Goal: Feedback & Contribution: Submit feedback/report problem

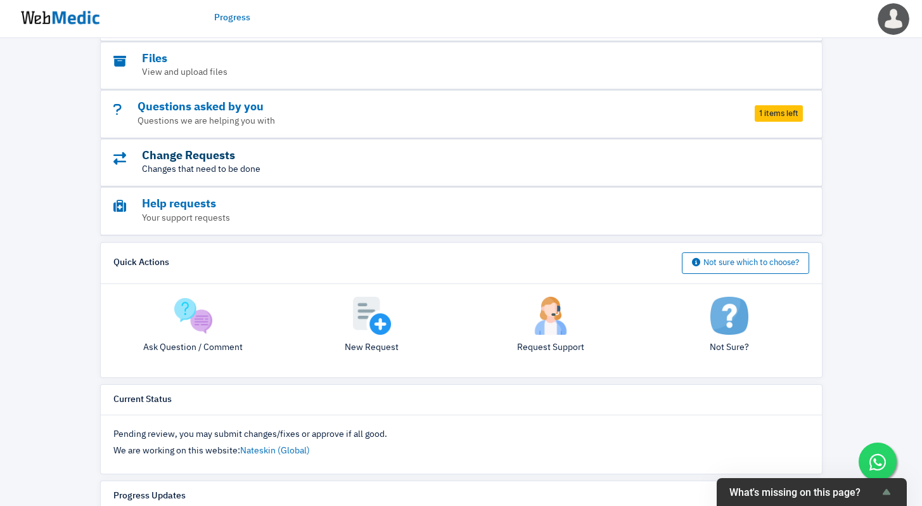
scroll to position [184, 0]
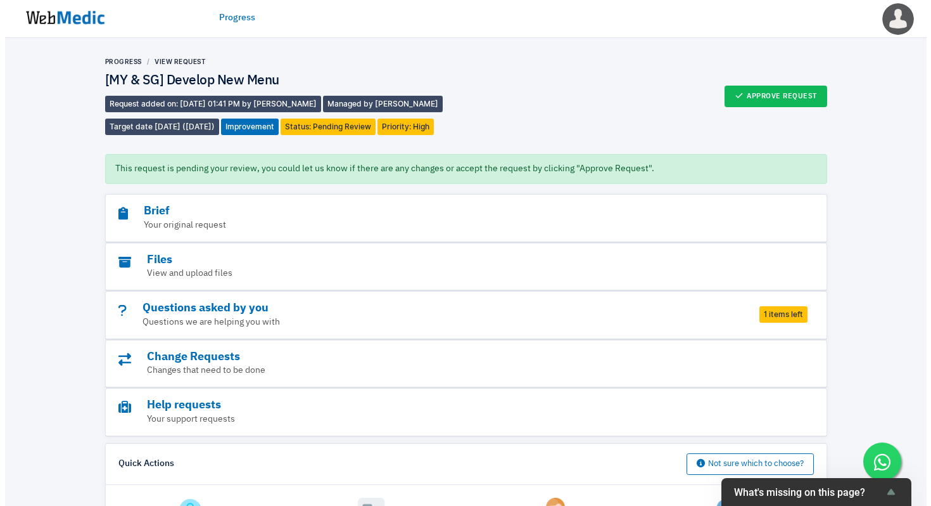
scroll to position [236, 0]
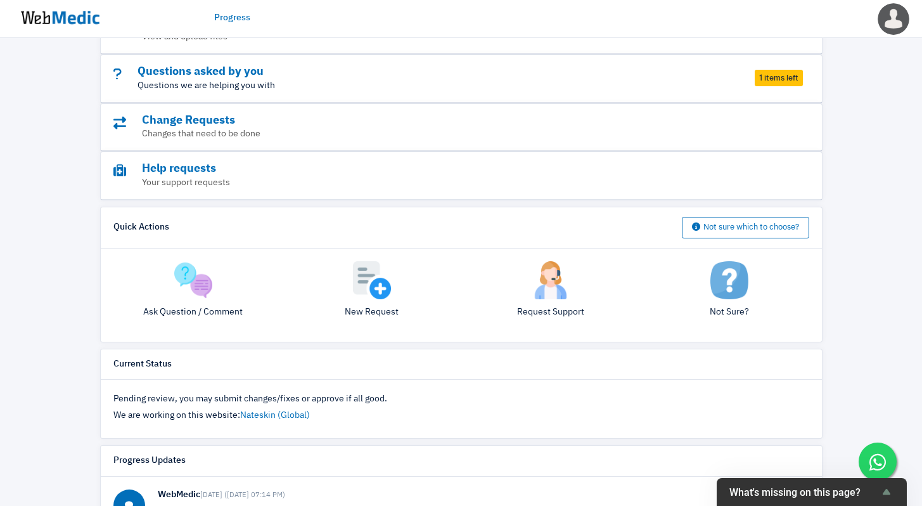
click at [694, 85] on p "Questions we are helping you with" at bounding box center [426, 85] width 626 height 13
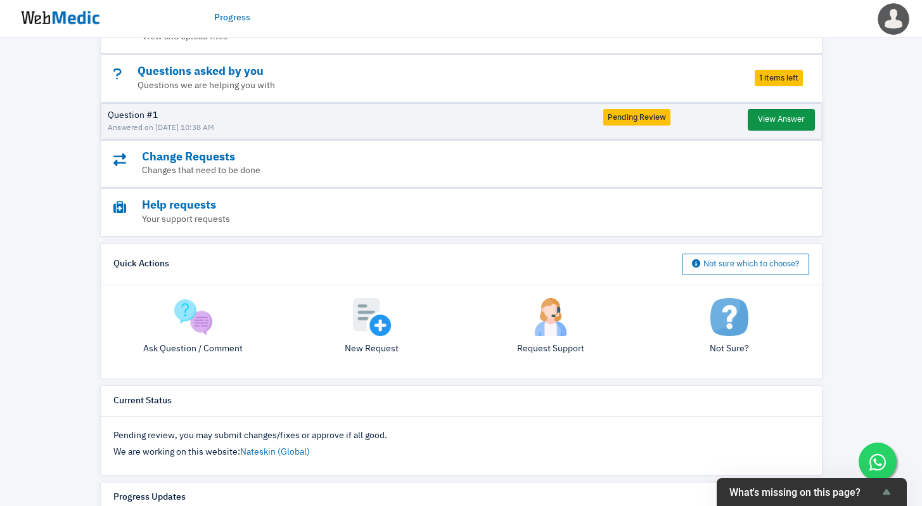
click at [784, 120] on button "View Answer" at bounding box center [781, 120] width 67 height 22
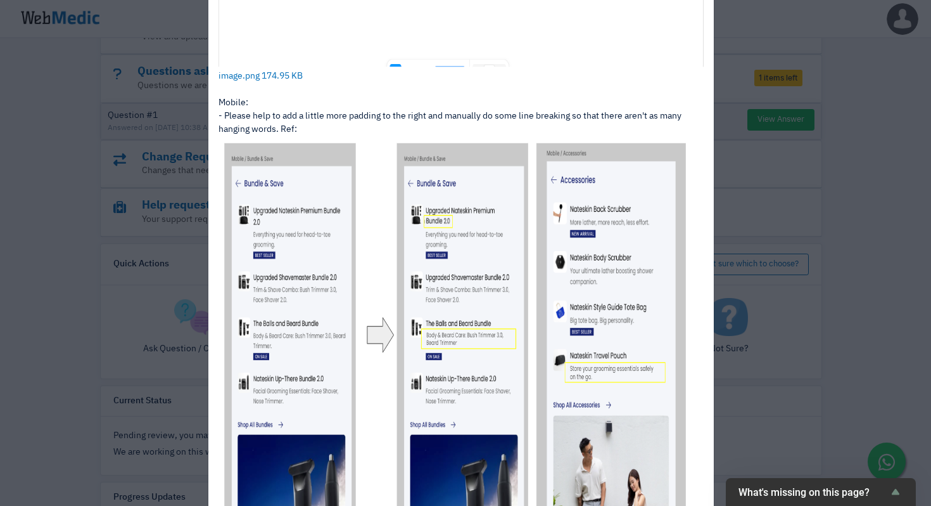
scroll to position [832, 0]
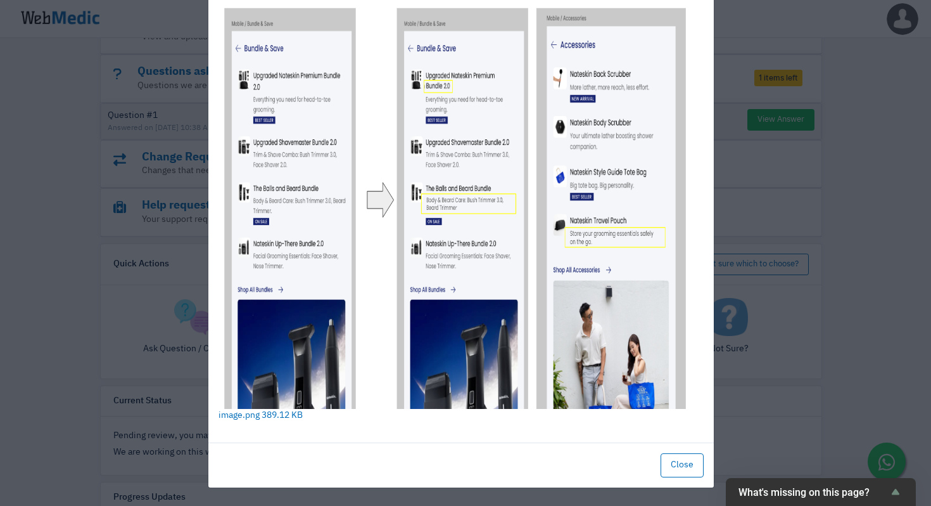
click at [746, 210] on div "View Answer Question: 7 days ago (8/10/2025 06:05 PM) Thanks for making the cha…" at bounding box center [465, 253] width 931 height 506
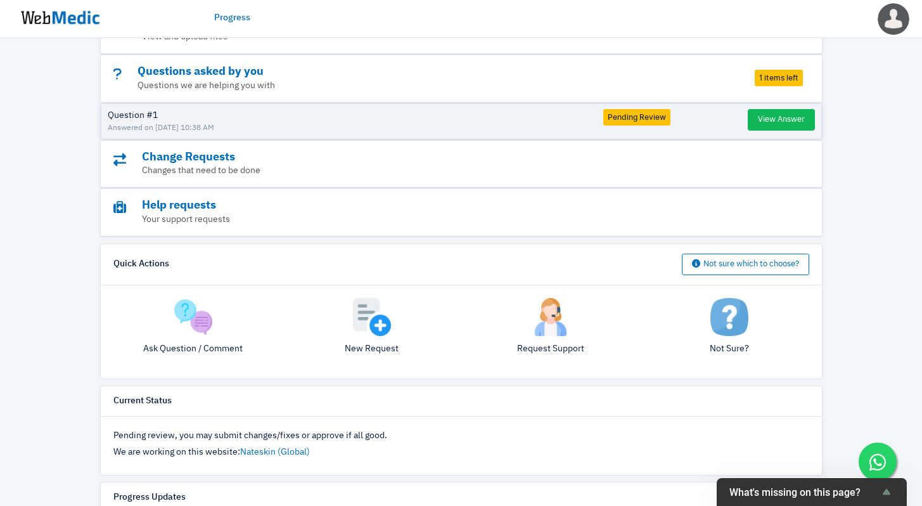
click at [373, 321] on img at bounding box center [372, 317] width 38 height 38
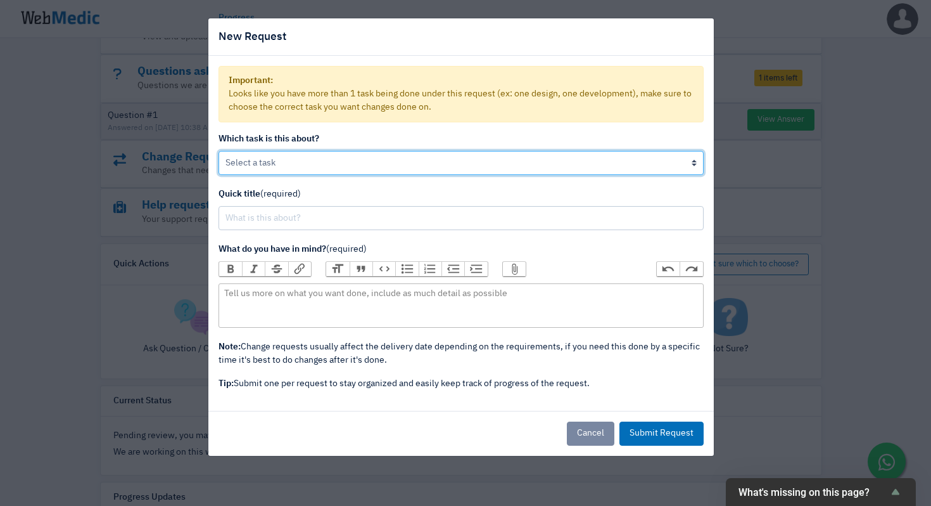
click at [265, 169] on select "[MY & SG] Develop New Menu Help on: [MY & SG] Tweak Design of New Menu" at bounding box center [461, 163] width 485 height 24
select select "utGzmNuBRtm2"
click at [219, 151] on select "[MY & SG] Develop New Menu Help on: [MY & SG] Tweak Design of New Menu" at bounding box center [461, 163] width 485 height 24
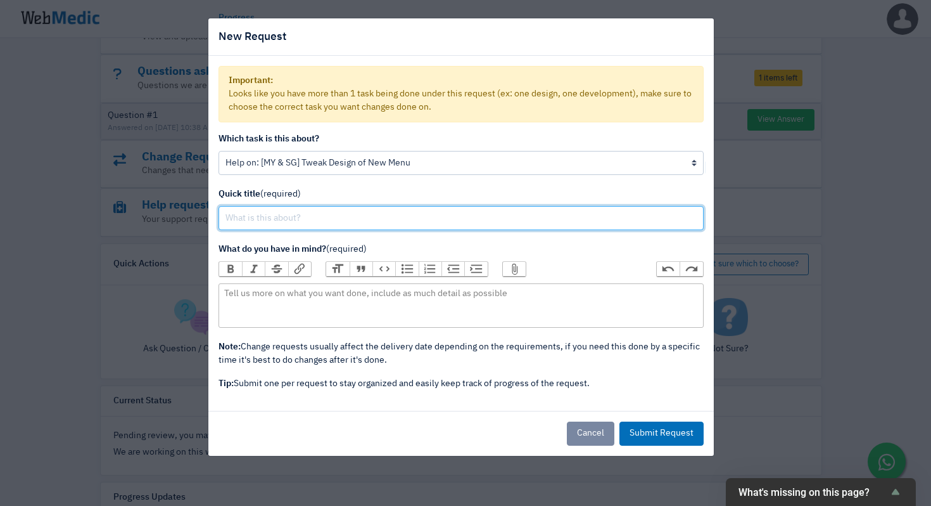
click at [276, 217] on input "text" at bounding box center [461, 218] width 485 height 24
type input "Final Change: Switch "Shop All" Collection Images"
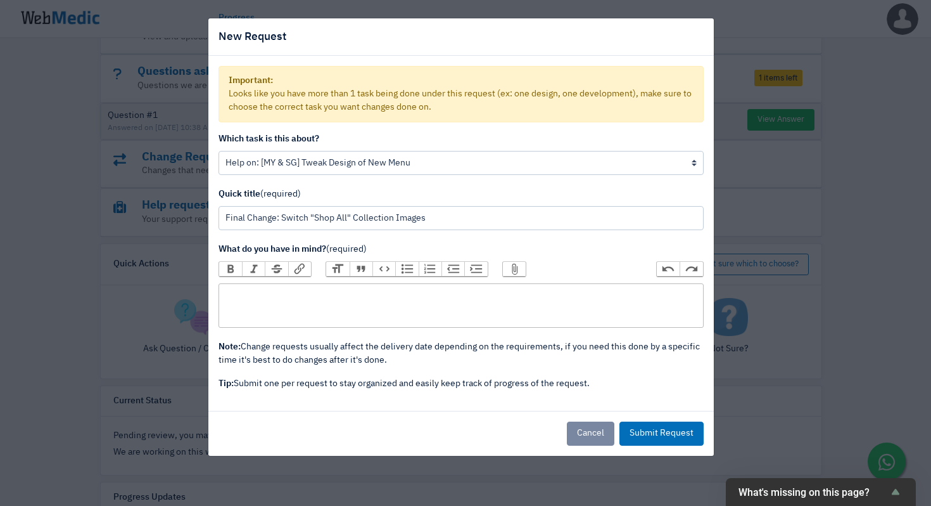
click at [354, 310] on trix-editor at bounding box center [461, 305] width 485 height 44
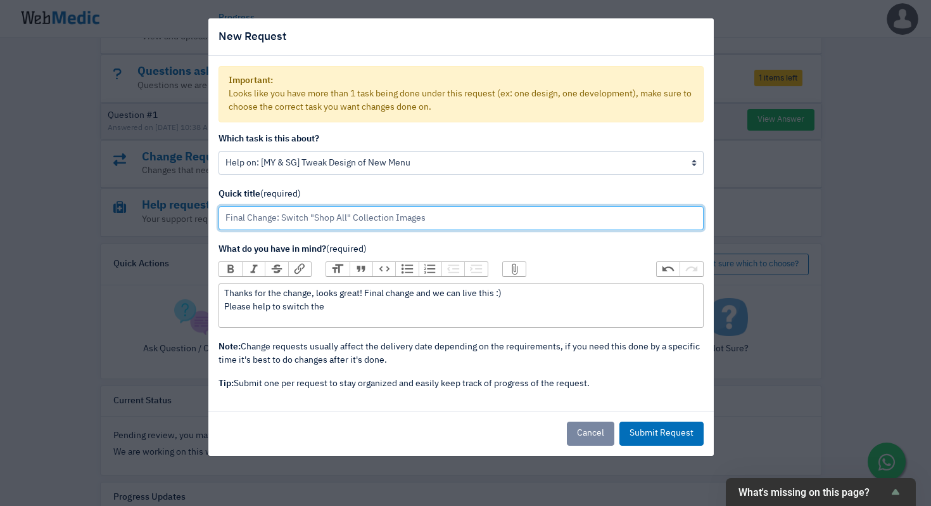
drag, startPoint x: 447, startPoint y: 225, endPoint x: 312, endPoint y: 218, distance: 135.1
click at [312, 218] on input "Final Change: Switch "Shop All" Collection Images" at bounding box center [461, 218] width 485 height 24
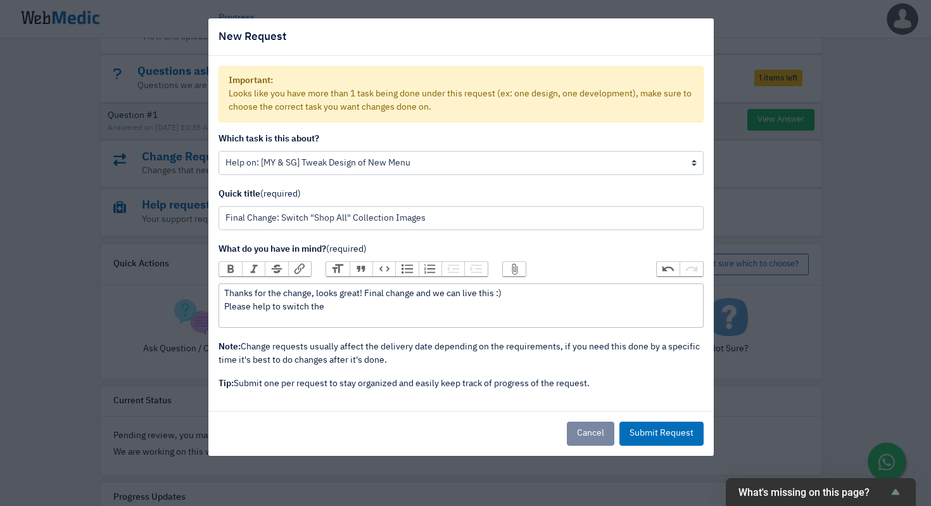
click at [387, 306] on div "Thanks for the change, looks great! Final change and we can live this :) Please…" at bounding box center [460, 300] width 473 height 27
paste trix-editor "<div>Thanks for the change, looks great! Final change and we can live this :)&n…"
click at [517, 267] on button "Attach Files" at bounding box center [514, 269] width 23 height 14
click at [507, 278] on div "Bold Italic Strikethrough Link Heading Quote Code Bullets Numbers Decrease Leve…" at bounding box center [461, 272] width 485 height 22
click at [510, 271] on button "Attach Files" at bounding box center [514, 269] width 23 height 14
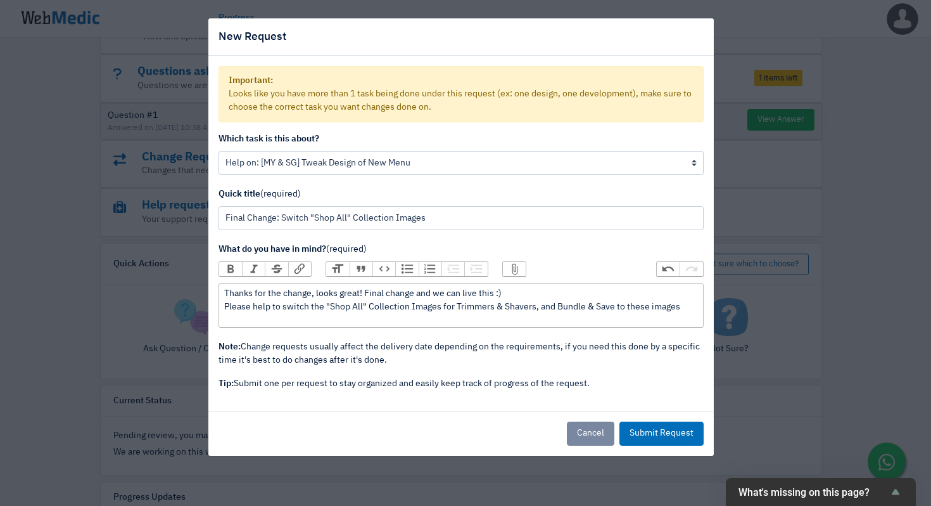
click at [522, 271] on button "Attach Files" at bounding box center [514, 269] width 23 height 14
click at [520, 275] on button "Attach Files" at bounding box center [514, 269] width 23 height 14
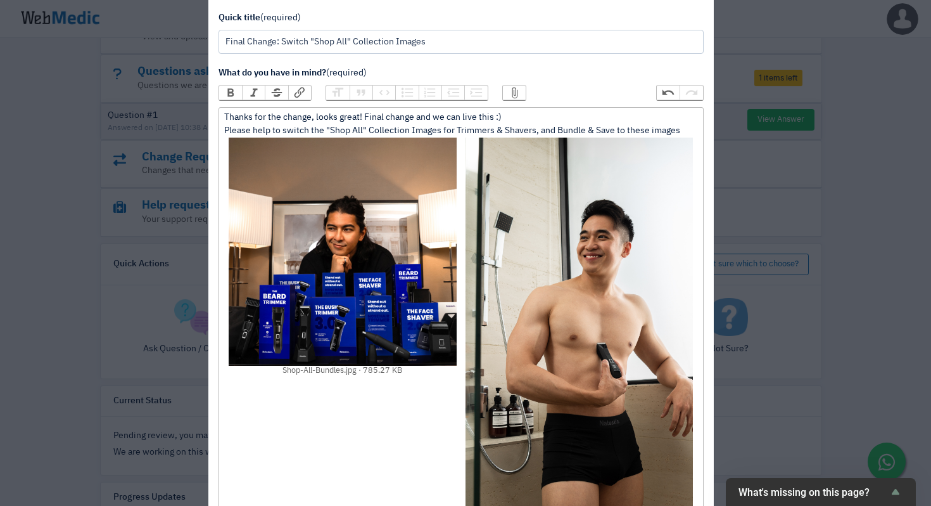
scroll to position [104, 0]
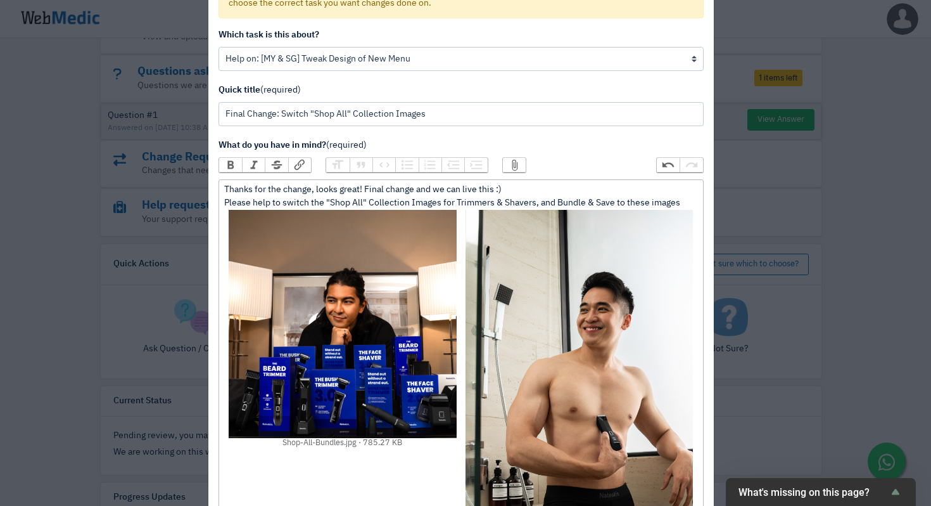
click at [677, 202] on div "Thanks for the change, looks great! Final change and we can live this :) Please…" at bounding box center [460, 196] width 473 height 27
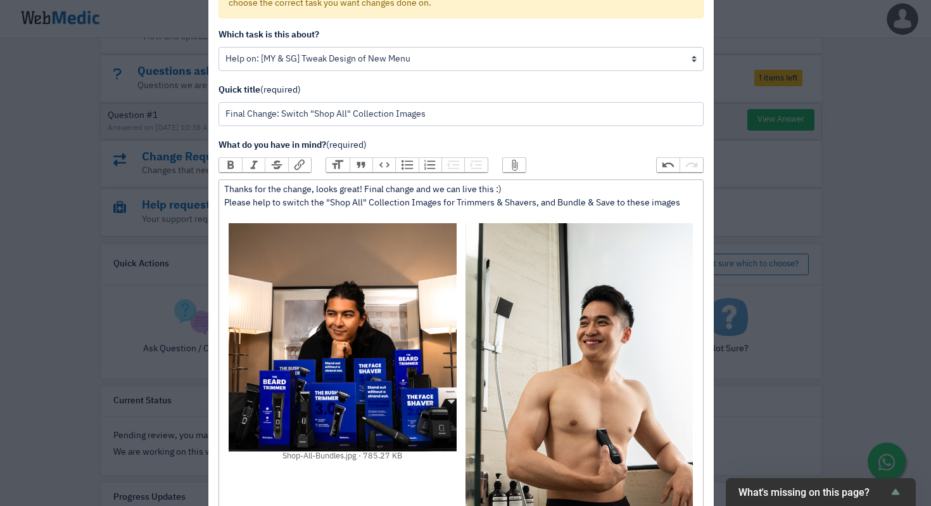
paste trix-editor "<div>Thanks for the change, looks great! Final change and we can live this :)&n…"
type trix-editor "<div>Thanks for the change, looks great! Final change and we can live this :)&n…"
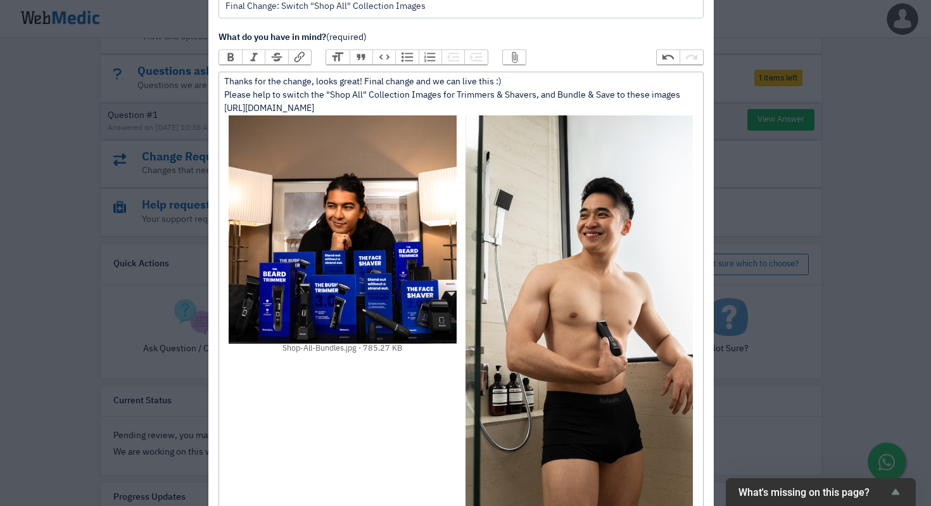
scroll to position [387, 0]
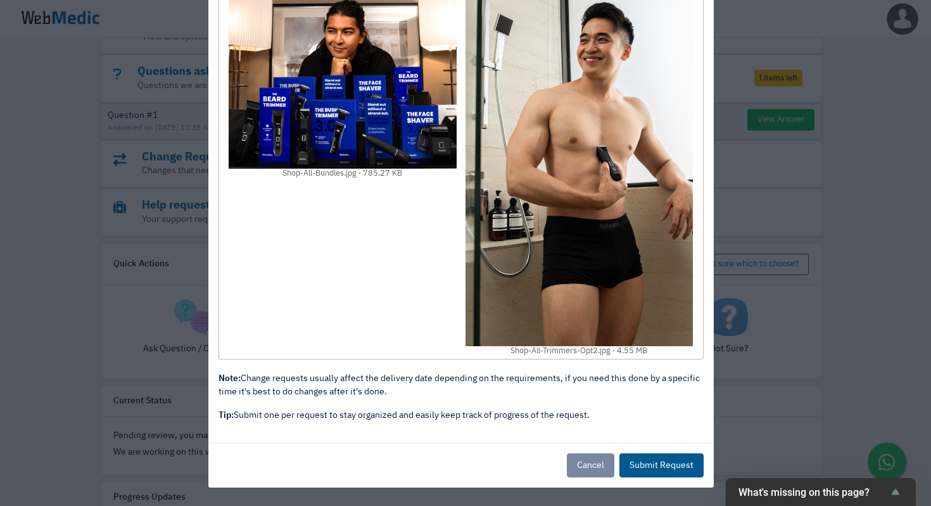
click at [641, 458] on button "Submit Request" at bounding box center [662, 465] width 84 height 24
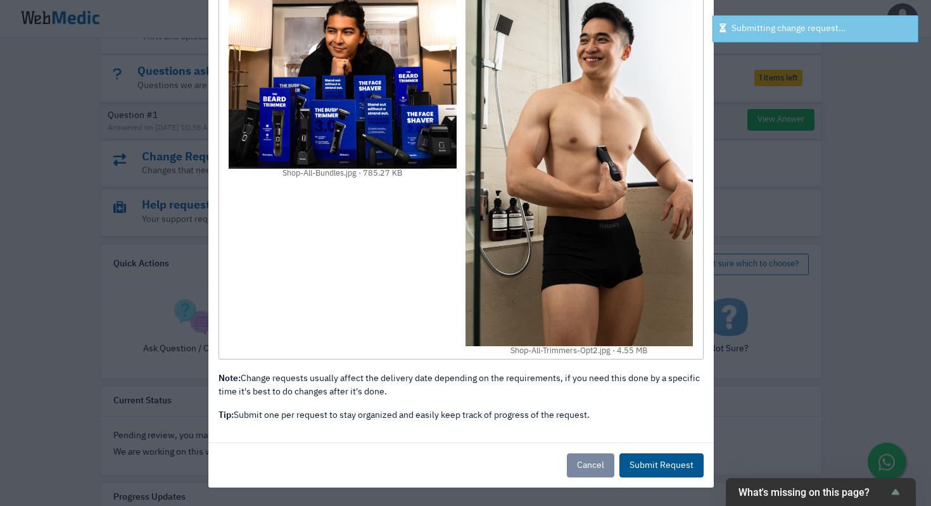
select select
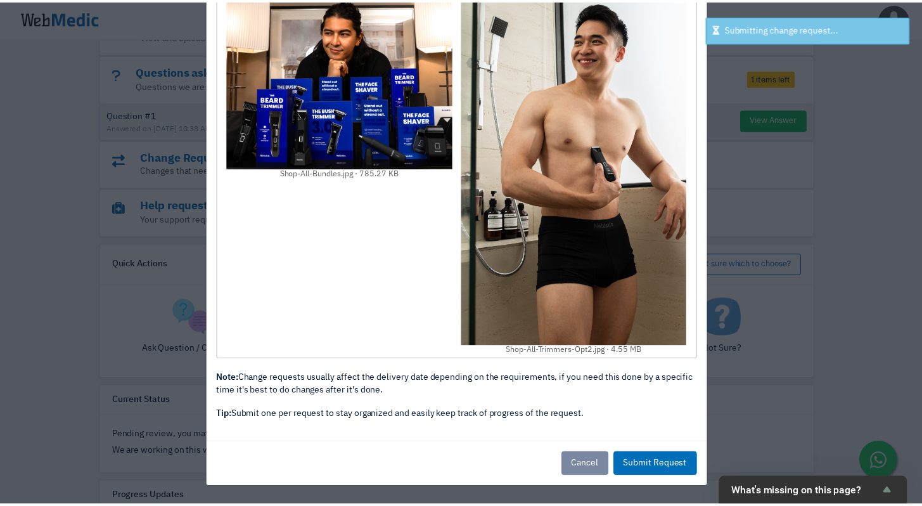
scroll to position [0, 0]
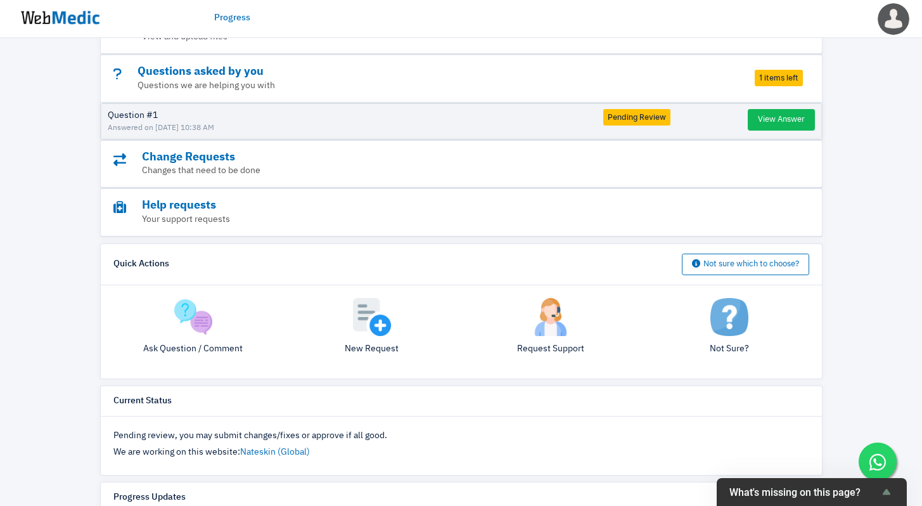
click at [70, 25] on img at bounding box center [60, 17] width 95 height 39
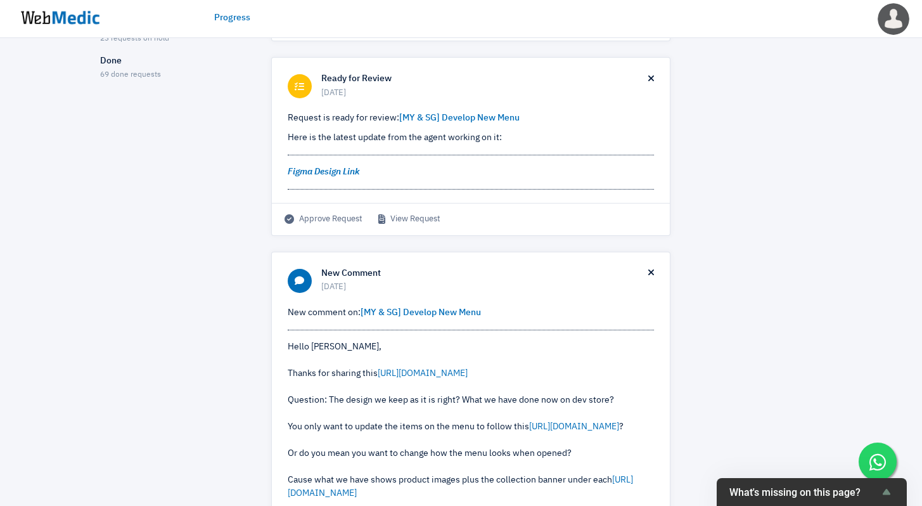
scroll to position [227, 0]
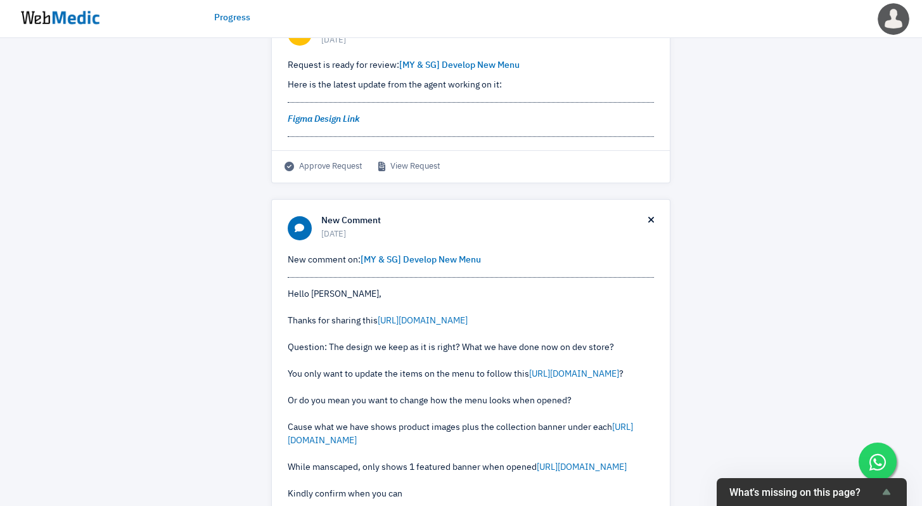
click at [396, 159] on div "Approve Request View Request" at bounding box center [471, 166] width 398 height 32
click at [396, 165] on link "View Request" at bounding box center [409, 166] width 62 height 13
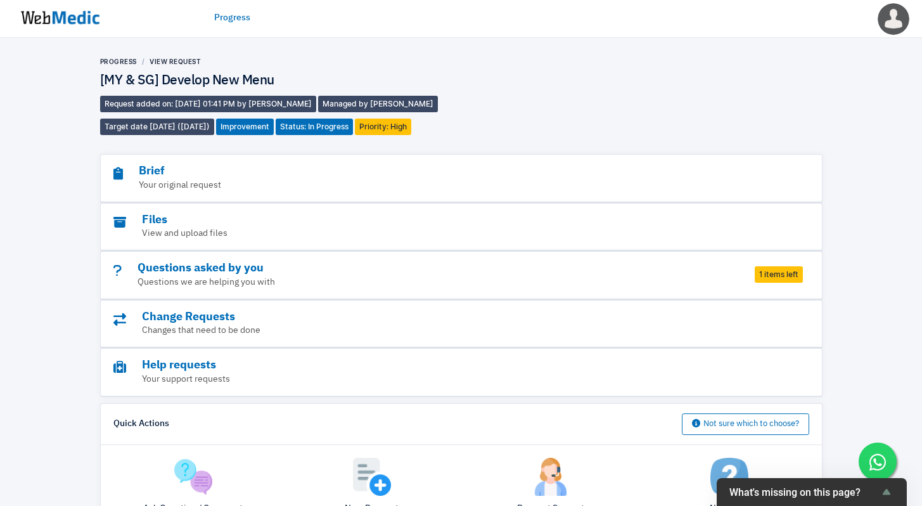
click at [745, 267] on div "Questions asked by you Questions we are helping you with 1 items left" at bounding box center [461, 276] width 721 height 48
click at [765, 276] on span "1 items left" at bounding box center [779, 274] width 48 height 16
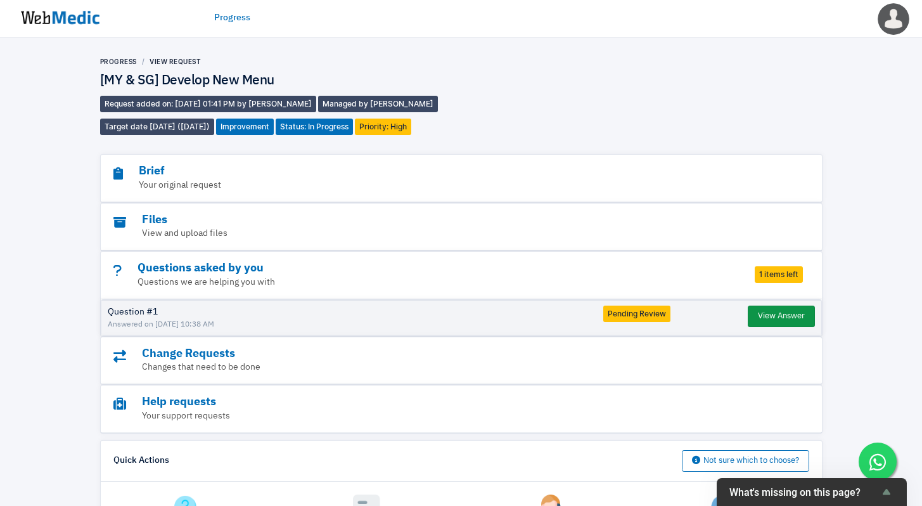
click at [771, 316] on button "View Answer" at bounding box center [781, 316] width 67 height 22
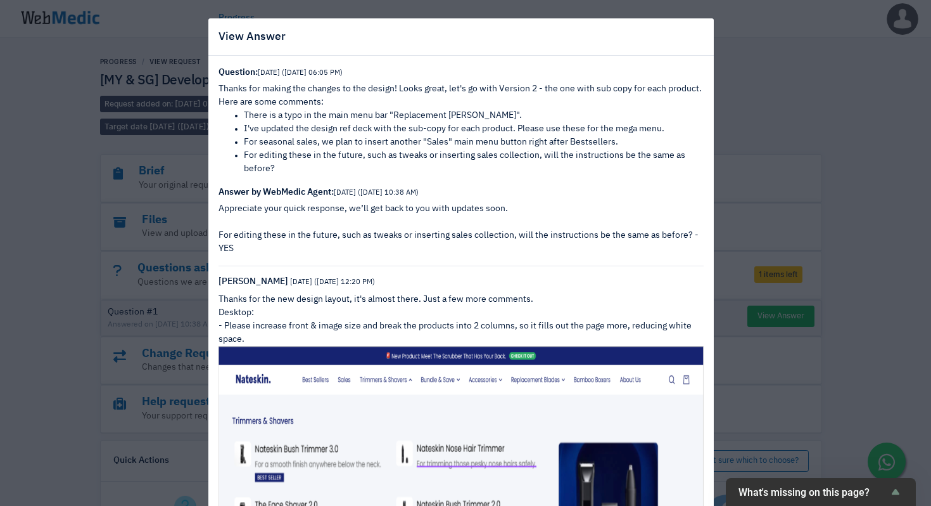
click at [804, 218] on div "View Answer Question: 7 days ago (8/10/2025 06:05 PM) Thanks for making the cha…" at bounding box center [465, 253] width 931 height 506
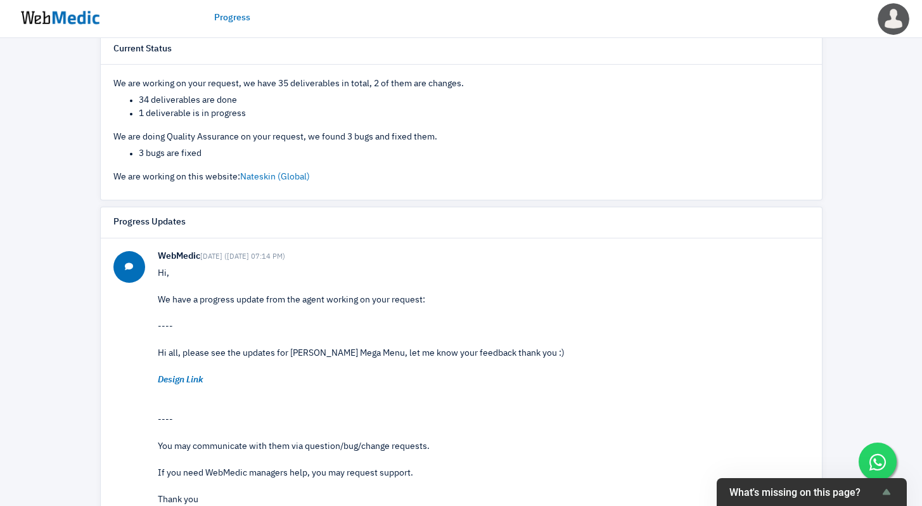
scroll to position [617, 0]
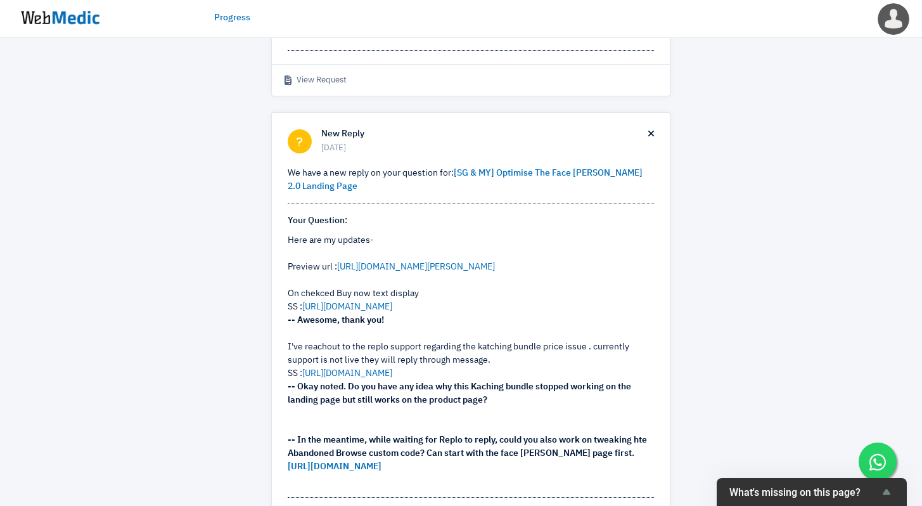
scroll to position [853, 0]
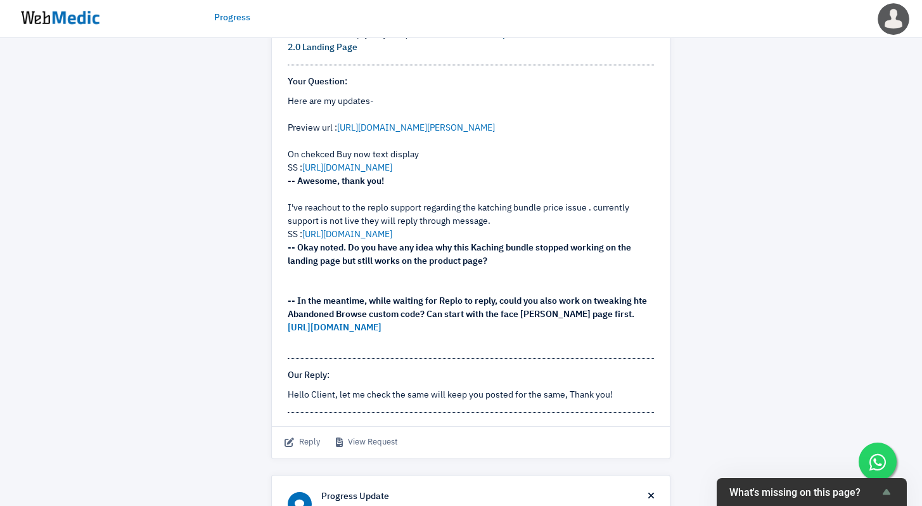
click at [512, 52] on link "[SG & MY] Optimise The Face [PERSON_NAME] 2.0 Landing Page" at bounding box center [465, 41] width 355 height 22
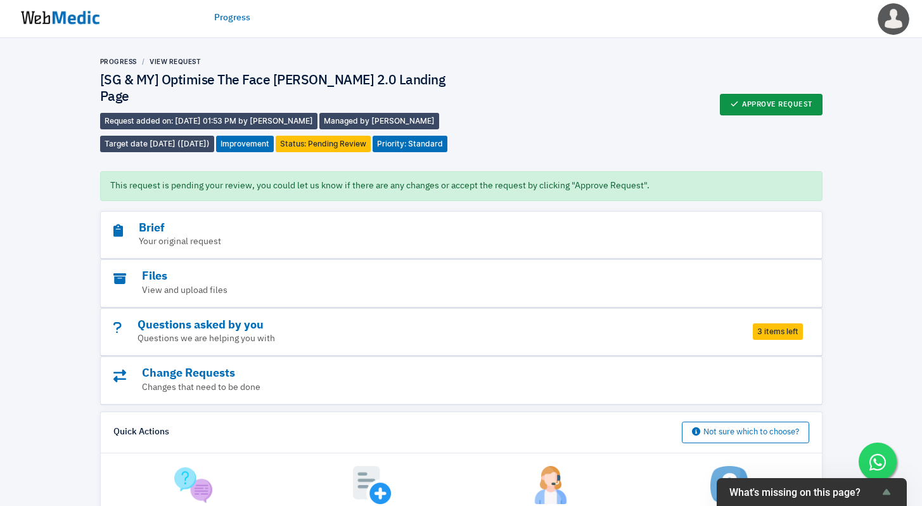
click at [745, 107] on button "Approve Request" at bounding box center [771, 105] width 103 height 22
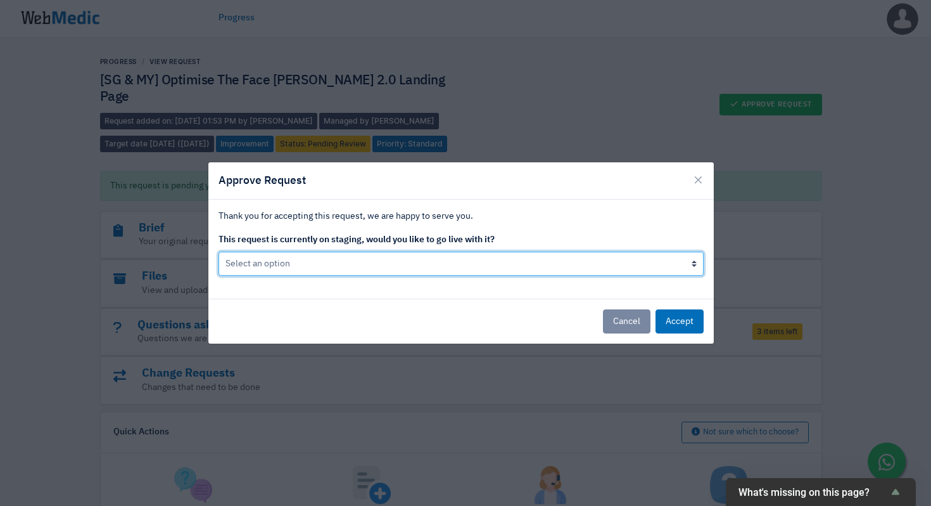
click at [383, 266] on select "Select an option Yes go live Accept request but don't go live yet" at bounding box center [461, 264] width 485 height 24
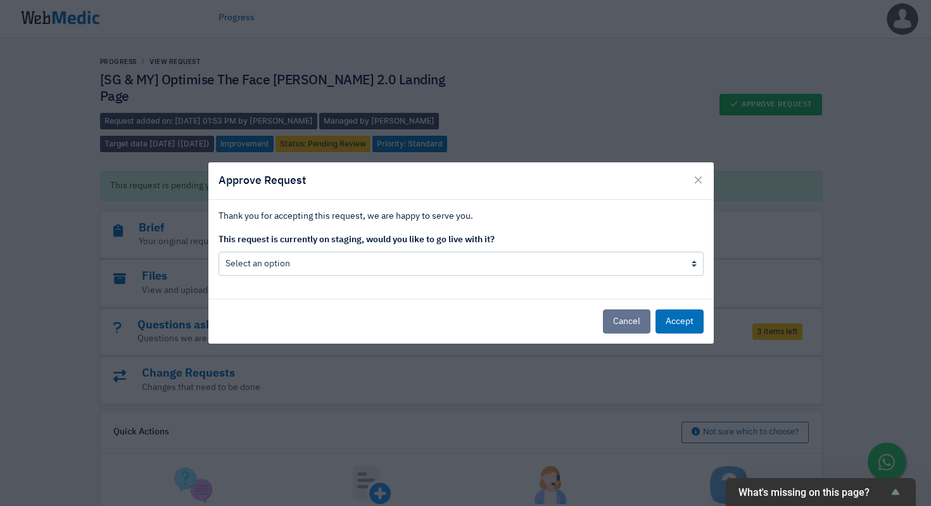
click at [622, 330] on button "Cancel" at bounding box center [627, 321] width 48 height 24
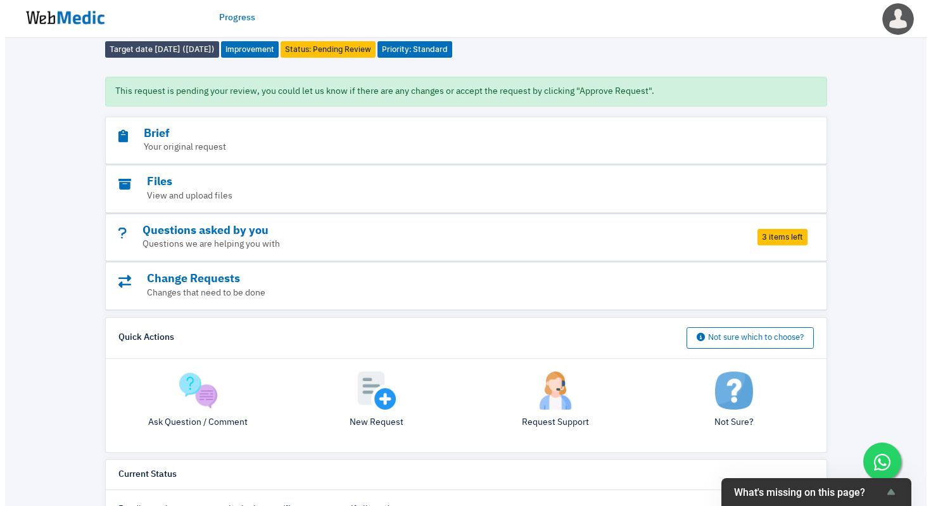
scroll to position [96, 0]
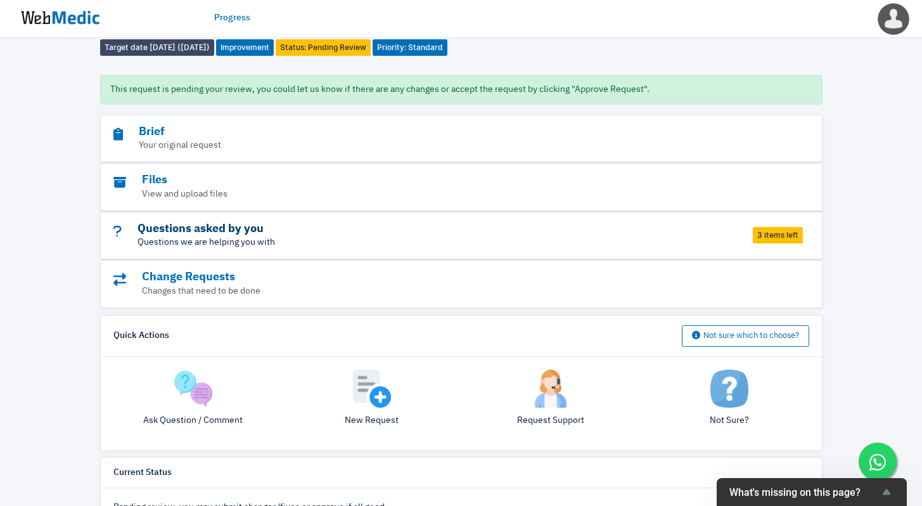
click at [719, 236] on h3 "Questions asked by you" at bounding box center [426, 229] width 626 height 15
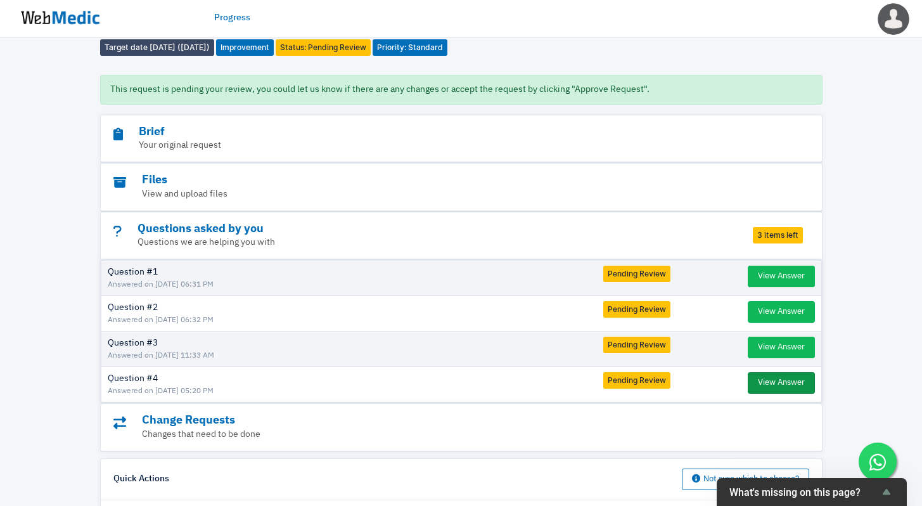
click at [756, 393] on button "View Answer" at bounding box center [781, 383] width 67 height 22
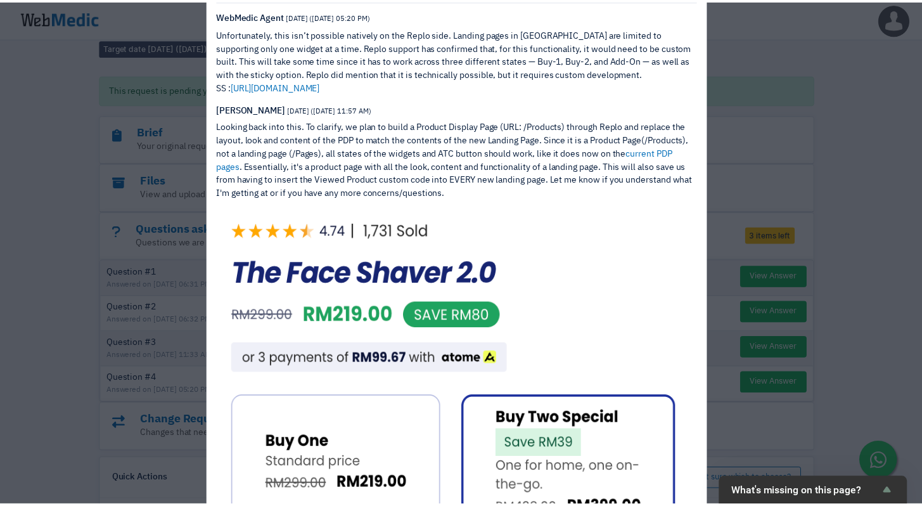
scroll to position [0, 0]
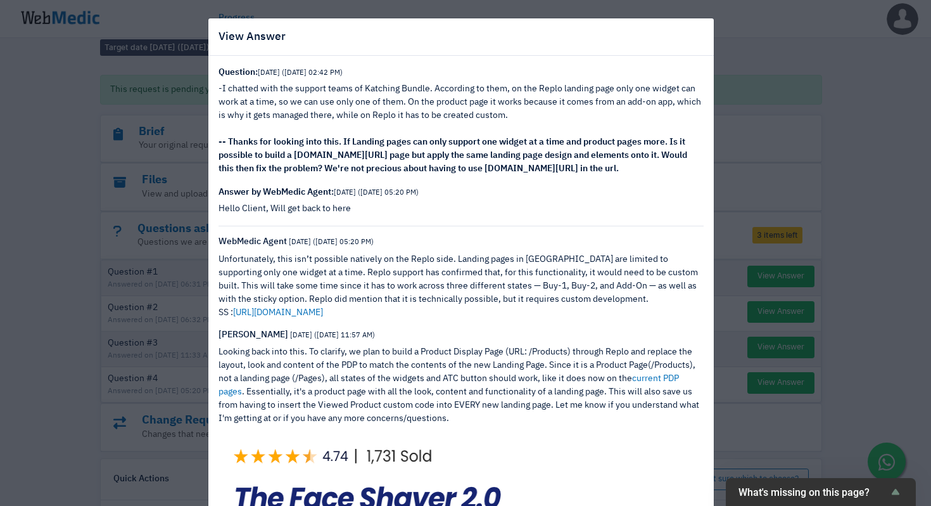
click at [838, 182] on div "View Answer Question: [DATE] ([DATE] 02:42 PM) -I chatted with the support team…" at bounding box center [465, 253] width 931 height 506
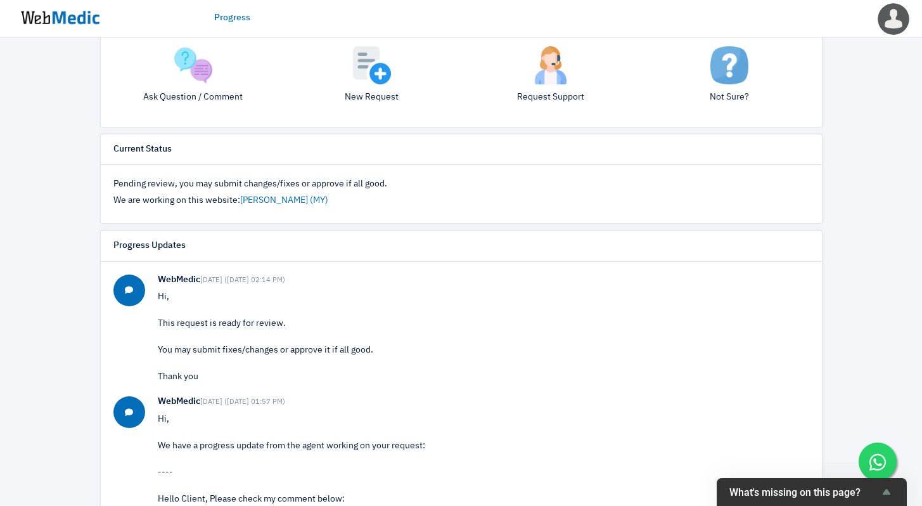
scroll to position [564, 0]
click at [54, 21] on img at bounding box center [60, 17] width 95 height 39
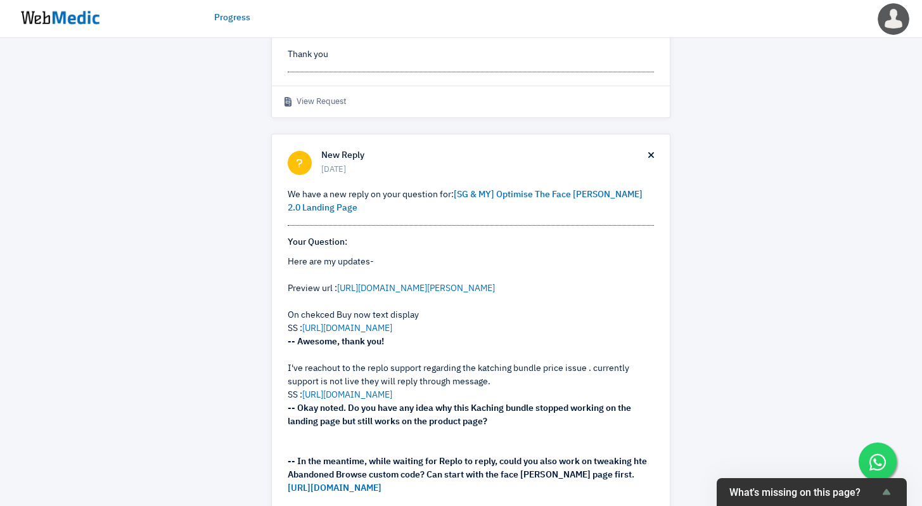
scroll to position [705, 0]
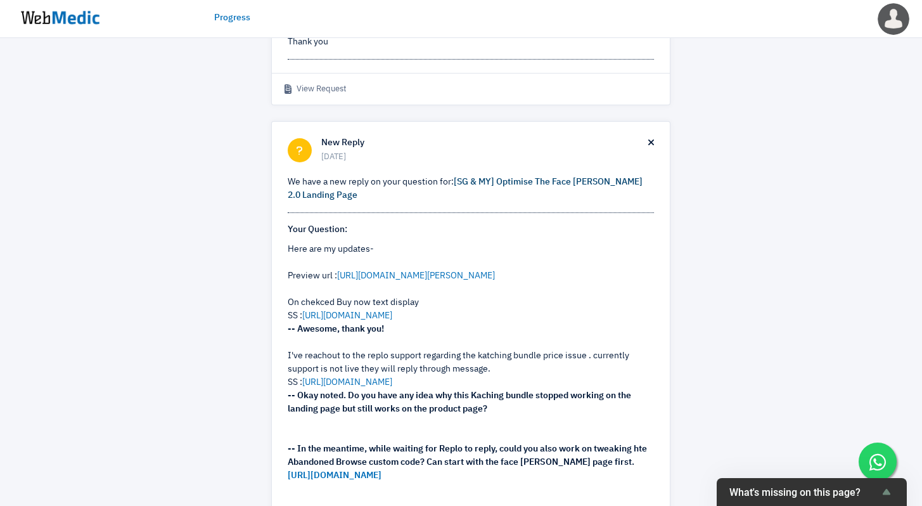
click at [539, 200] on link "[SG & MY] Optimise The Face Shaver 2.0 Landing Page" at bounding box center [465, 188] width 355 height 22
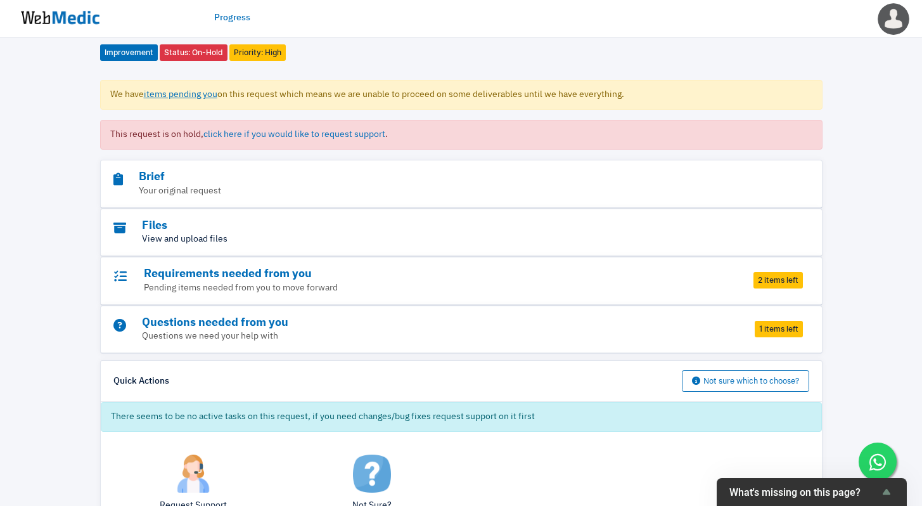
scroll to position [13, 0]
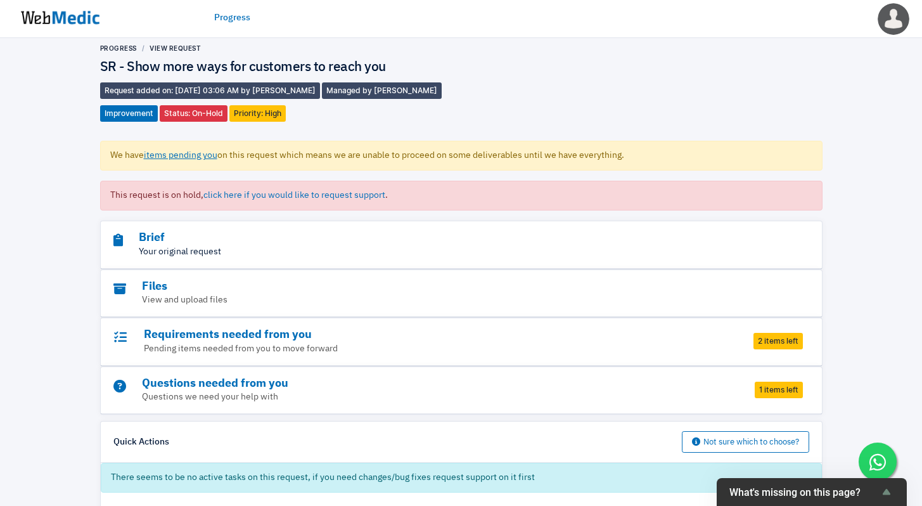
click at [288, 245] on p "Your original request" at bounding box center [426, 251] width 626 height 13
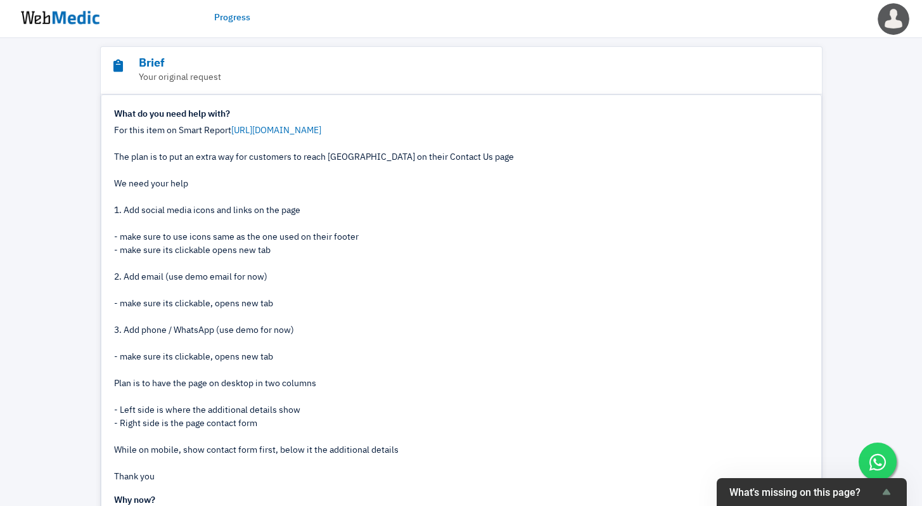
scroll to position [0, 0]
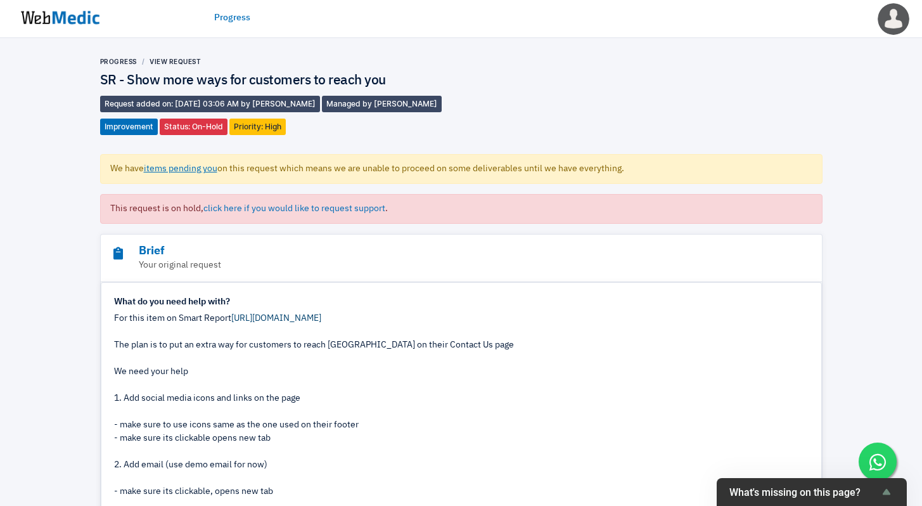
click at [312, 321] on link "[URL][DOMAIN_NAME]" at bounding box center [276, 318] width 90 height 9
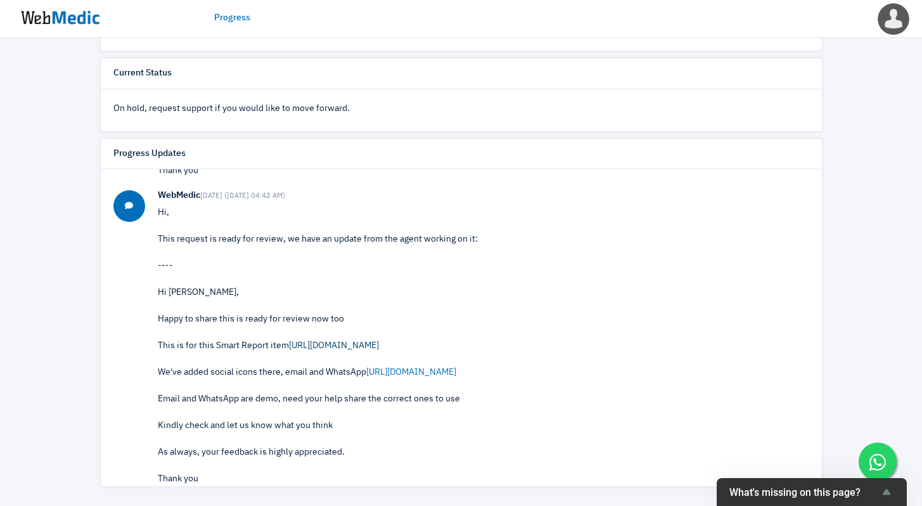
scroll to position [537, 0]
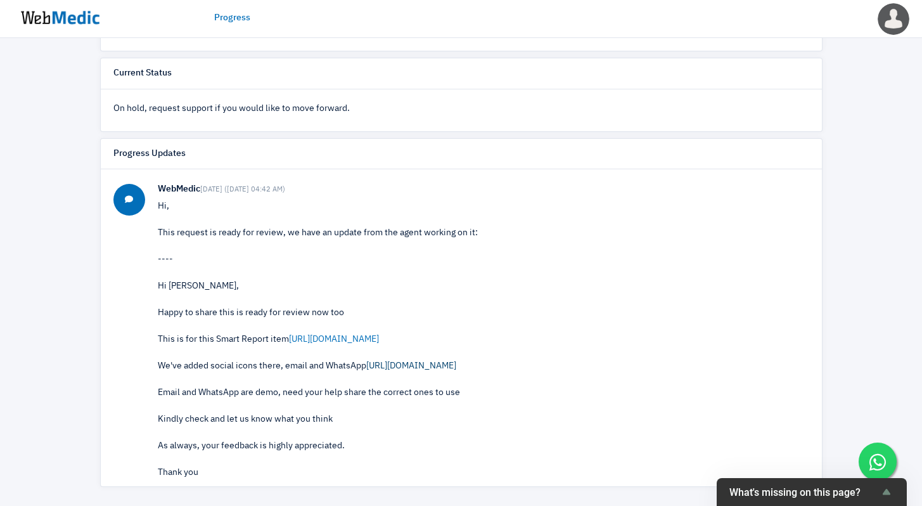
click at [432, 367] on link "[URL][DOMAIN_NAME]" at bounding box center [411, 365] width 90 height 9
click at [371, 342] on link "[URL][DOMAIN_NAME]" at bounding box center [334, 339] width 90 height 9
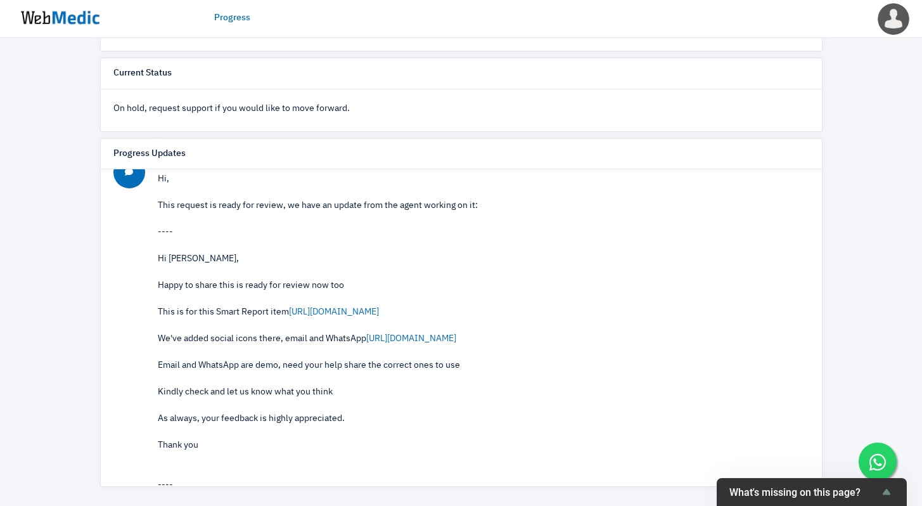
scroll to position [646, 0]
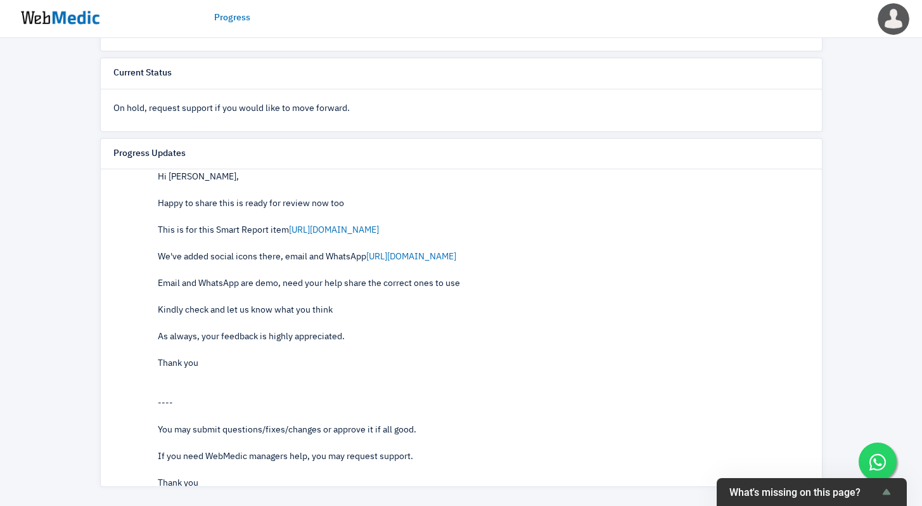
click at [636, 259] on div "Hi [PERSON_NAME], Happy to share this is ready for review now too This is for t…" at bounding box center [483, 270] width 651 height 200
click at [636, 259] on div "Hi Jared, Happy to share this is ready for review now too This is for this Smar…" at bounding box center [483, 270] width 651 height 200
drag, startPoint x: 636, startPoint y: 259, endPoint x: 485, endPoint y: 272, distance: 150.7
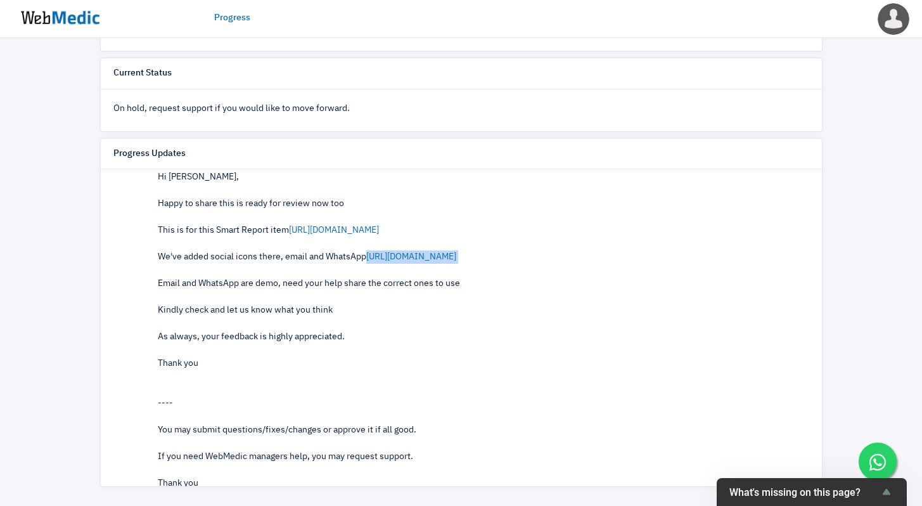
click at [486, 271] on div "Hi Jared, Happy to share this is ready for review now too This is for this Smar…" at bounding box center [483, 270] width 651 height 200
click at [427, 254] on link "https://nateskin-my-dev-store.myshopify.com/pages/contact" at bounding box center [411, 256] width 90 height 9
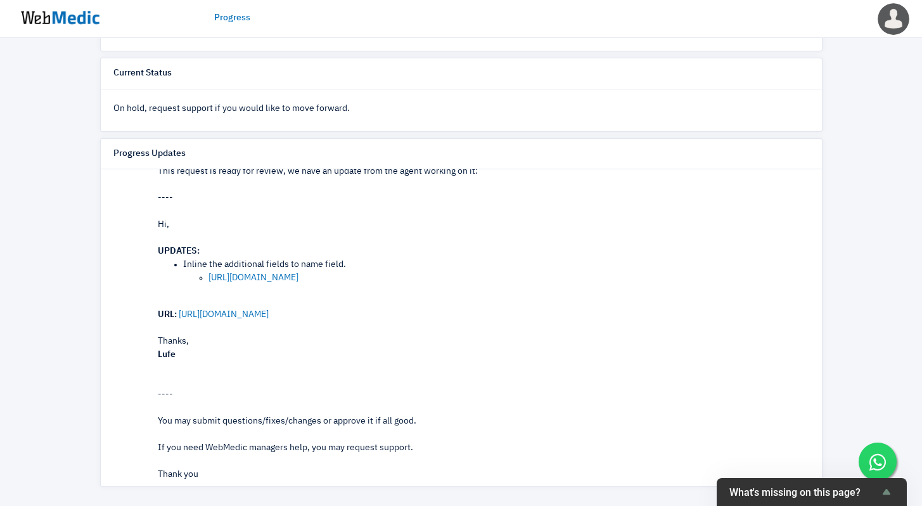
scroll to position [1028, 0]
click at [298, 279] on link "https://gyazo.com/3d3145b84469ff1bf7966c2c47f96d0b" at bounding box center [253, 276] width 90 height 9
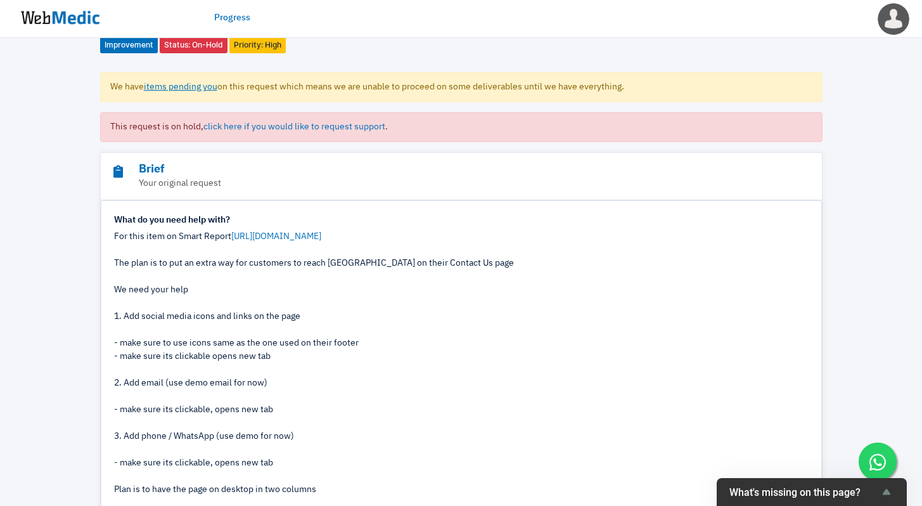
scroll to position [0, 0]
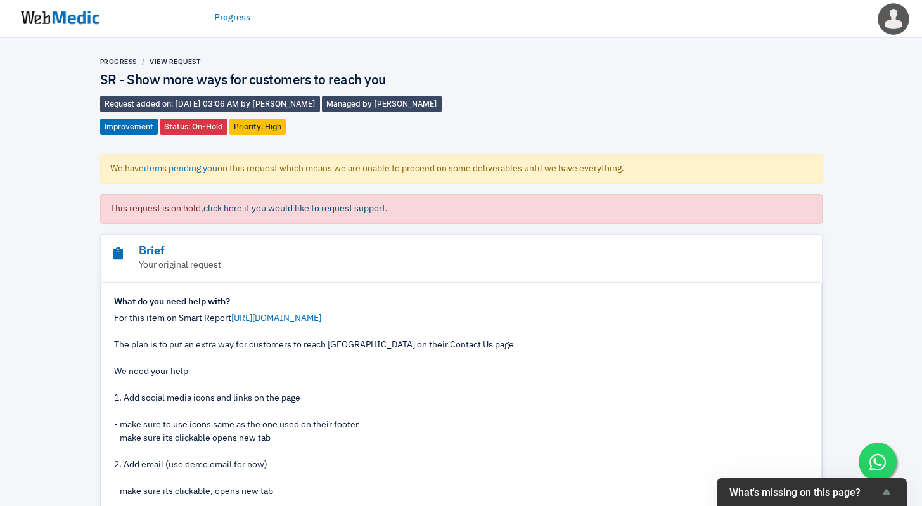
click at [357, 209] on span "click here if you would like to request support" at bounding box center [294, 208] width 182 height 9
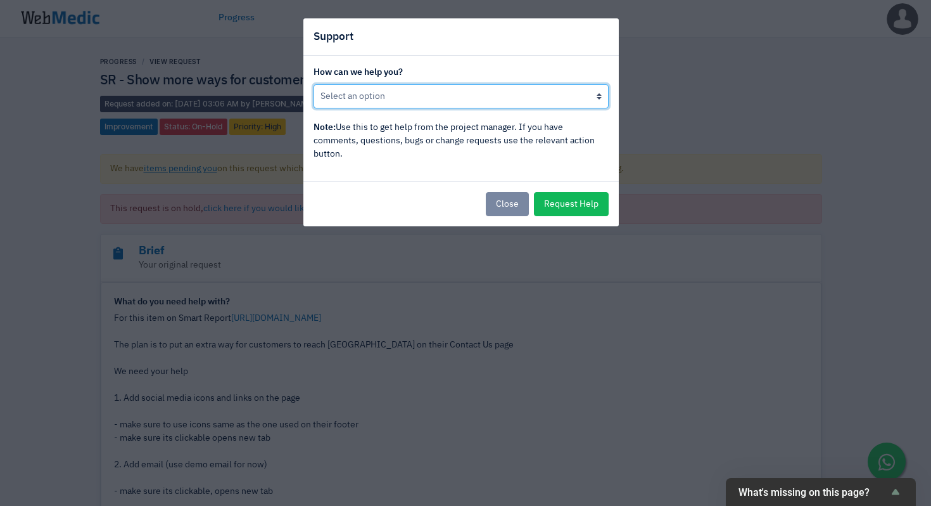
click at [461, 95] on select "Put this request back in progress Other, I would like to speak to the project m…" at bounding box center [461, 96] width 295 height 24
select select "Put this request back in progress"
click at [314, 84] on select "Put this request back in progress Other, I would like to speak to the project m…" at bounding box center [461, 96] width 295 height 24
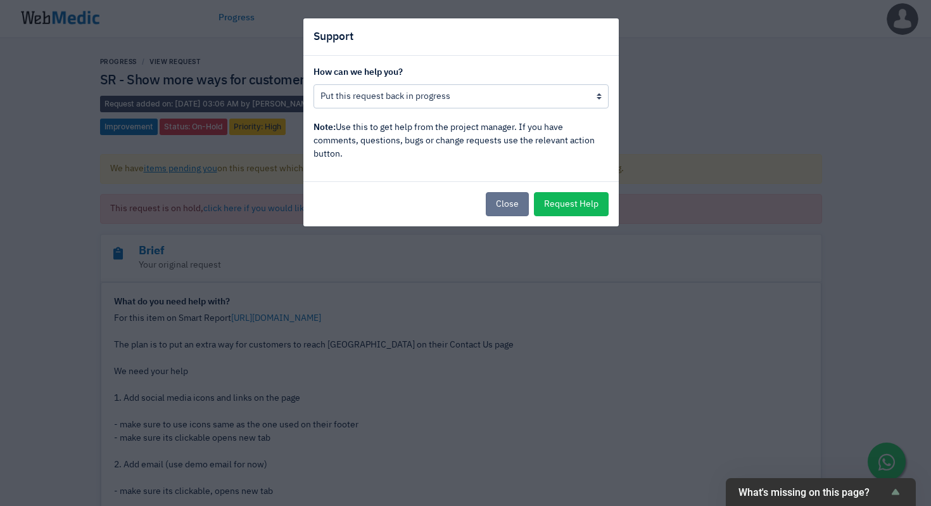
click at [516, 209] on button "Close" at bounding box center [507, 204] width 43 height 24
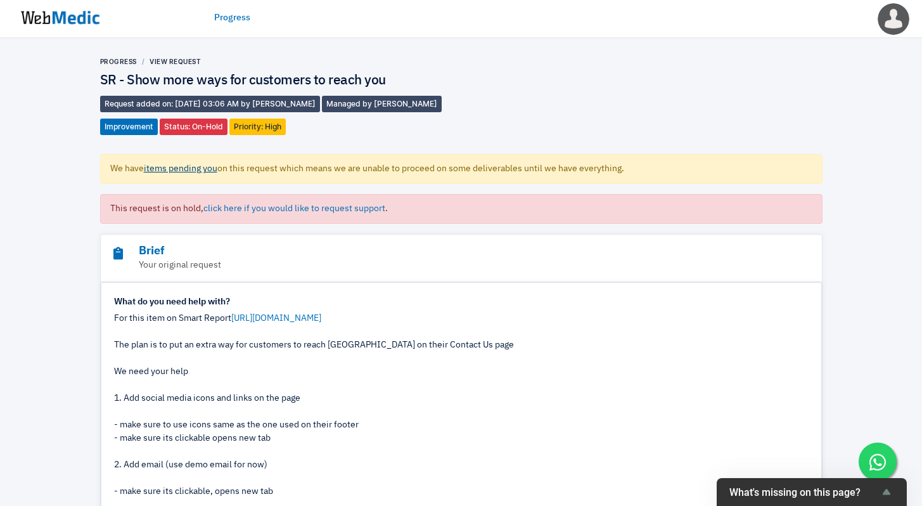
click at [186, 170] on link "items pending you" at bounding box center [181, 168] width 74 height 9
click at [203, 170] on link "items pending you" at bounding box center [181, 168] width 74 height 9
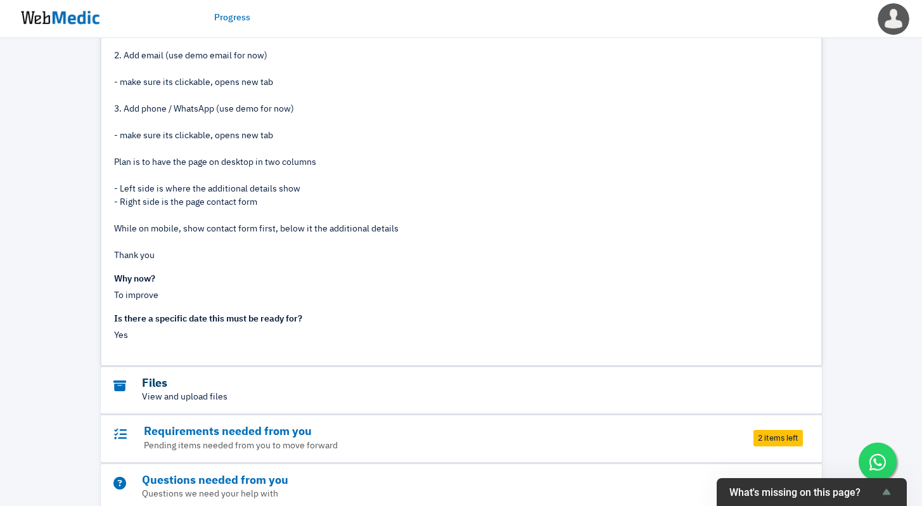
scroll to position [463, 0]
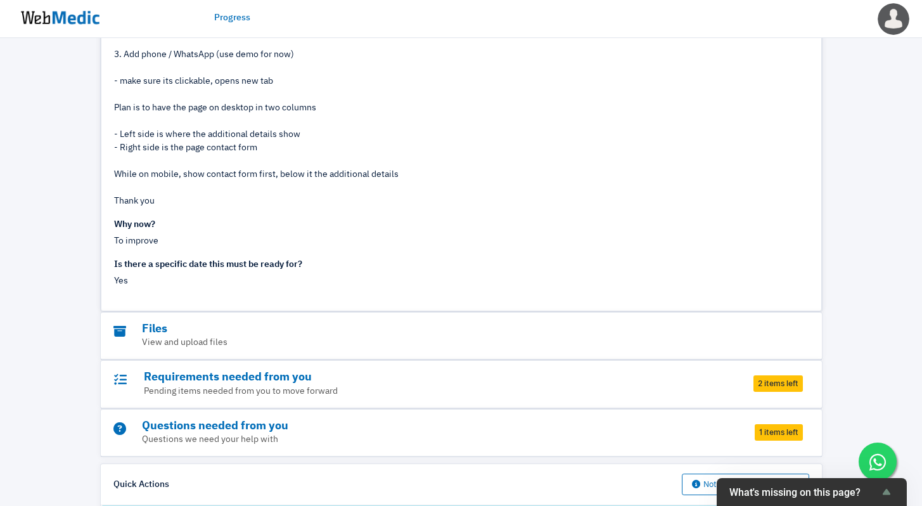
click at [783, 378] on span "2 items left" at bounding box center [777, 383] width 49 height 16
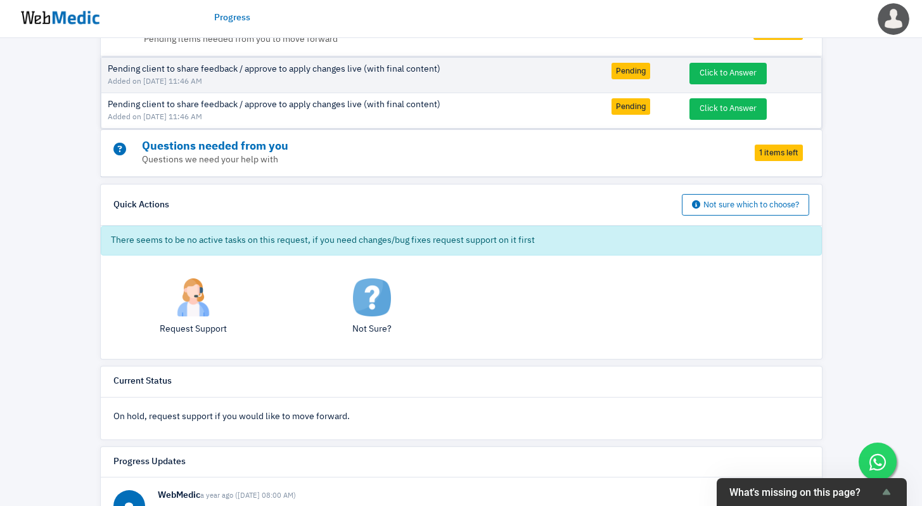
scroll to position [287, 0]
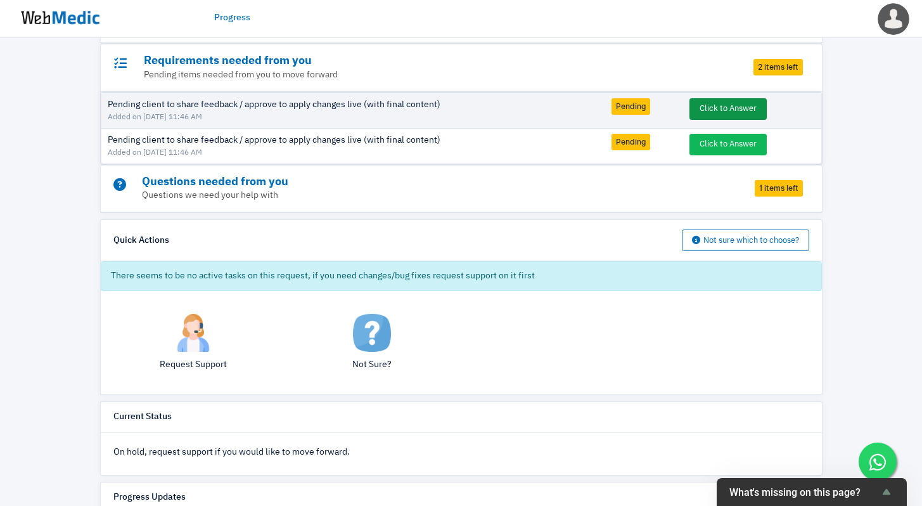
click at [717, 109] on button "Click to Answer" at bounding box center [727, 109] width 77 height 22
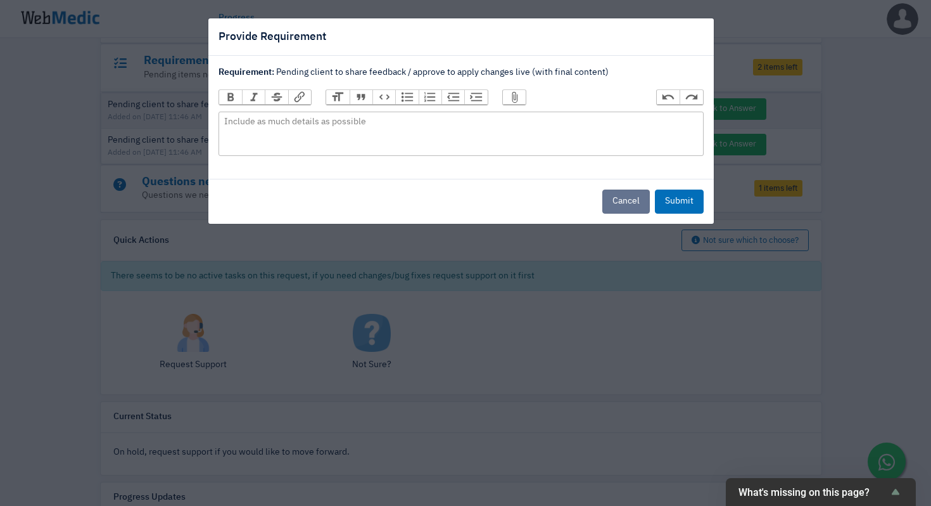
click at [629, 205] on button "Cancel" at bounding box center [627, 201] width 48 height 24
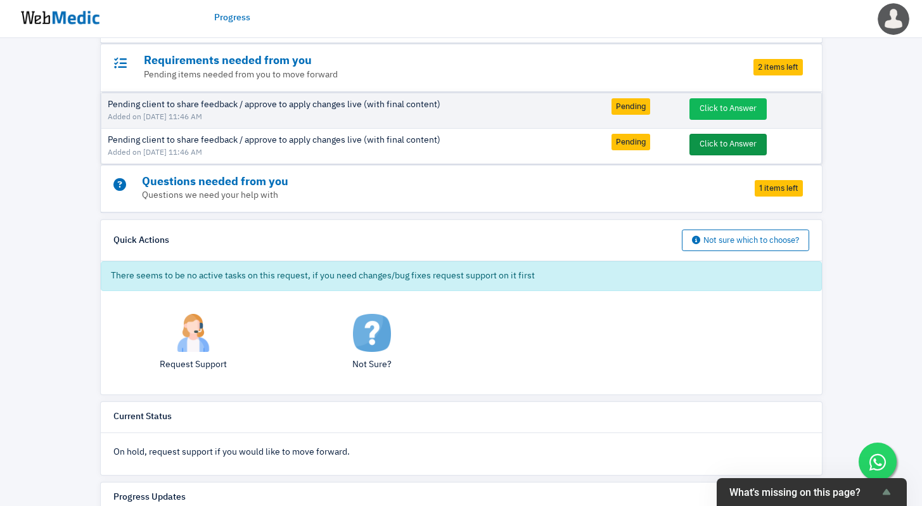
click at [712, 148] on button "Click to Answer" at bounding box center [727, 145] width 77 height 22
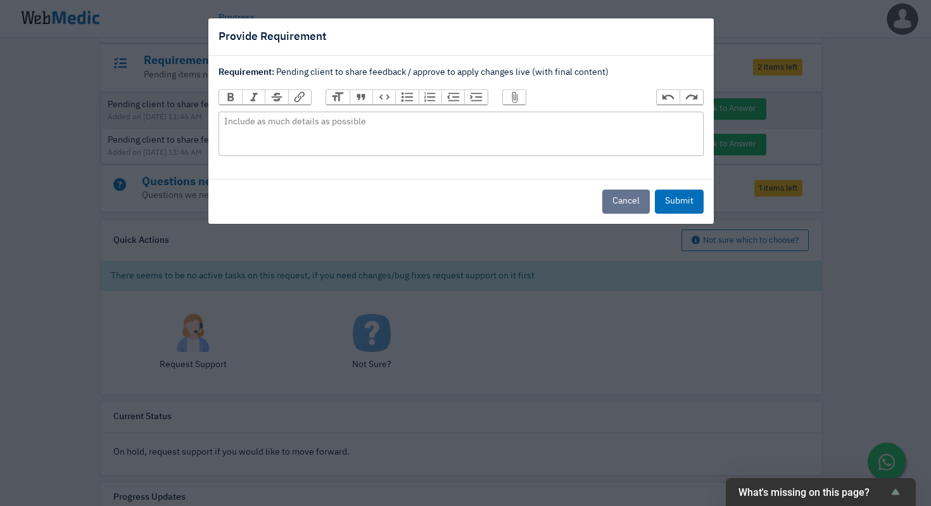
click at [627, 198] on button "Cancel" at bounding box center [627, 201] width 48 height 24
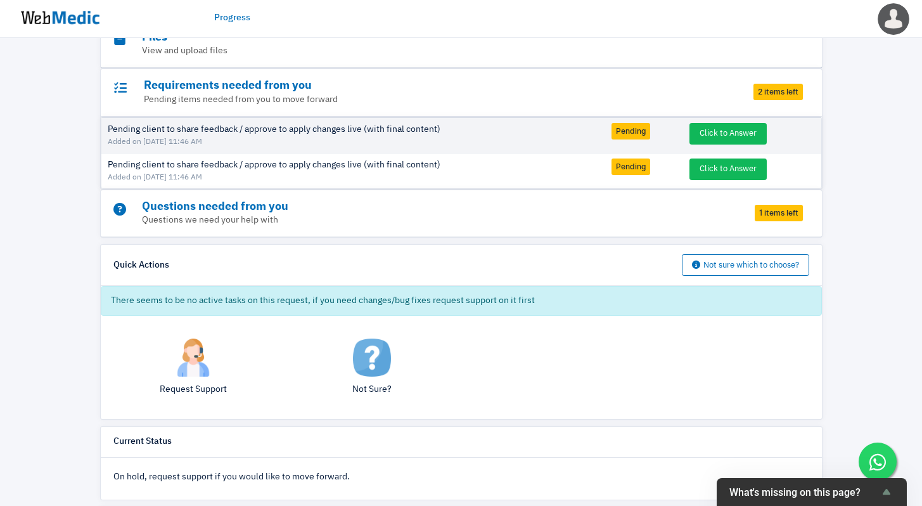
scroll to position [238, 0]
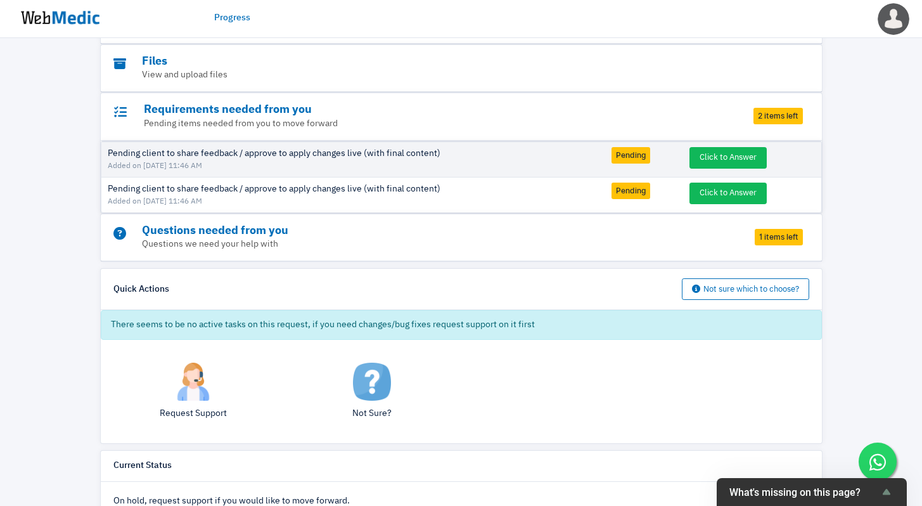
click at [792, 235] on span "1 items left" at bounding box center [779, 237] width 48 height 16
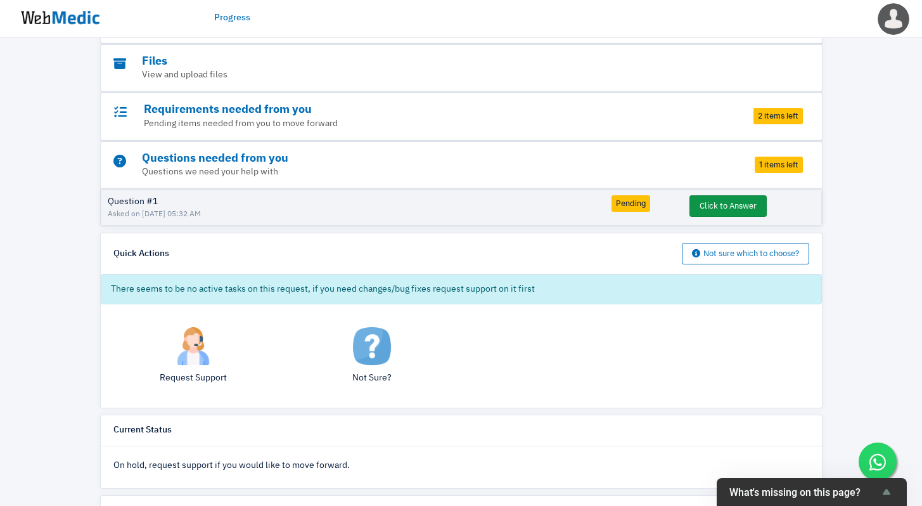
click at [710, 210] on button "Click to Answer" at bounding box center [727, 206] width 77 height 22
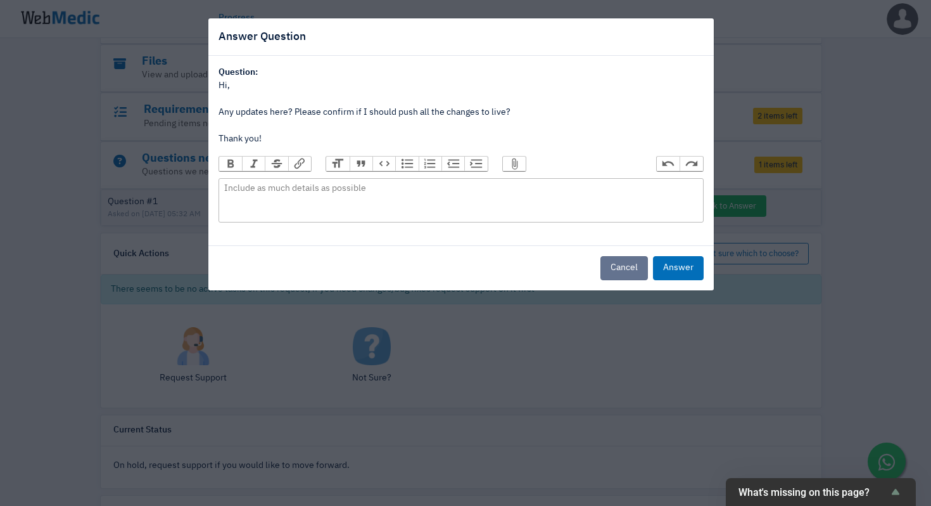
click at [625, 266] on button "Cancel" at bounding box center [625, 268] width 48 height 24
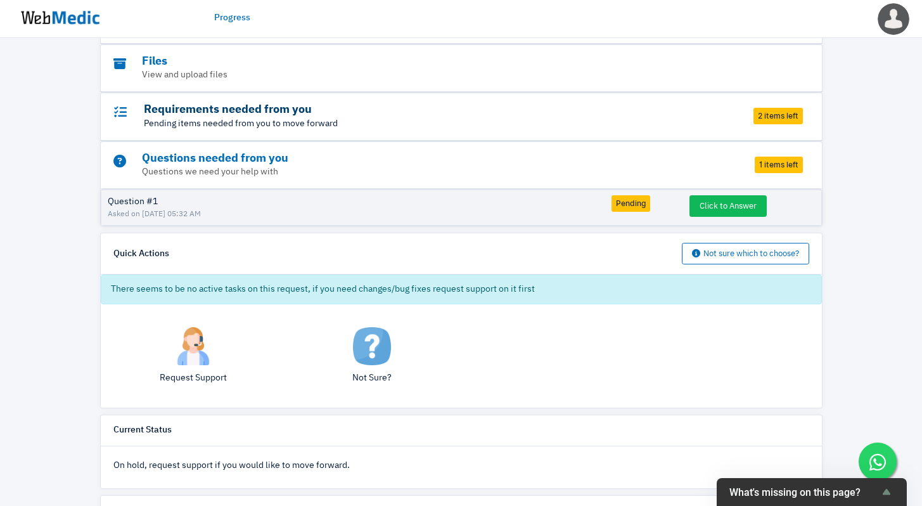
click at [603, 110] on h3 "Requirements needed from you" at bounding box center [426, 110] width 626 height 15
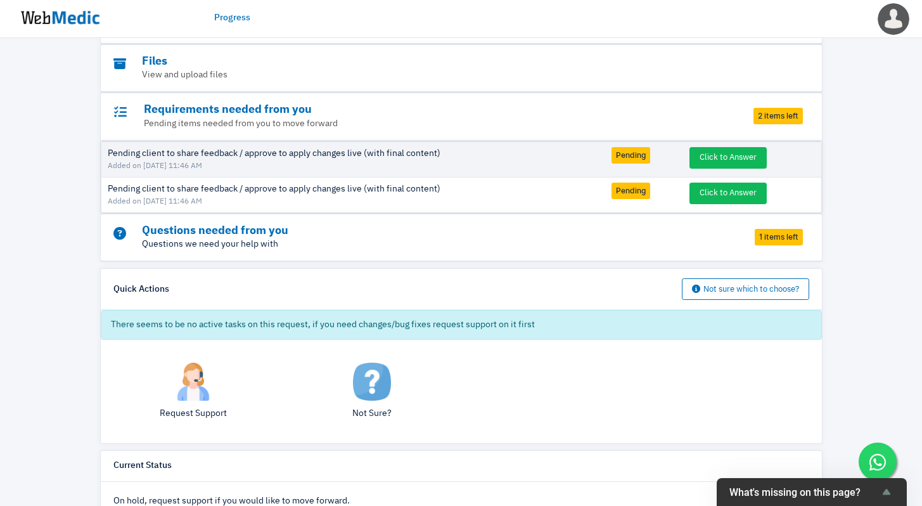
click at [555, 243] on p "Questions we need your help with" at bounding box center [426, 244] width 626 height 13
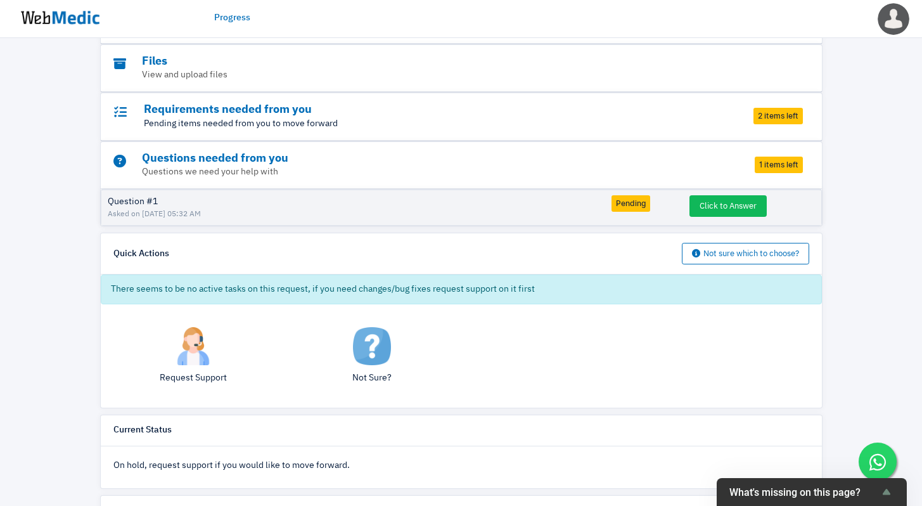
click at [572, 125] on p "Pending items needed from you to move forward" at bounding box center [426, 123] width 626 height 13
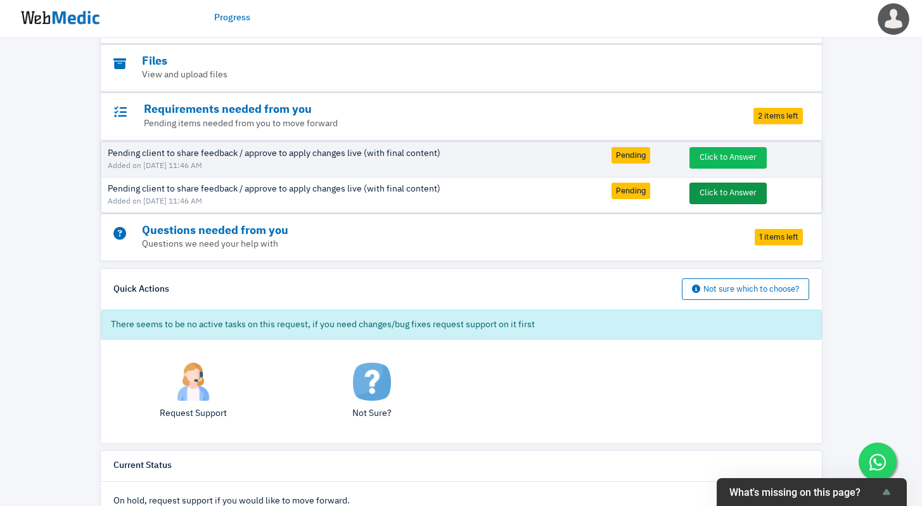
click at [719, 196] on button "Click to Answer" at bounding box center [727, 193] width 77 height 22
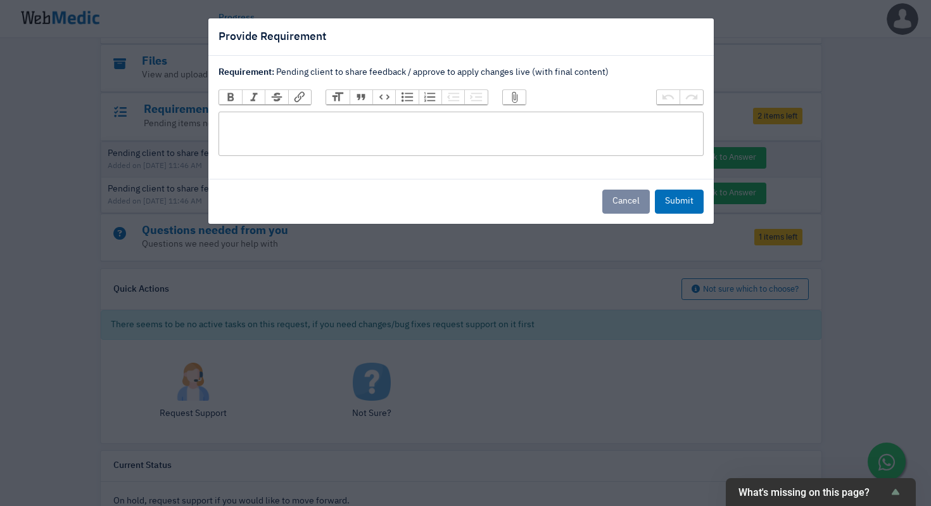
click at [338, 145] on trix-editor at bounding box center [461, 134] width 485 height 44
paste trix-editor "strong>support@nateskin.com</strong><"
click at [405, 98] on button "Bullets" at bounding box center [406, 97] width 23 height 14
click at [238, 136] on li "- Emai: support@nateskin.com" at bounding box center [465, 135] width 464 height 13
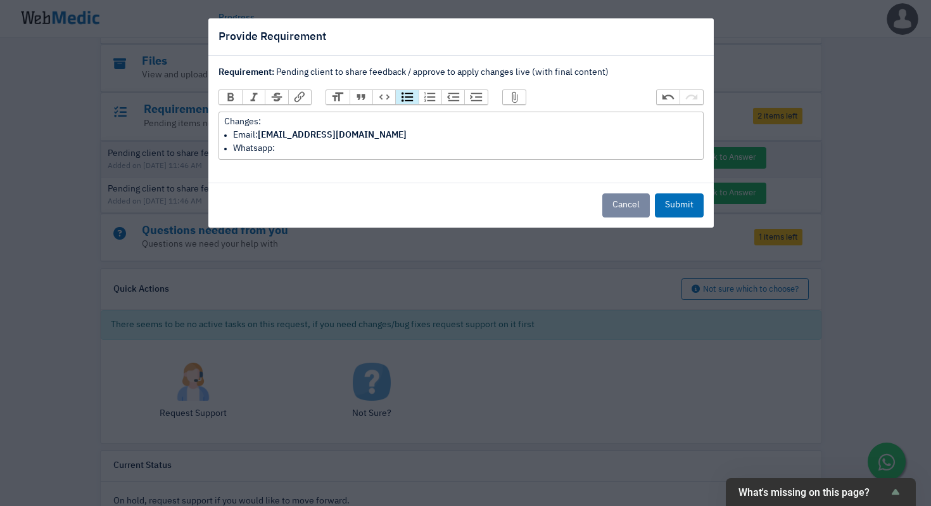
paste trix-editor "175880852"
click at [280, 152] on li "Whatsapp: 175880852" at bounding box center [465, 148] width 464 height 13
paste trix-editor "<div>Changes:</div><ul><li>Email: <strong>support@nateskin.com</strong></li><li…"
drag, startPoint x: 389, startPoint y: 153, endPoint x: 279, endPoint y: 150, distance: 110.3
click at [279, 150] on li "Whatsapp: https://wa.me/175880852" at bounding box center [465, 148] width 464 height 13
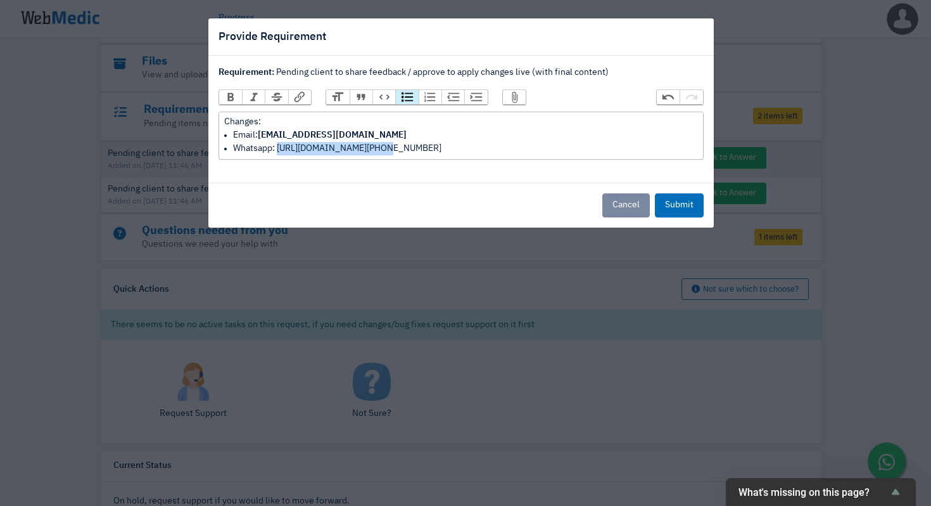
copy li "https://wa.me/175880852"
click at [490, 151] on li "Whatsapp: https://wa.me/175880852" at bounding box center [465, 148] width 464 height 13
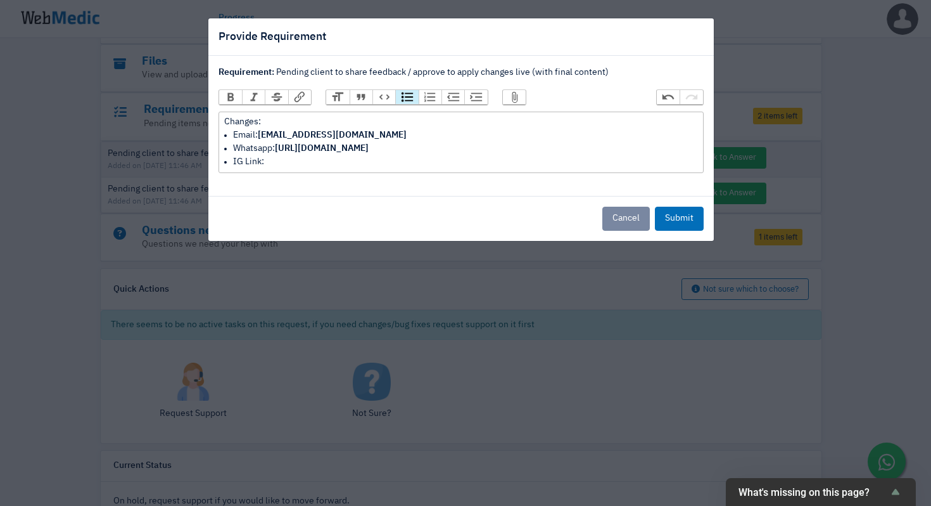
paste trix-editor "https://www.instagram.com/nateskin/"
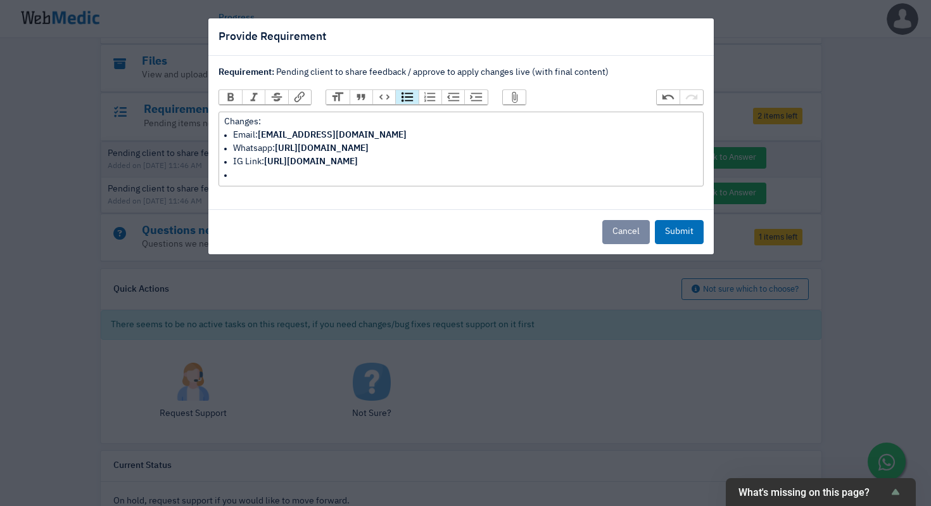
click at [260, 176] on li at bounding box center [465, 175] width 464 height 13
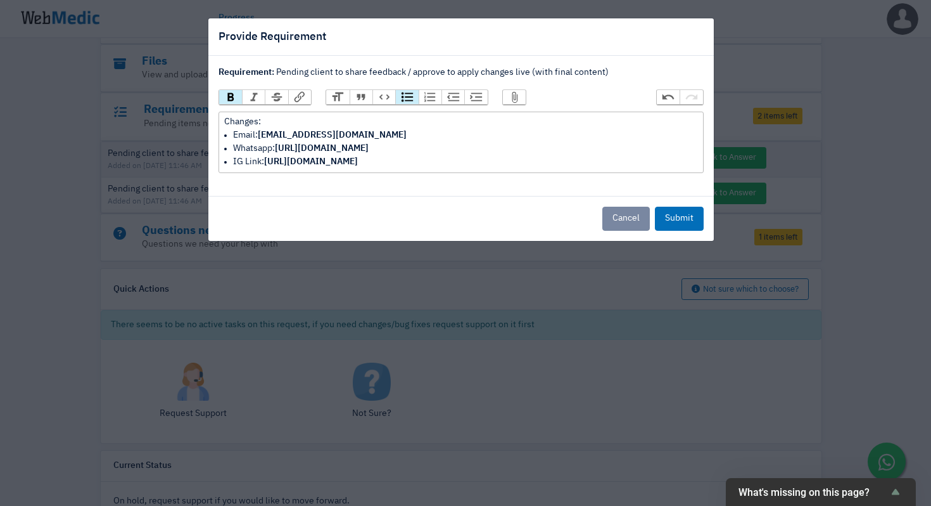
click at [565, 118] on div "Changes:" at bounding box center [460, 121] width 473 height 13
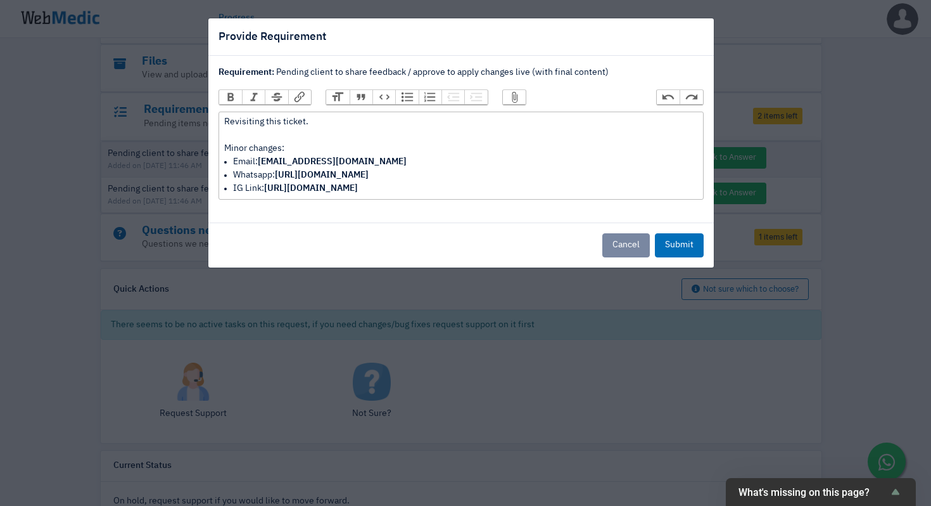
click at [592, 116] on div "Revisiting this ticket. Minor changes:" at bounding box center [460, 135] width 473 height 40
type trix-editor "<div>Revisiting this ticket. Here's our email and Whatsapp. IG link is outdated…"
click at [669, 241] on button "Submit" at bounding box center [679, 245] width 49 height 24
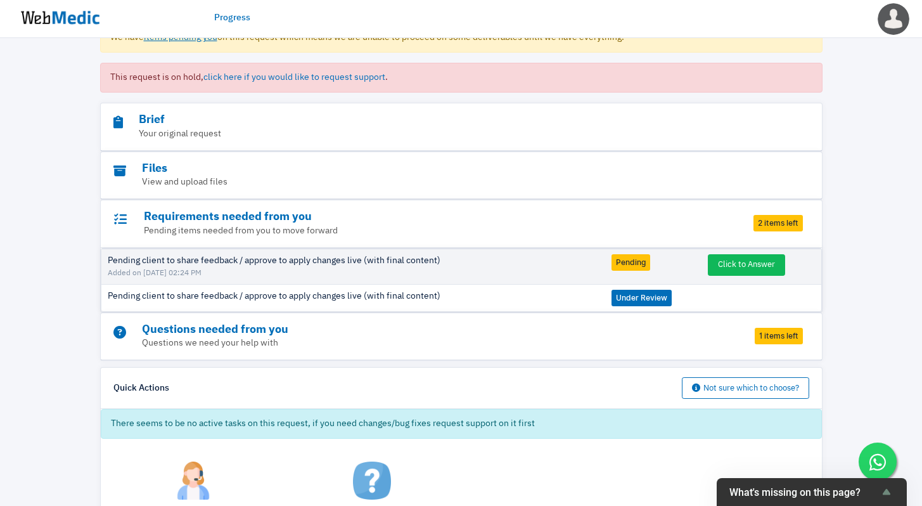
scroll to position [0, 0]
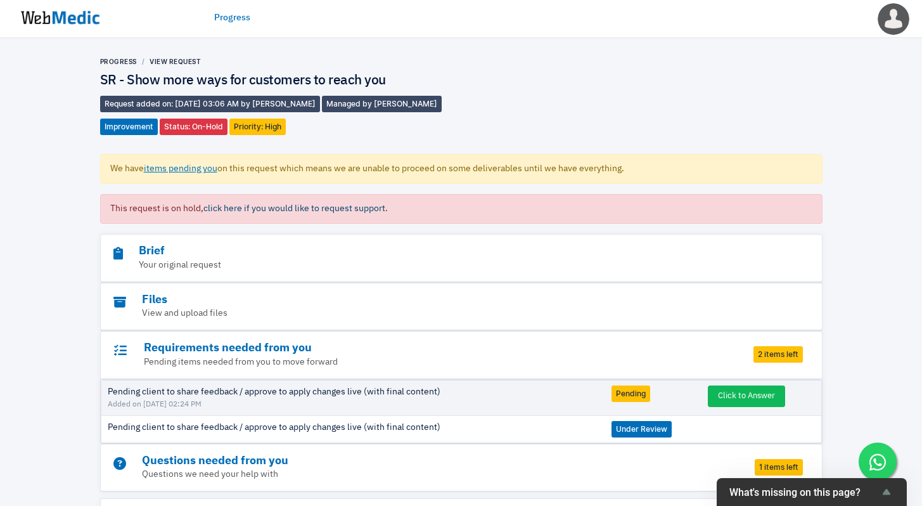
click at [290, 204] on span "click here if you would like to request support" at bounding box center [294, 208] width 182 height 9
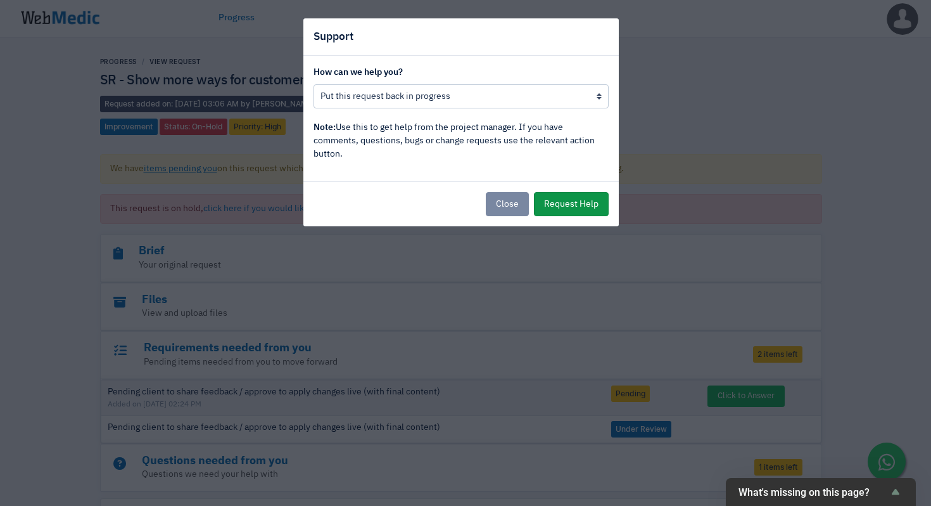
click at [564, 206] on button "Request Help" at bounding box center [571, 204] width 75 height 24
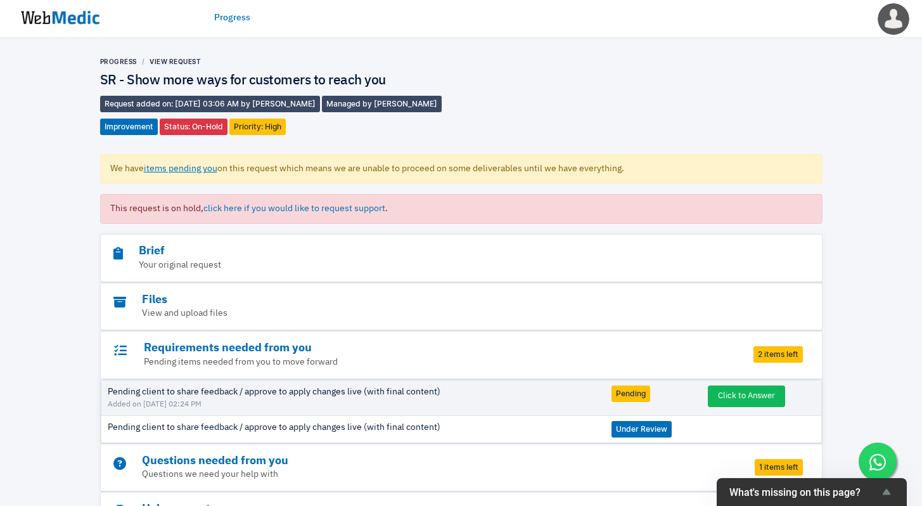
click at [59, 19] on img at bounding box center [60, 17] width 95 height 39
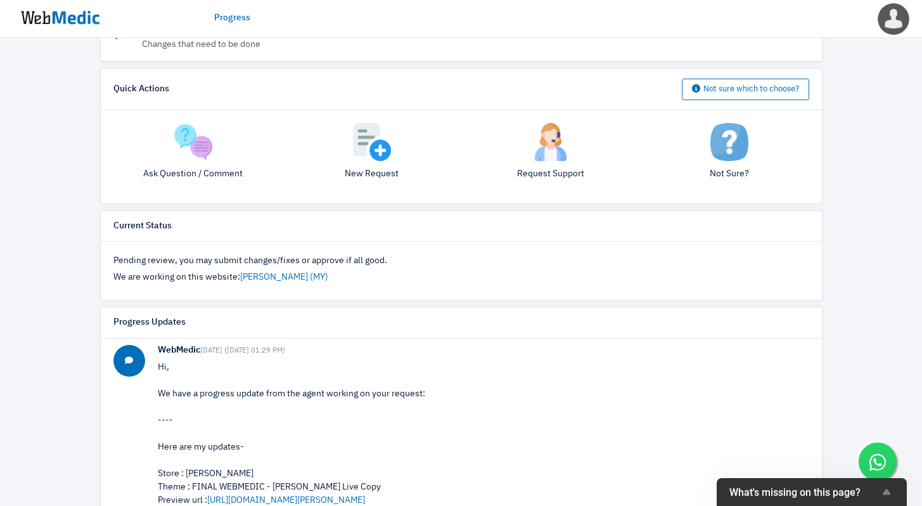
scroll to position [2920, 0]
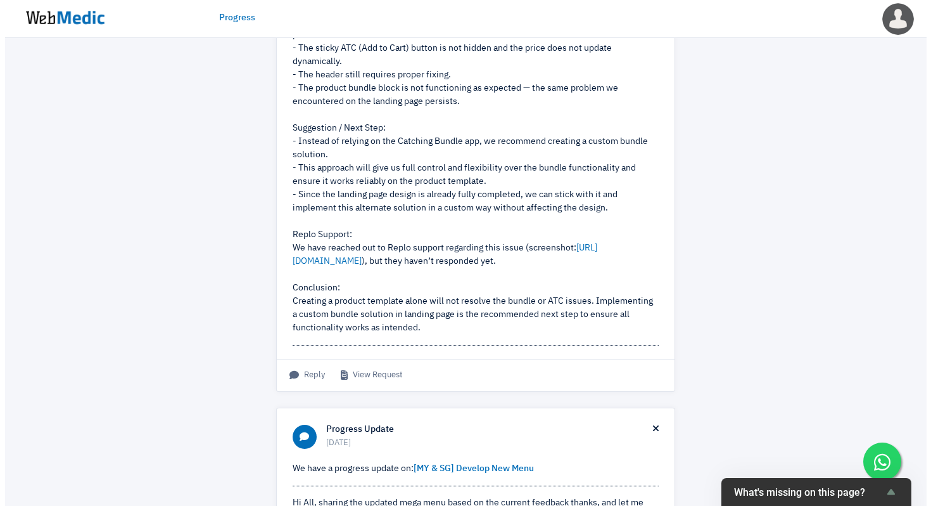
scroll to position [1684, 0]
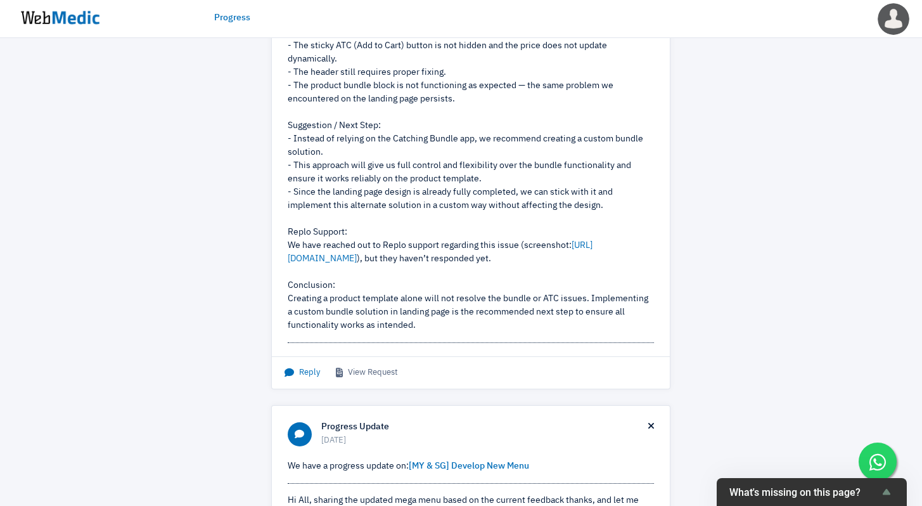
click at [298, 379] on span "Reply" at bounding box center [302, 372] width 35 height 13
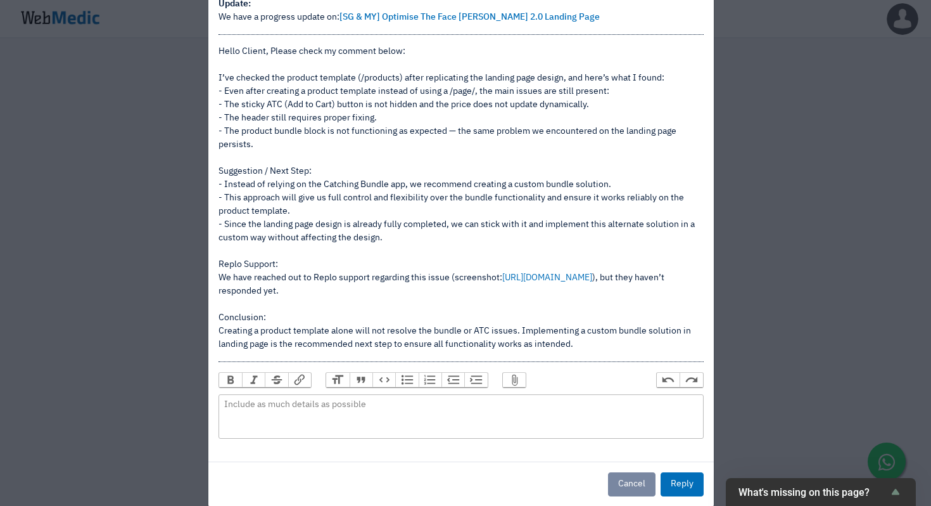
scroll to position [72, 0]
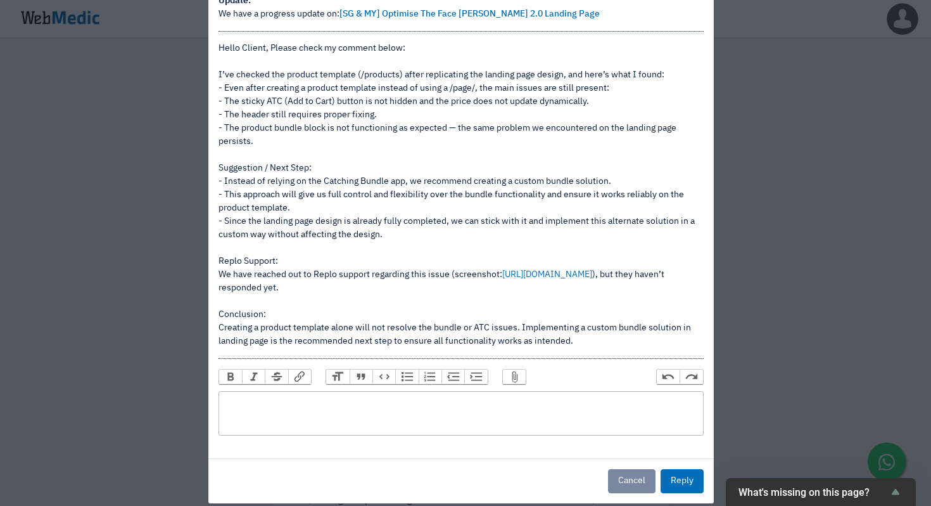
click at [331, 414] on trix-editor at bounding box center [461, 413] width 485 height 44
click at [219, 49] on div "Hello Client, Please check my comment below: I’ve checked the product template …" at bounding box center [461, 195] width 485 height 306
click at [568, 140] on div "Hello Client, Please check my comment below: I’ve checked the product template …" at bounding box center [461, 195] width 485 height 306
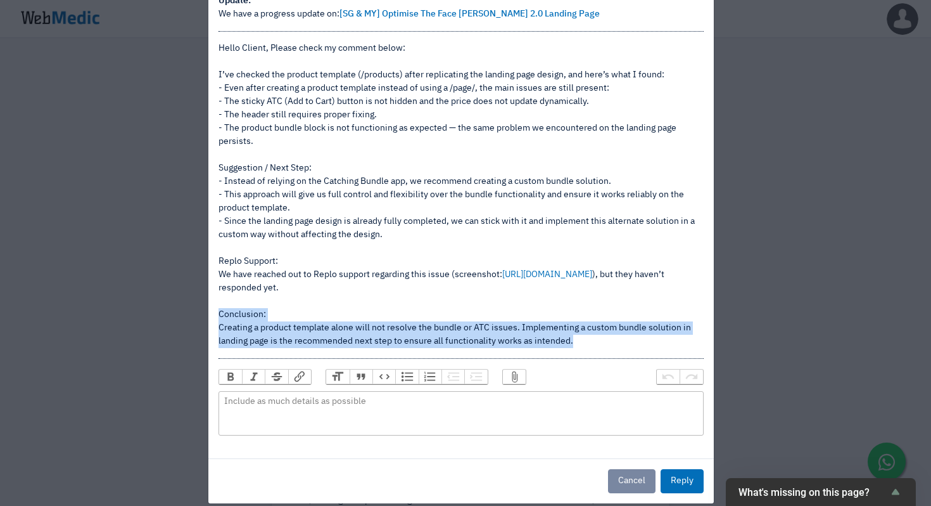
drag, startPoint x: 587, startPoint y: 342, endPoint x: 215, endPoint y: 314, distance: 373.0
click at [219, 314] on div "Hello Client, Please check my comment below: I’ve checked the product template …" at bounding box center [461, 195] width 485 height 306
copy div "Conclusion: Creating a product template alone will not resolve the bundle or AT…"
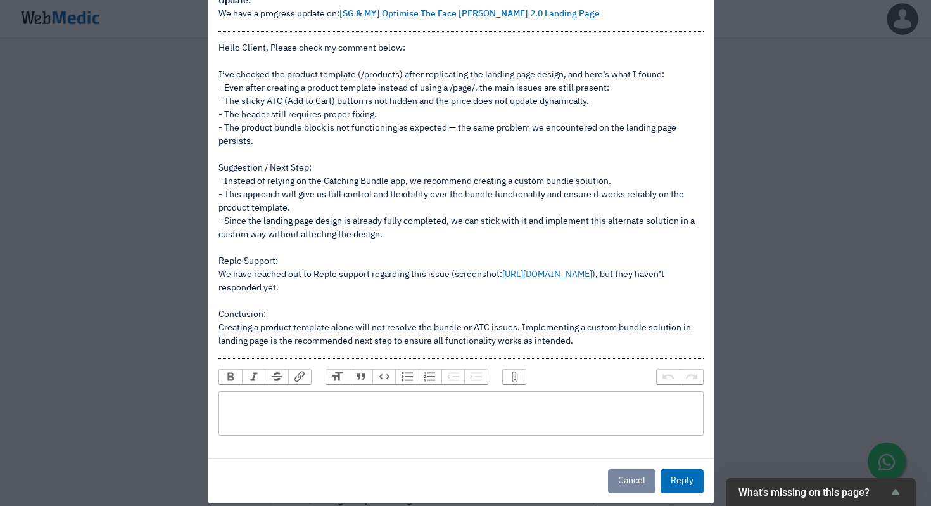
click at [255, 413] on trix-editor at bounding box center [461, 413] width 485 height 44
paste trix-editor "<div>Conclusion:<br>Creating a product template alone will not resolve the bund…"
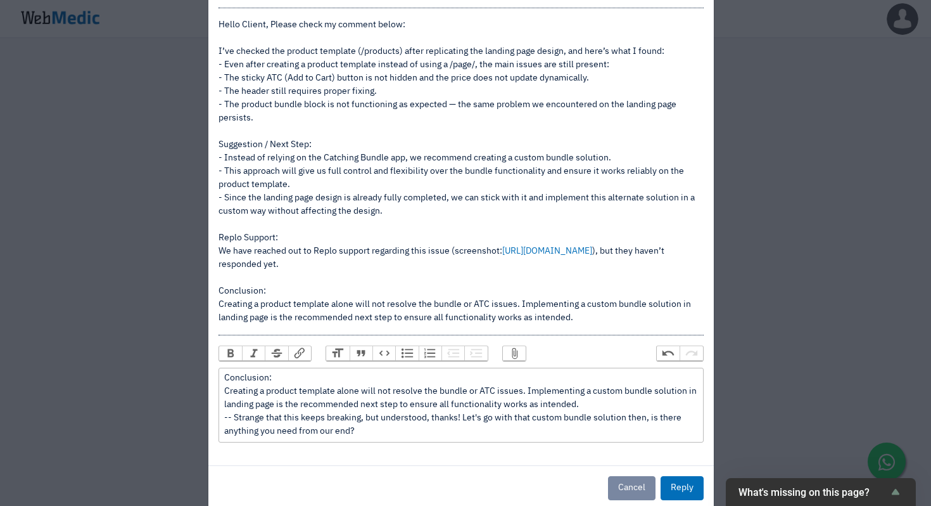
scroll to position [118, 0]
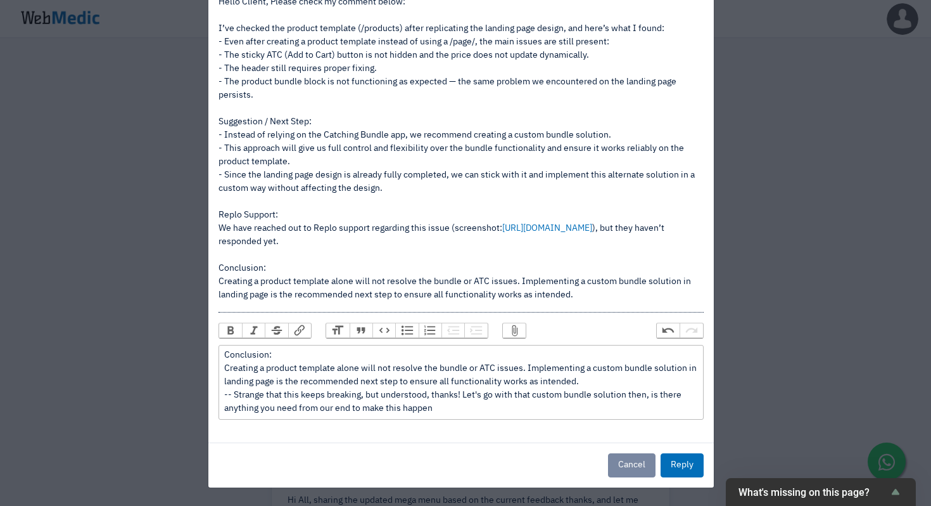
type trix-editor "<div>Conclusion:<br>Creating a product template alone will not resolve the bund…"
click at [689, 463] on button "Reply" at bounding box center [682, 465] width 43 height 24
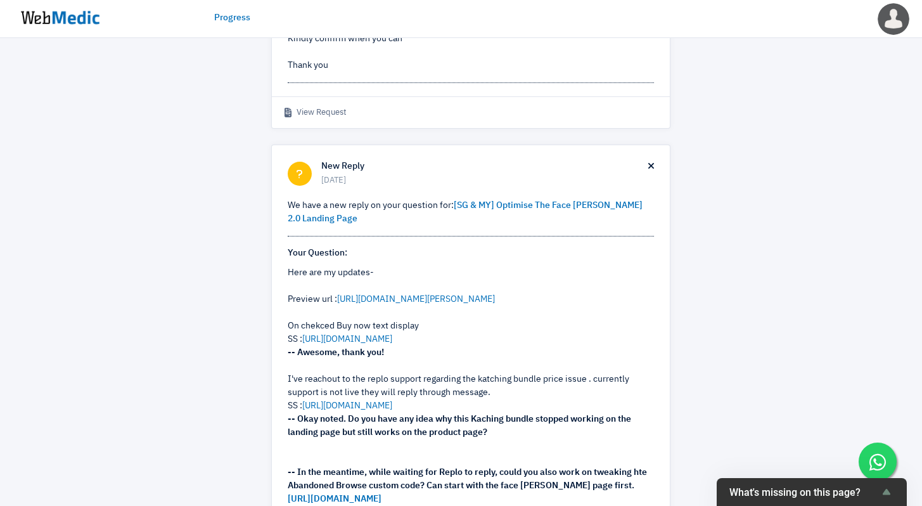
scroll to position [704, 0]
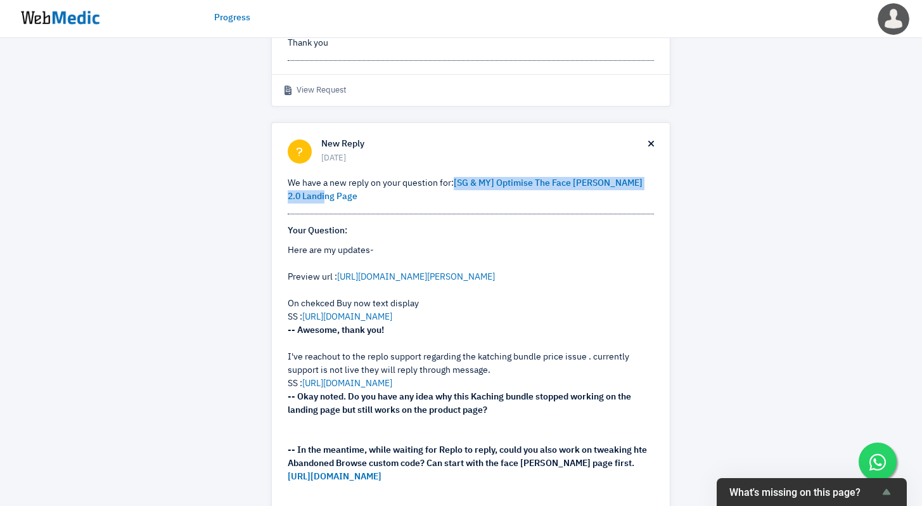
drag, startPoint x: 509, startPoint y: 250, endPoint x: 455, endPoint y: 243, distance: 54.9
click at [455, 203] on p "We have a new reply on your question for: [SG & MY] Optimise The Face Shaver 2.…" at bounding box center [471, 190] width 366 height 27
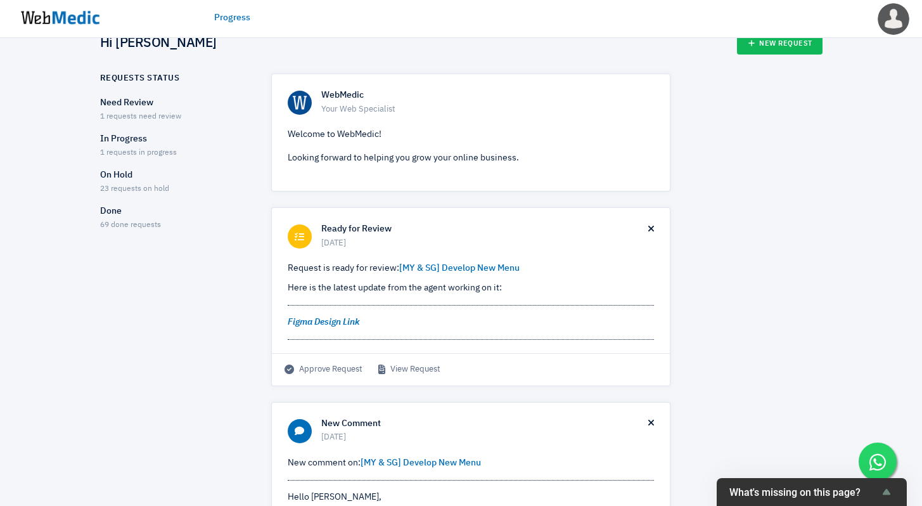
scroll to position [0, 0]
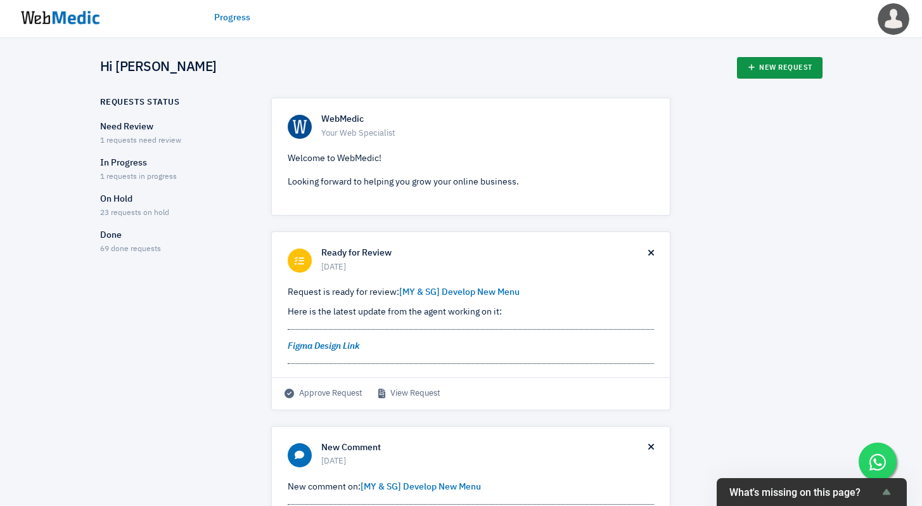
click at [783, 74] on link "New Request" at bounding box center [780, 68] width 86 height 22
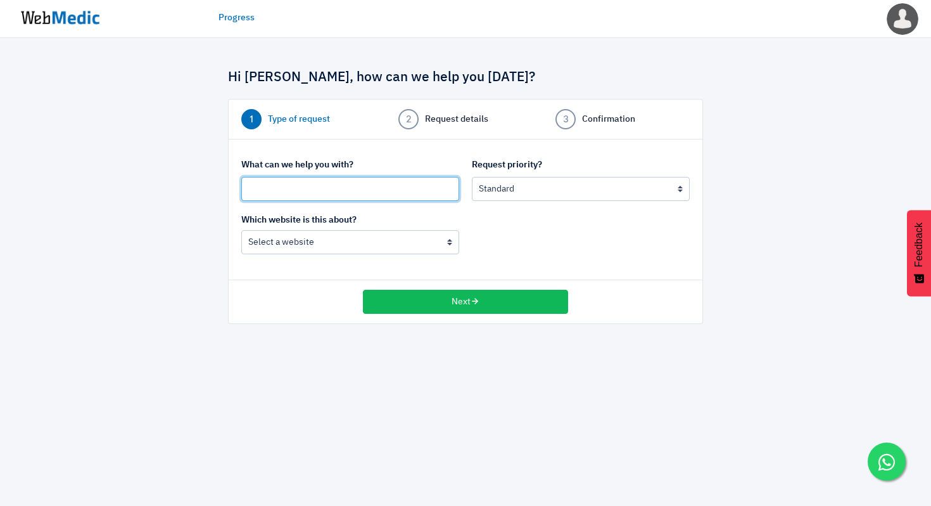
click at [399, 189] on input "text" at bounding box center [350, 189] width 218 height 24
type input "[MY & SG]"
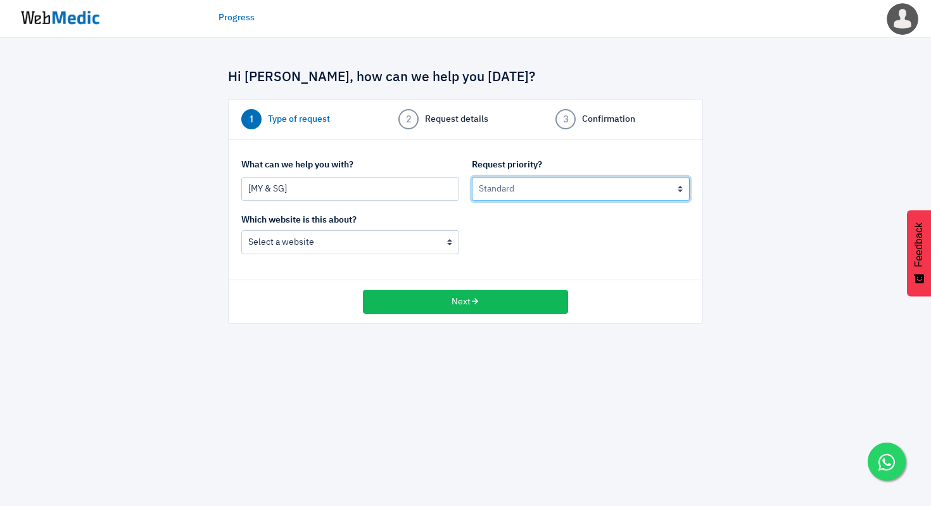
click at [545, 193] on select "Urgent: this is a mission critical issue High: this needs to be prioritized bef…" at bounding box center [581, 189] width 218 height 24
click at [472, 177] on select "Urgent: this is a mission critical issue High: this needs to be prioritized bef…" at bounding box center [581, 189] width 218 height 24
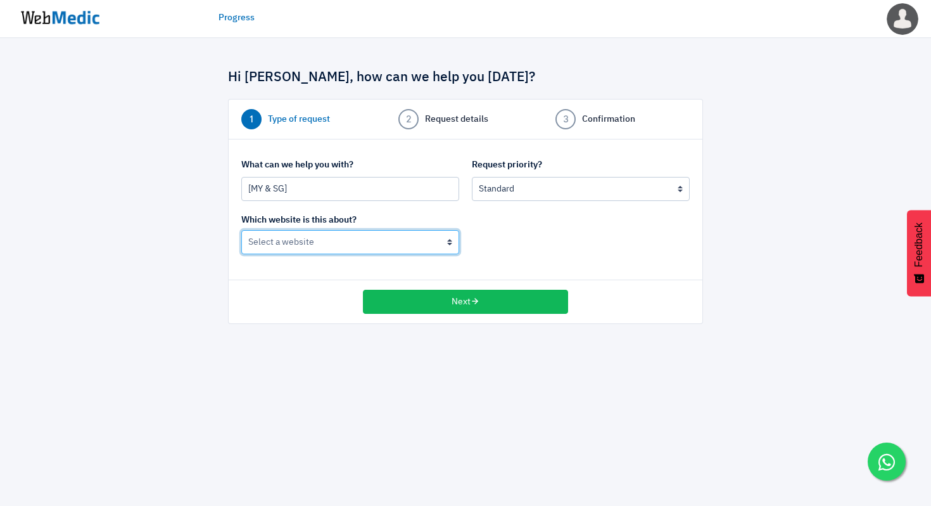
click at [359, 249] on select "[PERSON_NAME] (MY) [PERSON_NAME] (Global)" at bounding box center [350, 242] width 218 height 24
select select "185"
click at [241, 230] on select "[PERSON_NAME] (MY) [PERSON_NAME] (Global)" at bounding box center [350, 242] width 218 height 24
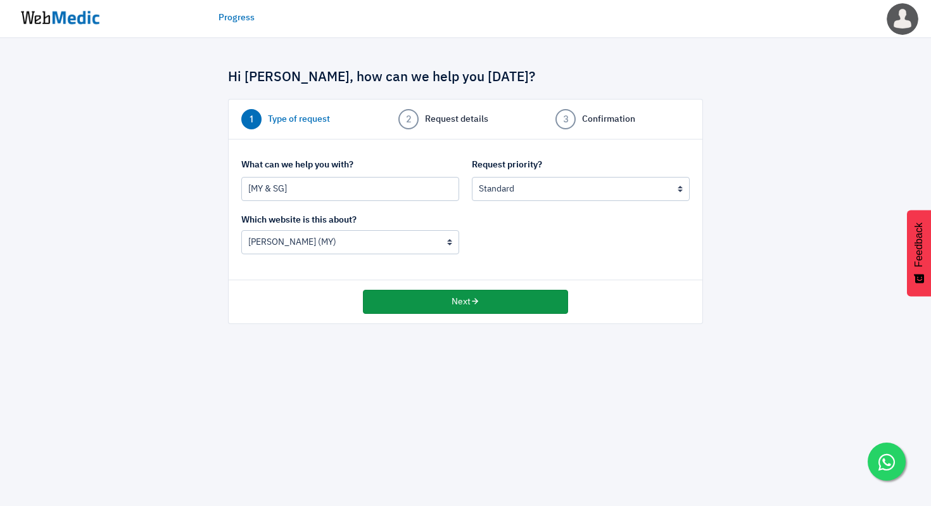
click at [433, 307] on button "Next" at bounding box center [465, 302] width 205 height 24
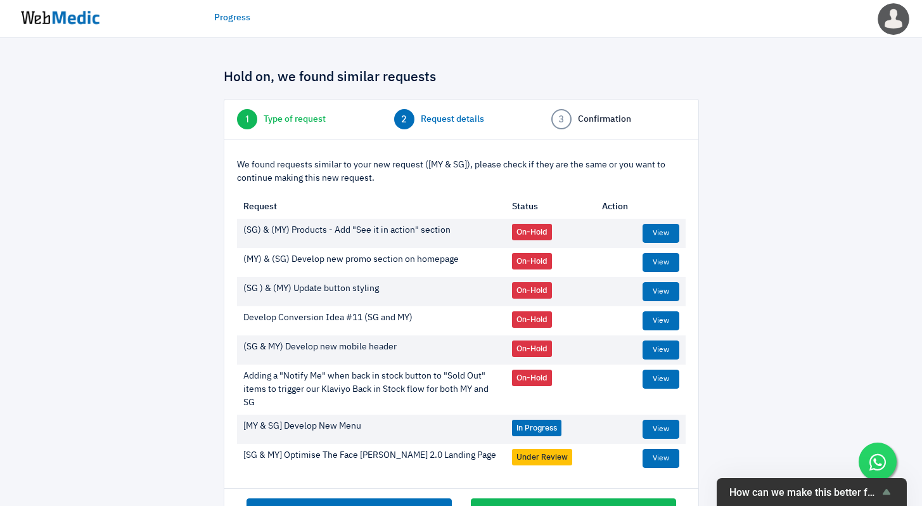
scroll to position [46, 0]
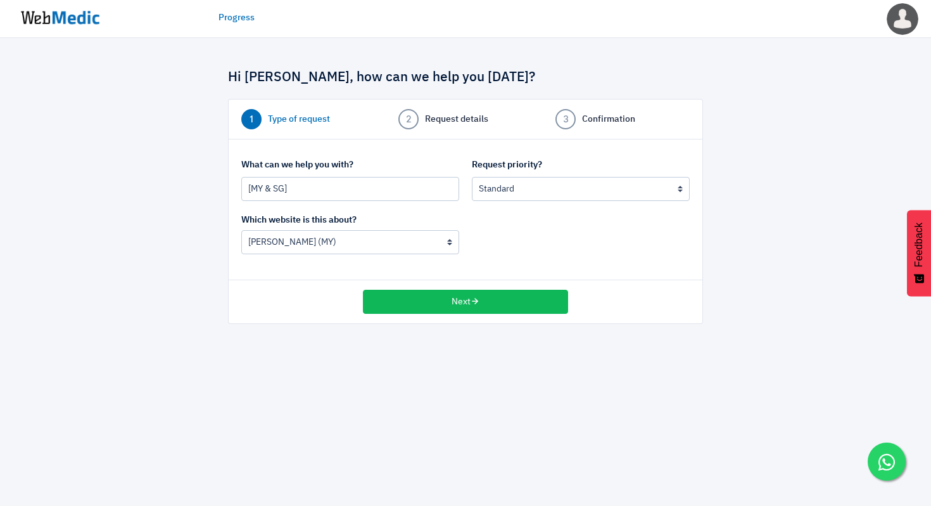
select select "185"
click at [320, 197] on input "[MY & SG]" at bounding box center [350, 189] width 218 height 24
type input "[MY & SG]"
select select
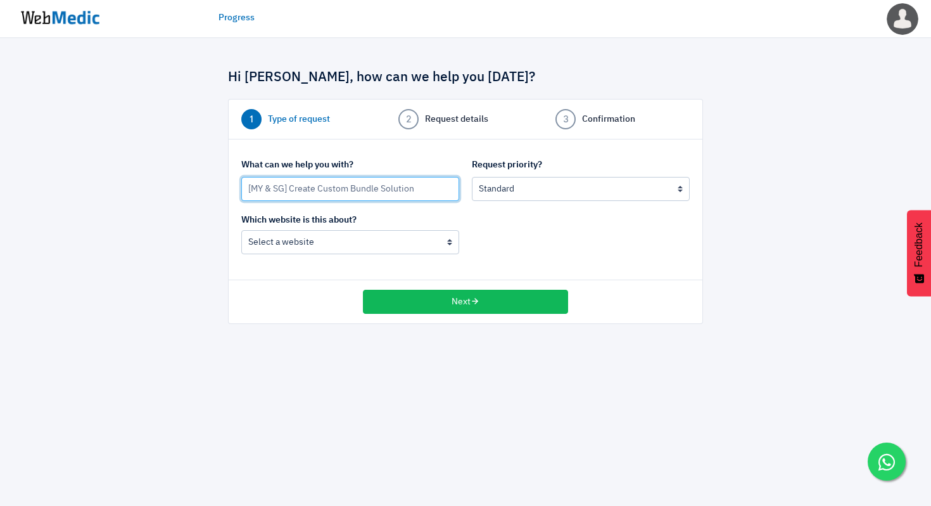
type input "[MY & SG] Create Custom Bundle Solution"
click at [430, 187] on input "[MY & SG] Create Custom Bundle Solution" at bounding box center [350, 189] width 218 height 24
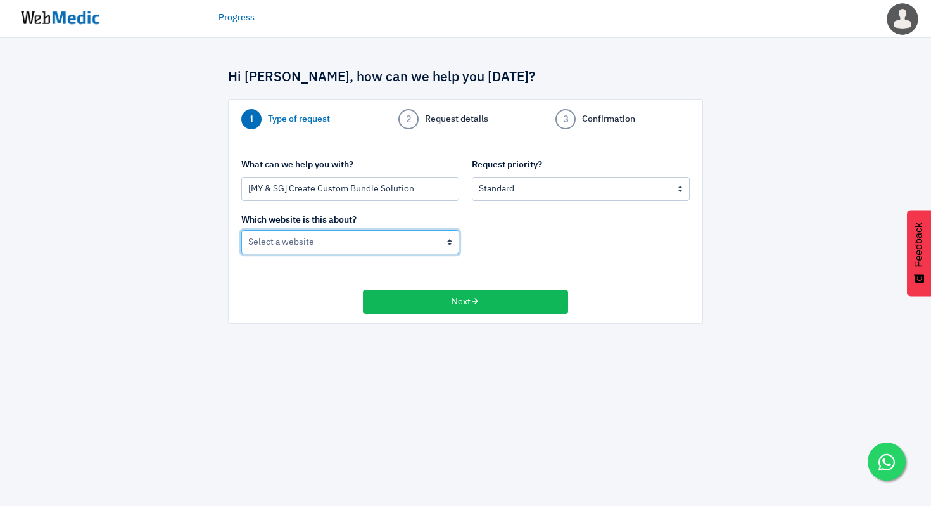
click at [362, 246] on select "Nateskin (MY) Nateskin (Global)" at bounding box center [350, 242] width 218 height 24
select select "185"
click at [241, 230] on select "Nateskin (MY) Nateskin (Global)" at bounding box center [350, 242] width 218 height 24
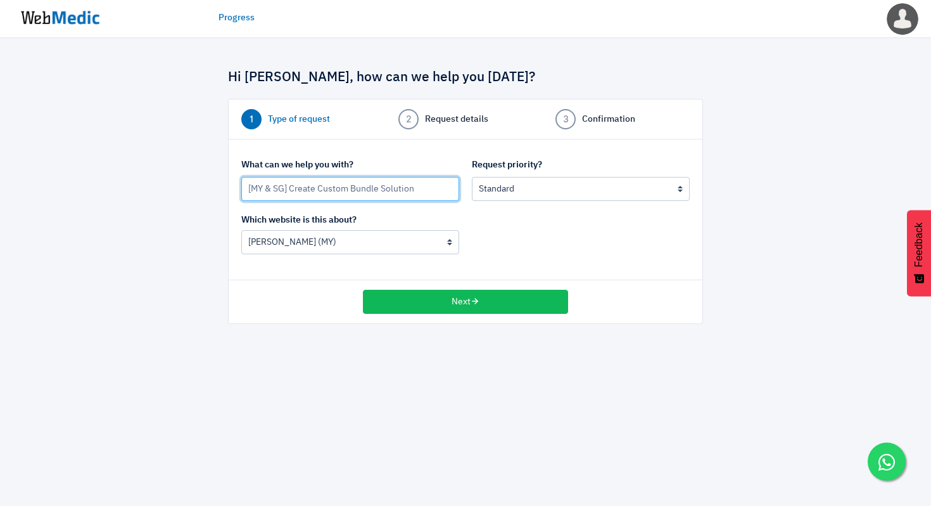
click at [435, 193] on input "[MY & SG] Create Custom Bundle Solution" at bounding box center [350, 189] width 218 height 24
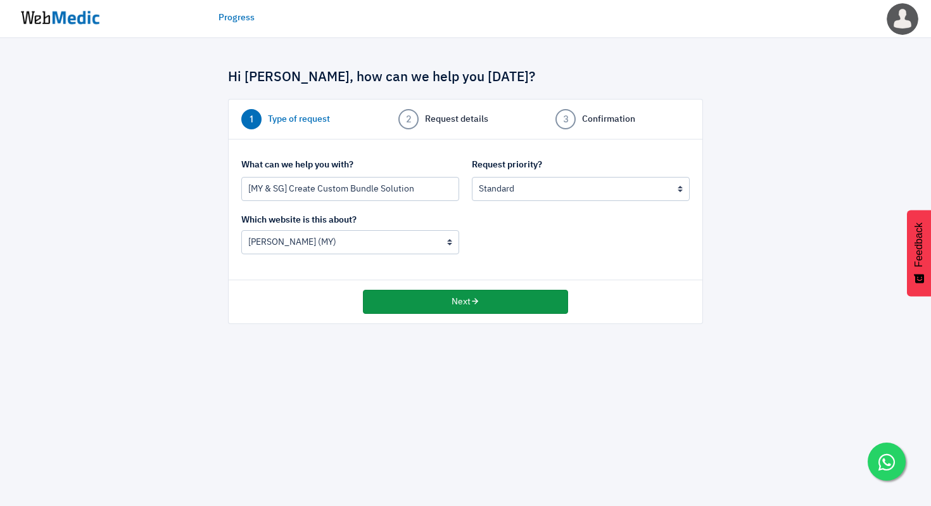
click at [487, 307] on button "Next" at bounding box center [465, 302] width 205 height 24
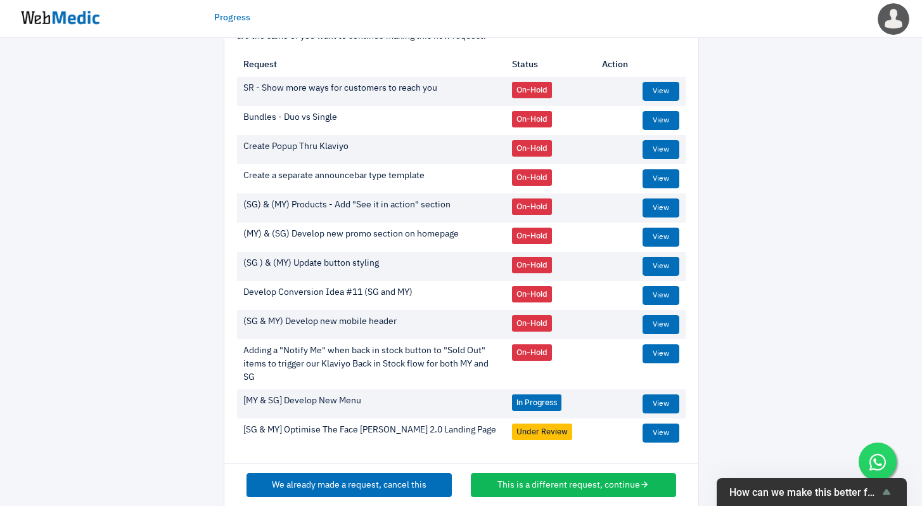
scroll to position [162, 0]
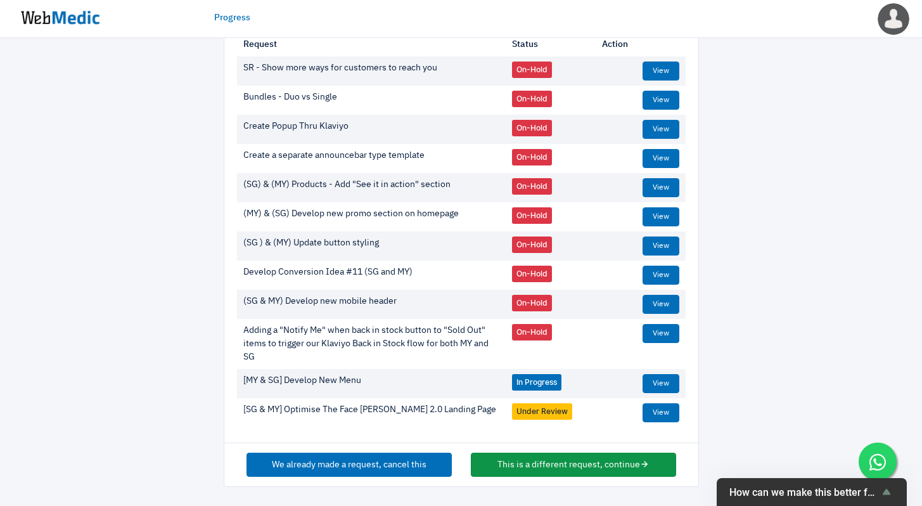
click at [558, 469] on button "This is a different request, continue" at bounding box center [573, 464] width 205 height 24
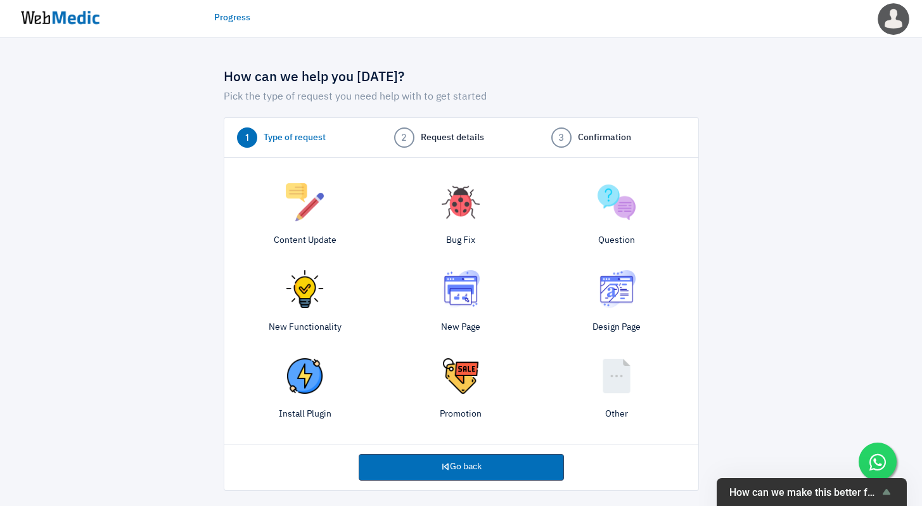
click at [310, 300] on img at bounding box center [305, 289] width 38 height 38
click at [464, 213] on img at bounding box center [461, 202] width 38 height 38
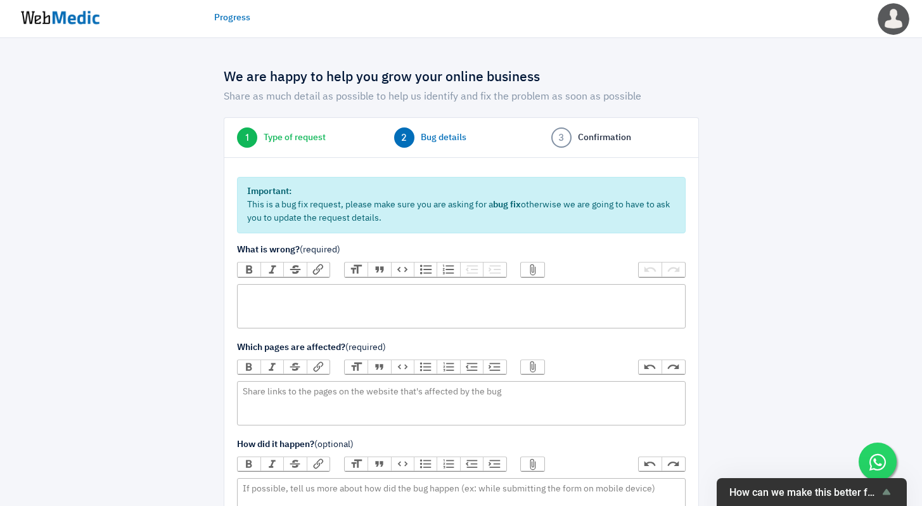
click at [378, 310] on trix-editor at bounding box center [461, 306] width 449 height 44
type trix-editor "<div>T</div>"
type trix-editor "<div>Our&nbsp;</div>"
paste trix-editor "<div>RE:&nbsp;<a href="https://webmedic.app/request/view/lSaqgE3o7qdz">[SG &amp…"
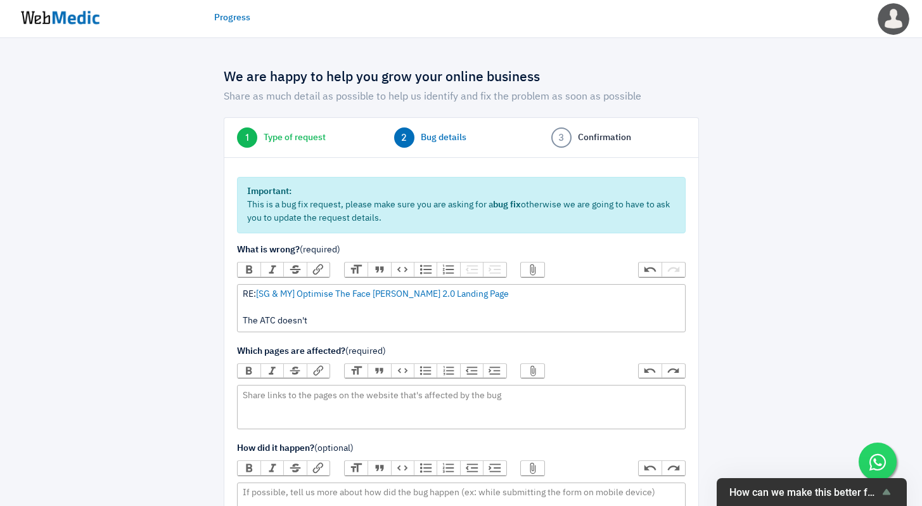
click at [442, 323] on div "RE: [SG & MY] Optimise The Face Shaver 2.0 Landing Page The ATC doesn't" at bounding box center [461, 308] width 437 height 40
paste trix-editor "Hello Client, Please check my comment below:&nbsp;<br><br>I’ve checked the prod…"
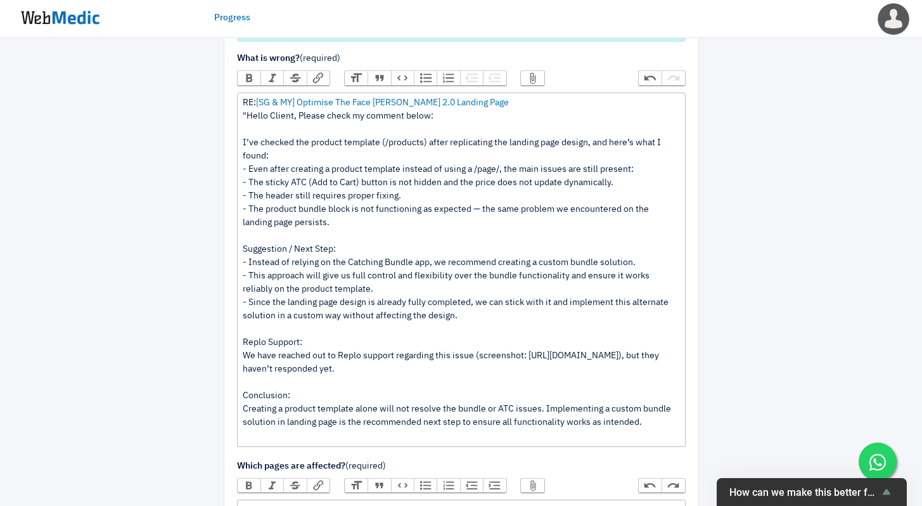
scroll to position [192, 0]
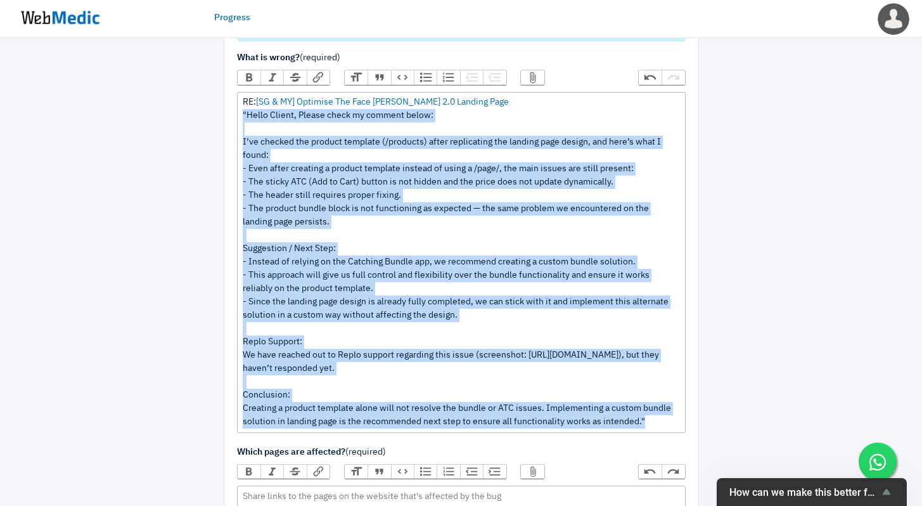
drag, startPoint x: 243, startPoint y: 117, endPoint x: 673, endPoint y: 428, distance: 530.8
click at [673, 428] on div "RE: [SG & MY] Optimise The Face Shaver 2.0 Landing Page "Hello Client, Please c…" at bounding box center [461, 262] width 437 height 333
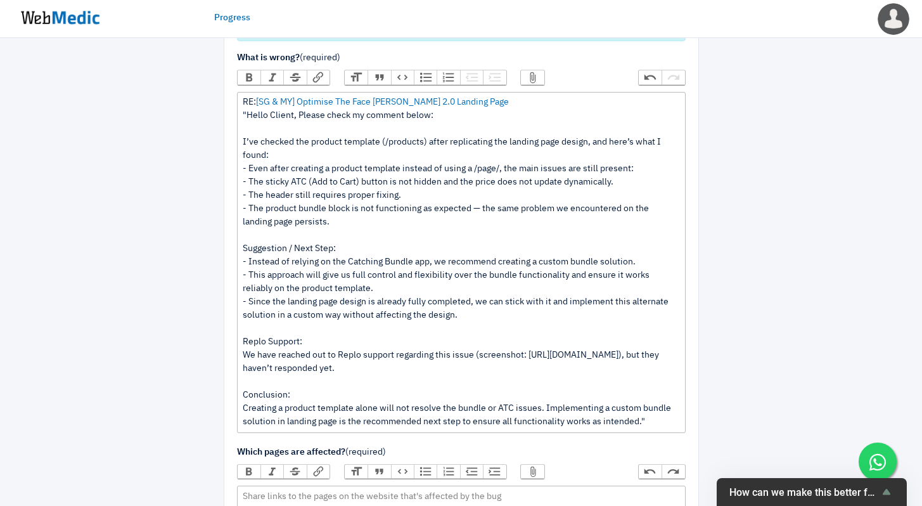
click at [382, 77] on button "Quote" at bounding box center [379, 77] width 23 height 14
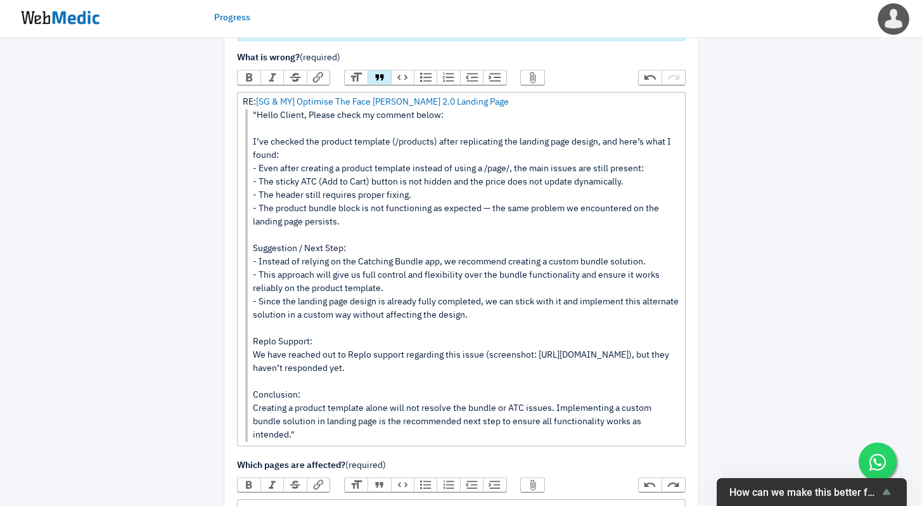
click at [364, 151] on blockquote ""Hello Client, Please check my comment below: I’ve checked the product template…" at bounding box center [462, 275] width 434 height 333
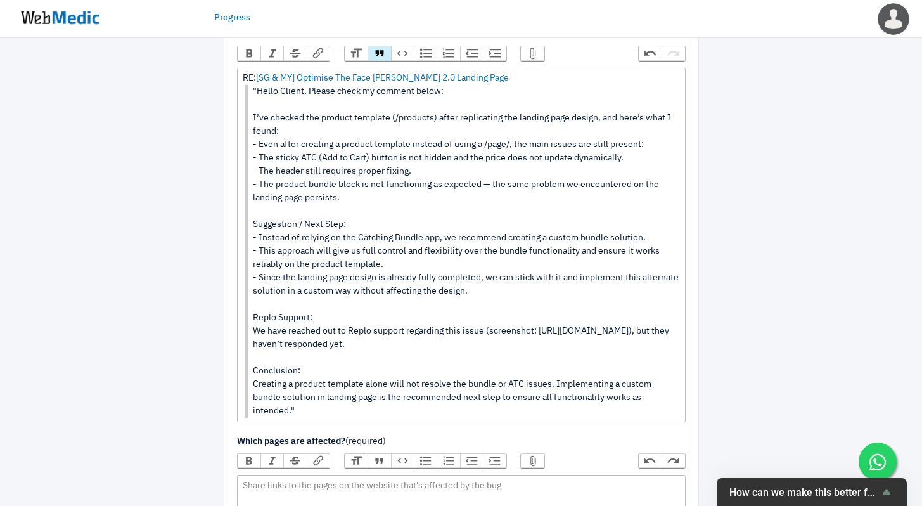
click at [309, 413] on blockquote ""Hello Client, Please check my comment below: I’ve checked the product template…" at bounding box center [462, 251] width 434 height 333
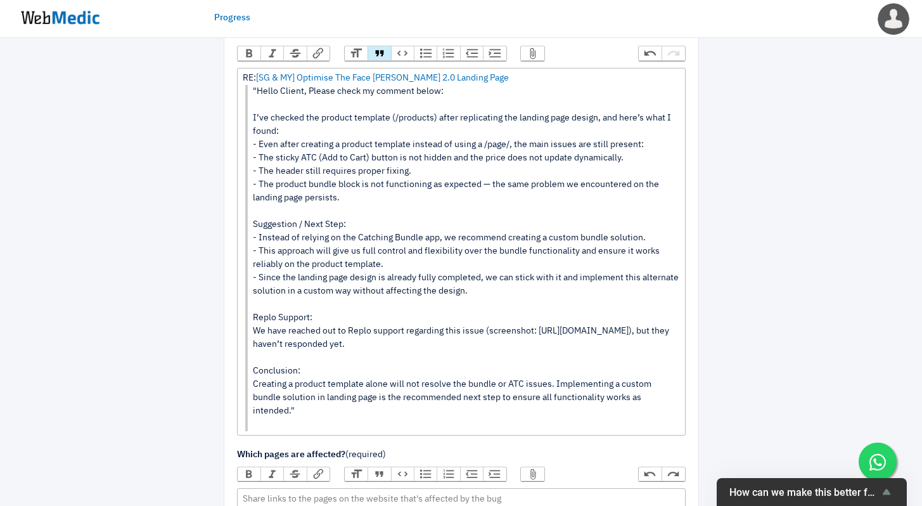
click at [385, 51] on button "Quote" at bounding box center [379, 53] width 23 height 14
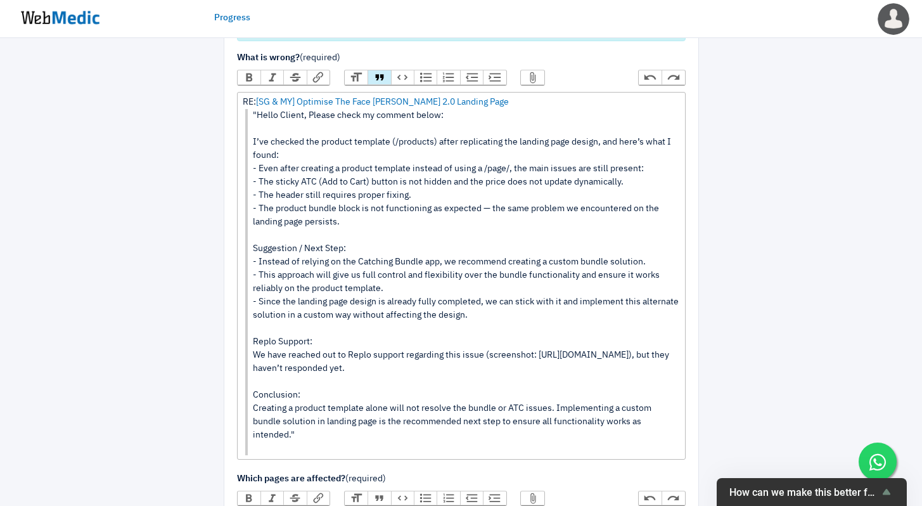
scroll to position [289, 0]
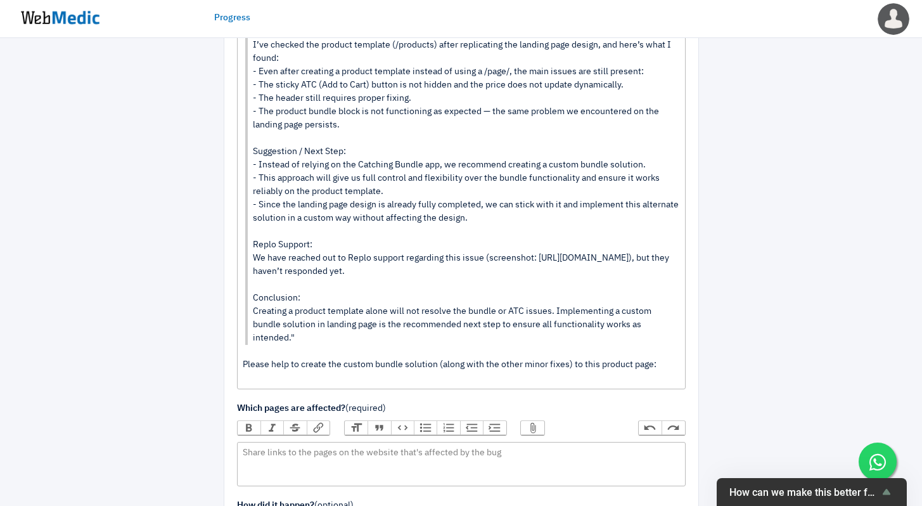
paste trix-editor "<div>RE:&nbsp;<a href="https://webmedic.app/request/view/lSaqgE3o7qdz">[SG &amp…"
type trix-editor "<div>RE:&nbsp;<a href="https://webmedic.app/request/view/lSaqgE3o7qdz">[SG &amp…"
click at [353, 389] on trix-editor "RE: [SG & MY] Optimise The Face Shaver 2.0 Landing Page "Hello Client, Please c…" at bounding box center [461, 192] width 449 height 394
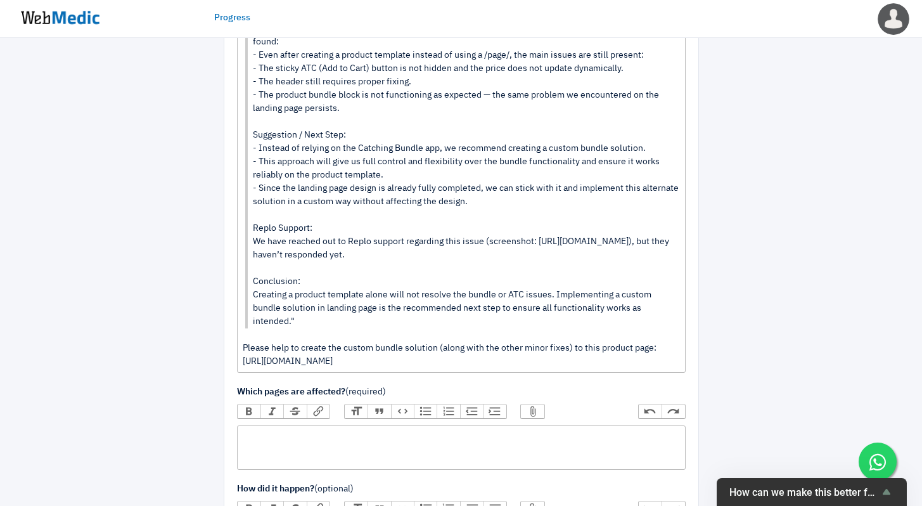
click at [335, 453] on trix-editor at bounding box center [461, 447] width 449 height 44
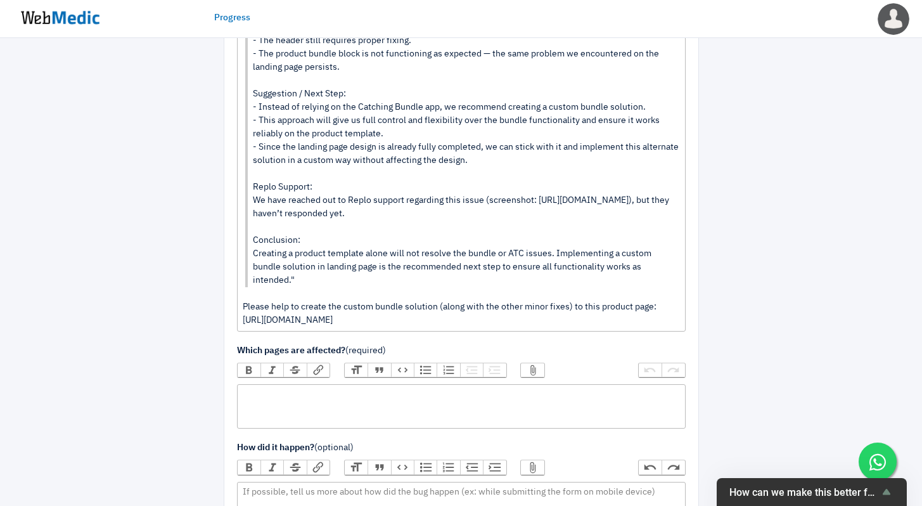
scroll to position [357, 0]
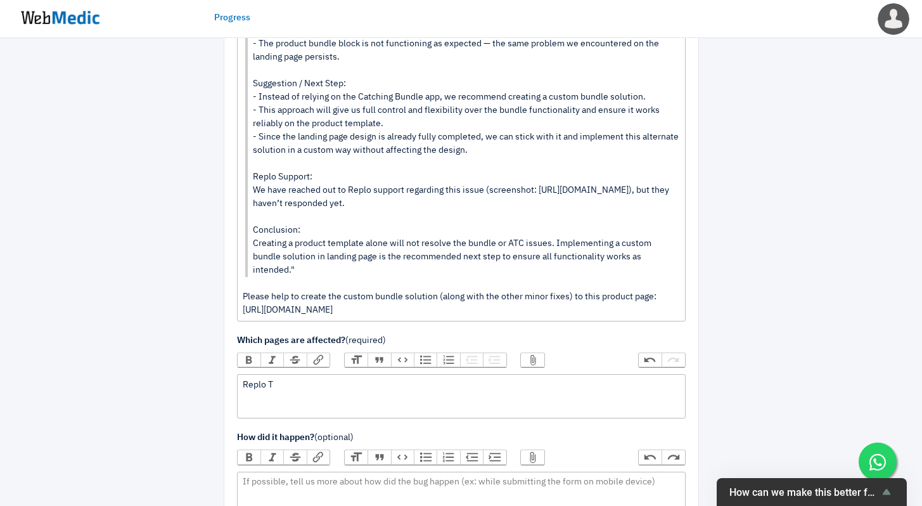
type trix-editor "<div>Replo&nbsp;</div>"
type trix-editor "<div>The</div>"
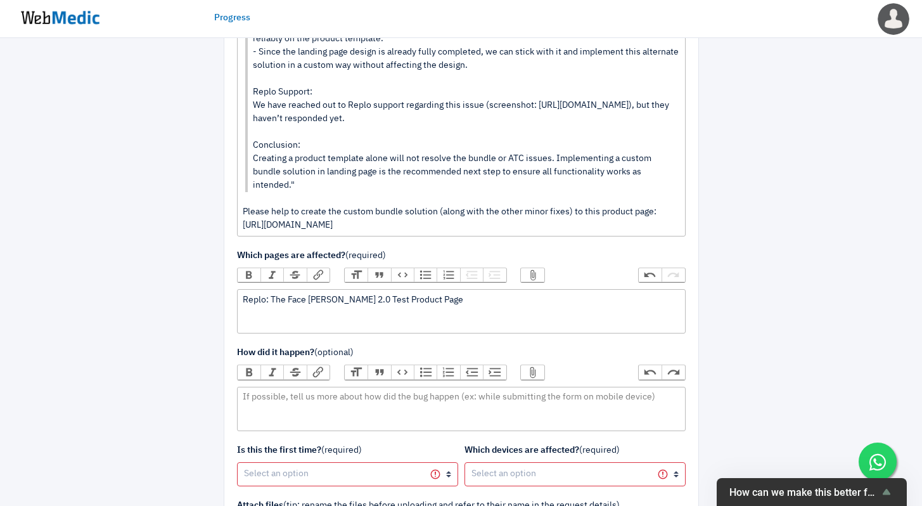
scroll to position [444, 0]
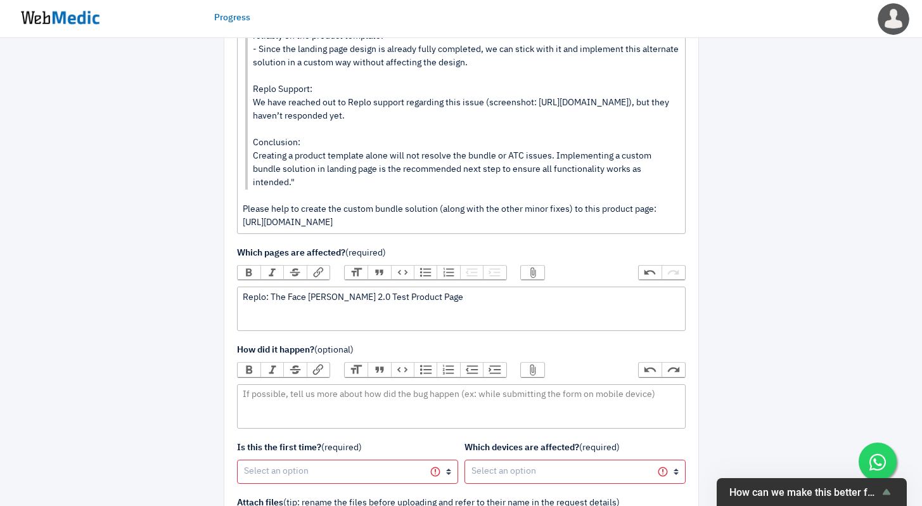
paste trix-editor "https://dashboard.replo.app/editor/281cf6ad-6ba1-4f48-a565-4c6d99e49c17/cfc8cb9…"
click at [359, 308] on div "Replo: The Face Shaver 2.0 Test Product Page https://dashboard.replo.app/editor…" at bounding box center [461, 304] width 437 height 27
click at [420, 314] on div "Replo: The Face Shaver 2.0 Product Page https://dashboard.replo.app/editor/281c…" at bounding box center [461, 304] width 437 height 27
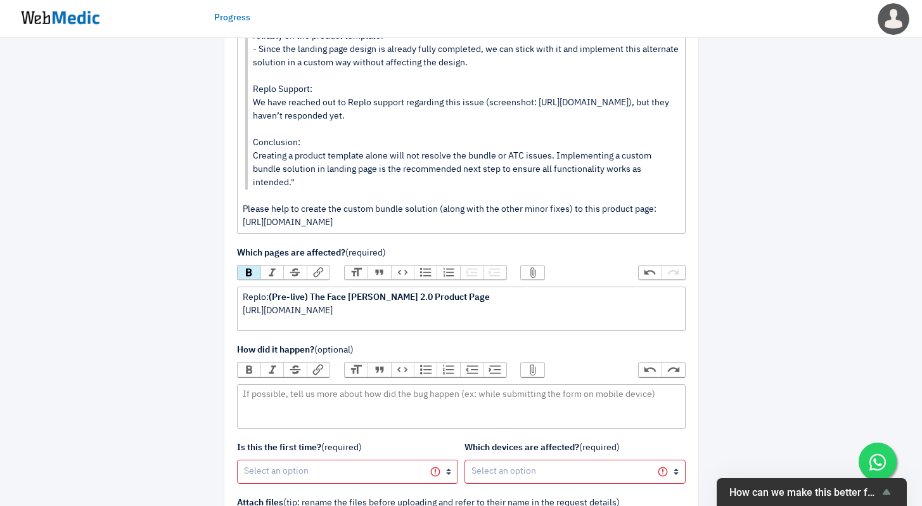
type trix-editor "<div>Replo: <strong>(Pre-live) The Face Shaver 2.0 Product Page</strong>&nbsp;<…"
click at [342, 317] on div "Replo: (Pre-live) The Face Shaver 2.0 Product Page https://dashboard.replo.app/…" at bounding box center [461, 304] width 437 height 27
drag, startPoint x: 338, startPoint y: 336, endPoint x: 223, endPoint y: 319, distance: 116.5
click at [224, 319] on div "1 Type of request 2 Bug details 3 Confirmation Important: This is a bug fix req…" at bounding box center [461, 152] width 475 height 959
copy div "https://dashboard.replo.app/editor/281cf6ad-6ba1-4f48-a565-4c6d99e49c17/cfc8cb9…"
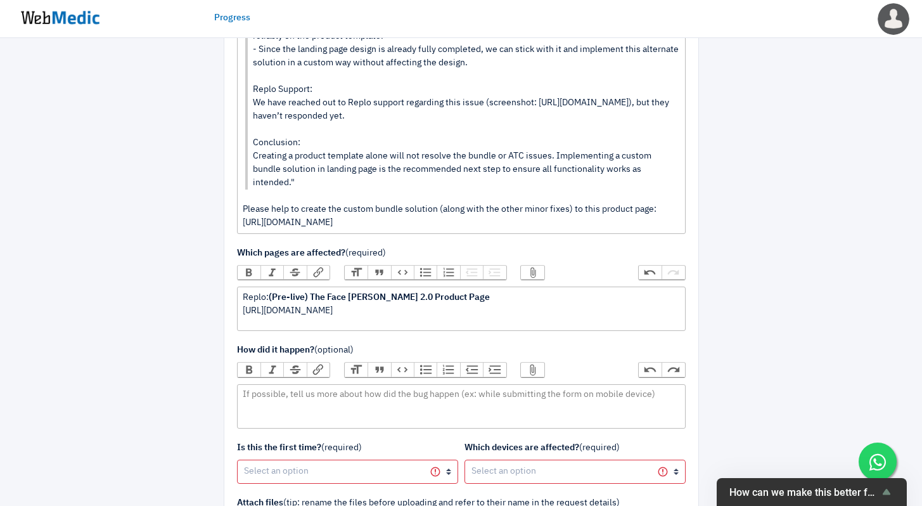
click at [539, 279] on button "Attach Files" at bounding box center [532, 273] width 23 height 14
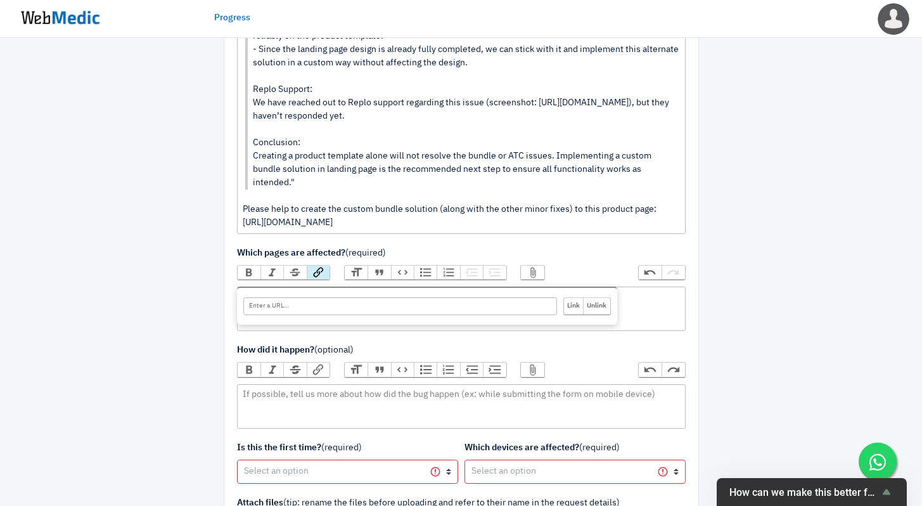
click at [319, 279] on button "Link" at bounding box center [318, 273] width 23 height 14
paste input "https://dashboard.replo.app/editor/281cf6ad-6ba1-4f48-a565-4c6d99e49c17/cfc8cb9…"
type input "https://dashboard.replo.app/editor/281cf6ad-6ba1-4f48-a565-4c6d99e49c17/cfc8cb9…"
click at [575, 314] on input "Link" at bounding box center [574, 306] width 20 height 16
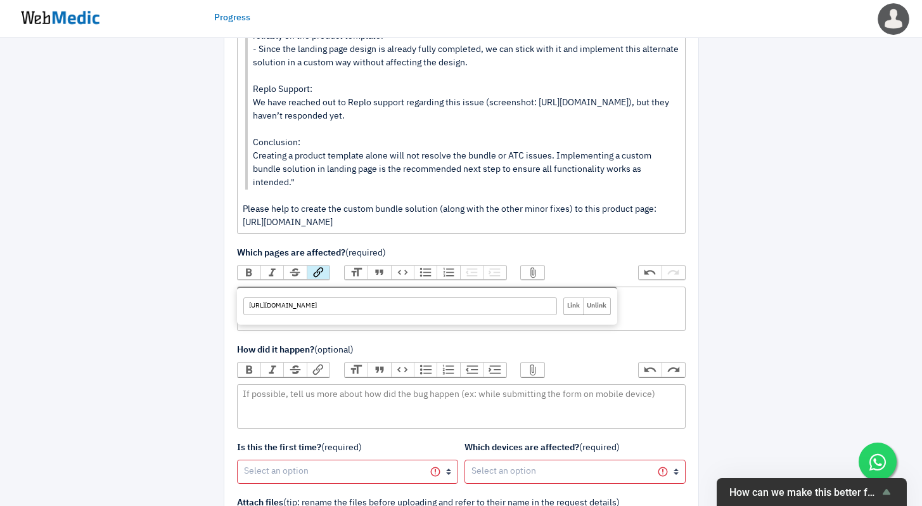
scroll to position [0, 0]
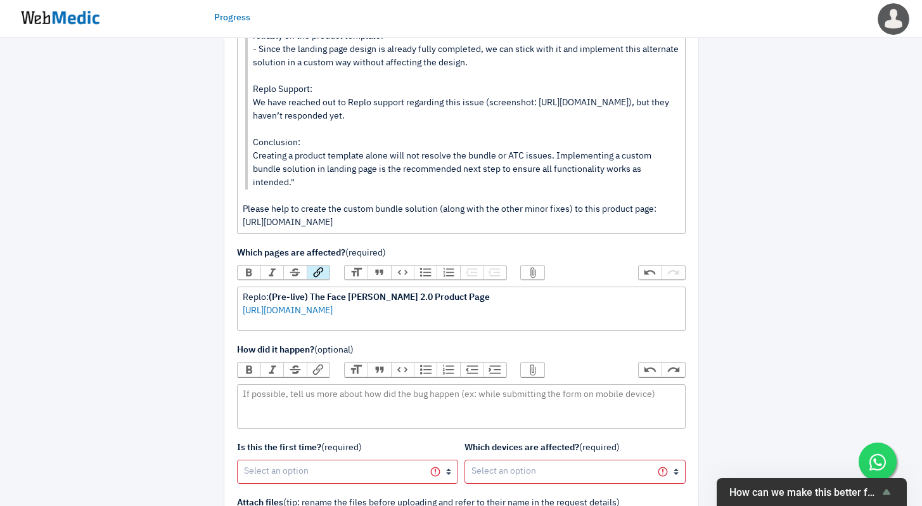
click at [357, 331] on trix-editor "Replo: (Pre-live) The Face Shaver 2.0 Product Page https://dashboard.replo.app/…" at bounding box center [461, 308] width 449 height 44
click at [321, 428] on trix-editor at bounding box center [461, 406] width 449 height 44
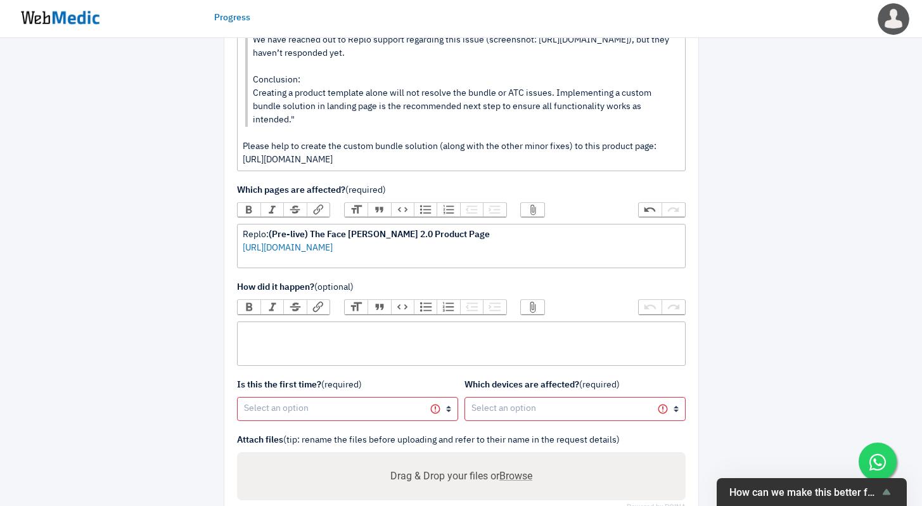
scroll to position [515, 0]
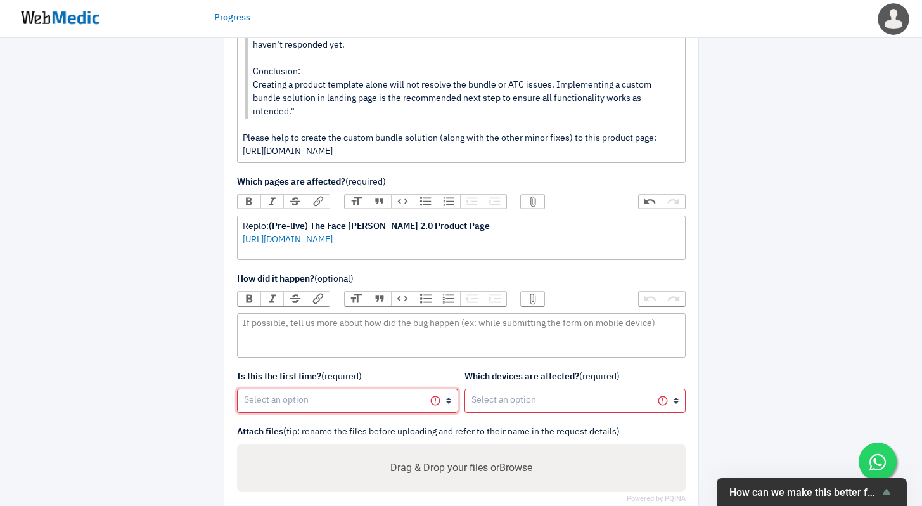
click at [359, 413] on select "Yes, first time No, happened before" at bounding box center [347, 400] width 221 height 24
select select "1"
click at [237, 405] on select "Yes, first time No, happened before" at bounding box center [347, 400] width 221 height 24
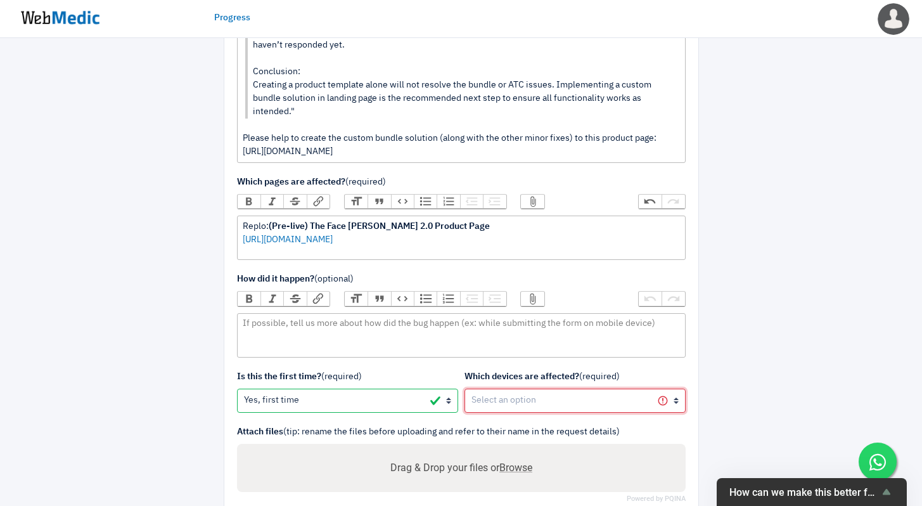
click at [517, 413] on select "All devices / not sure Mobile (iOS) Mobile (Android) Tablet (iOS) Tablet (Andro…" at bounding box center [574, 400] width 221 height 24
select select "1"
click at [464, 405] on select "All devices / not sure Mobile (iOS) Mobile (Android) Tablet (iOS) Tablet (Andro…" at bounding box center [574, 400] width 221 height 24
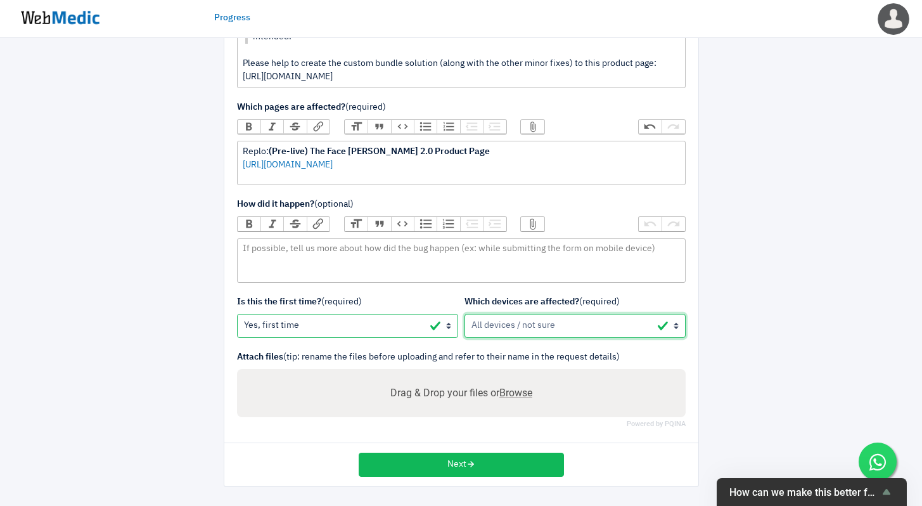
scroll to position [599, 0]
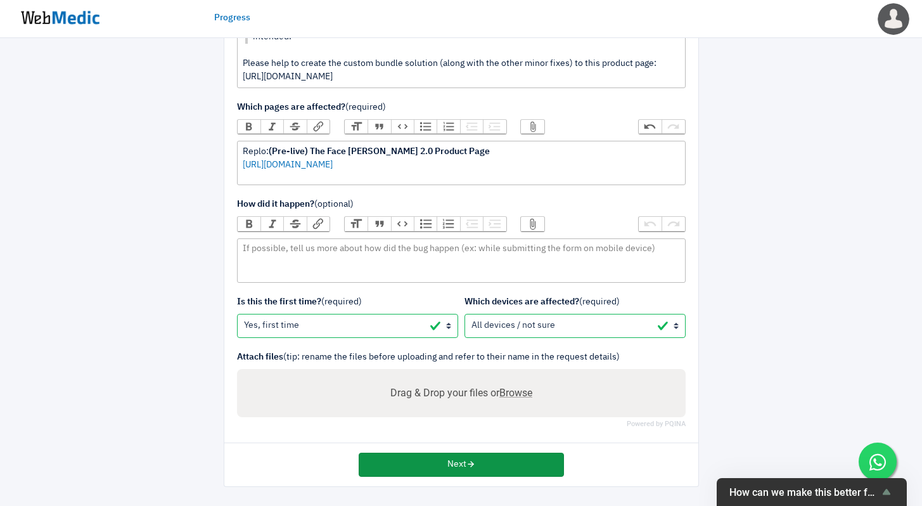
click at [513, 475] on button "Next" at bounding box center [461, 464] width 205 height 24
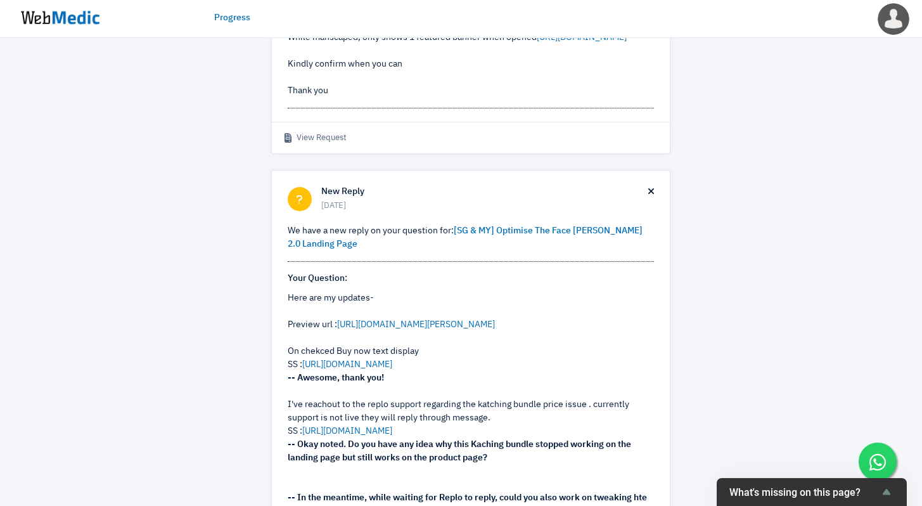
scroll to position [663, 0]
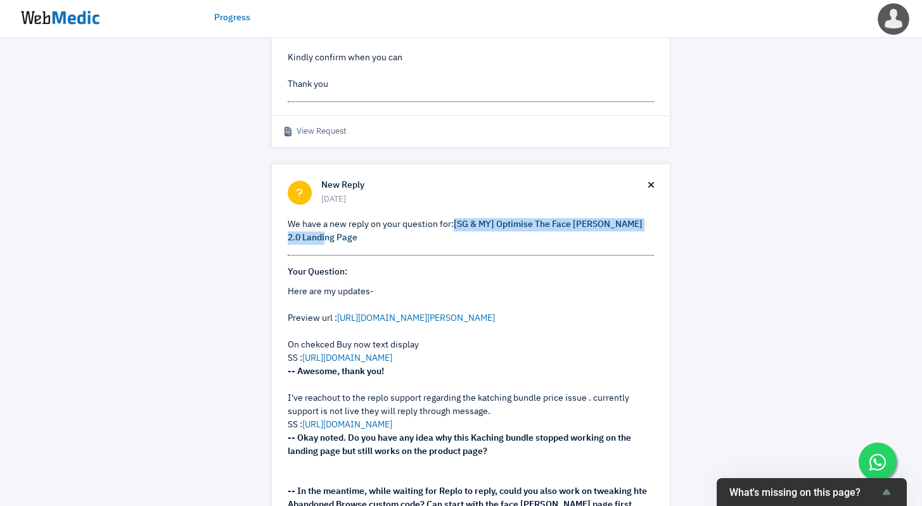
drag, startPoint x: 532, startPoint y: 293, endPoint x: 455, endPoint y: 280, distance: 78.4
click at [455, 245] on p "We have a new reply on your question for: [SG & MY] Optimise The Face Shaver 2.…" at bounding box center [471, 231] width 366 height 27
copy link "[SG & MY] Optimise The Face [PERSON_NAME] 2.0 Landing Page"
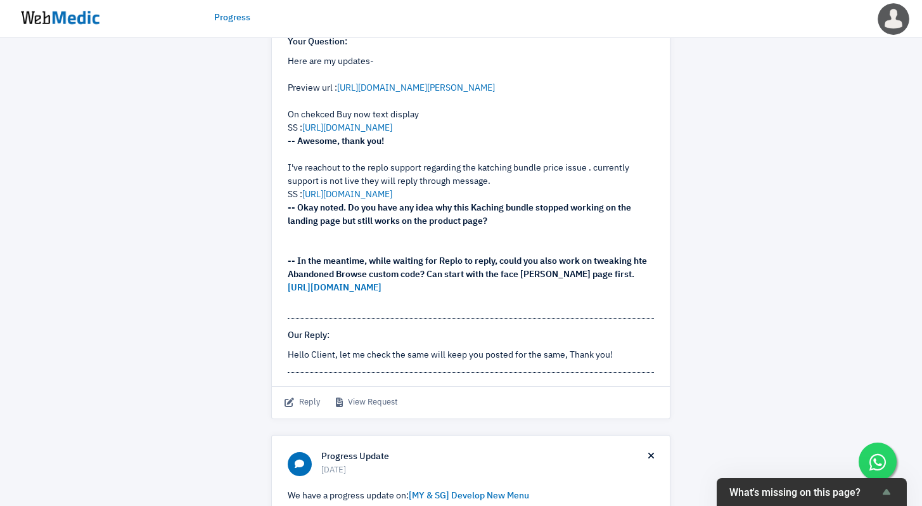
click at [499, 373] on span "We have a new reply on your question for: [SG & MY] Optimise The Face Shaver 2.…" at bounding box center [471, 180] width 366 height 385
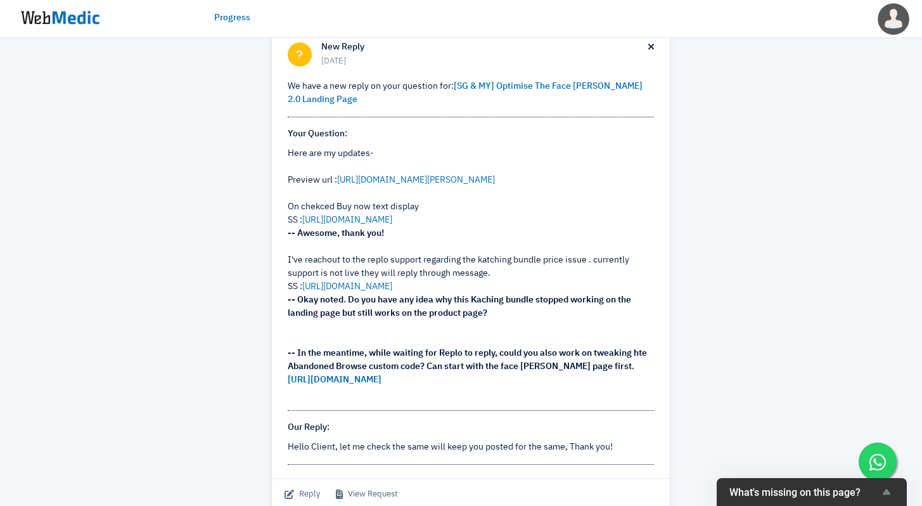
scroll to position [791, 0]
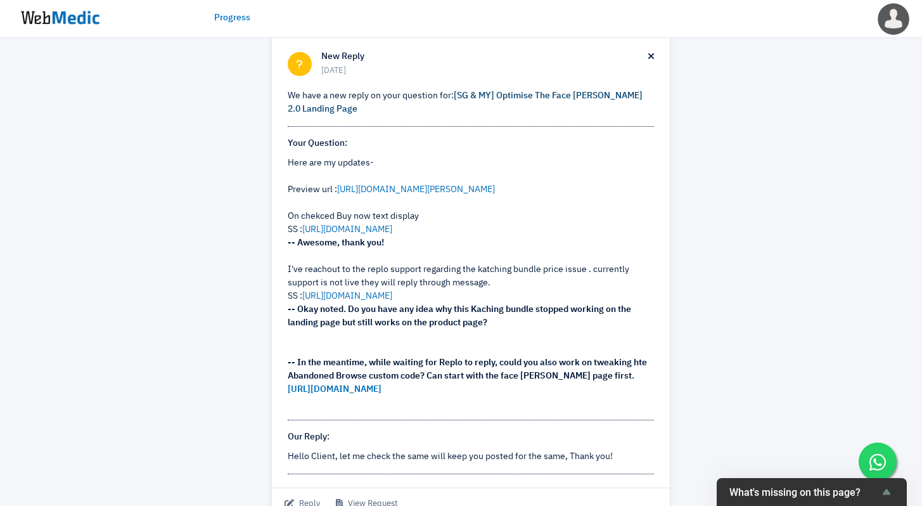
click at [529, 113] on link "[SG & MY] Optimise The Face [PERSON_NAME] 2.0 Landing Page" at bounding box center [465, 102] width 355 height 22
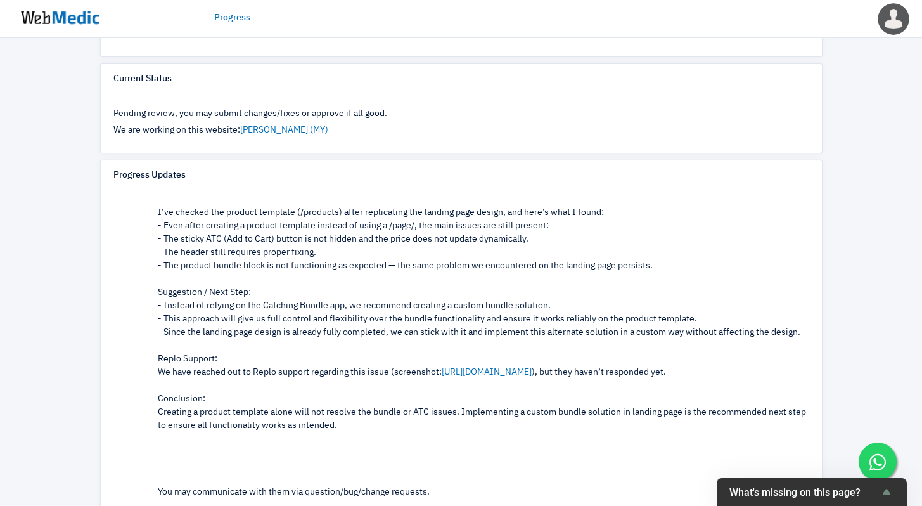
scroll to position [238, 0]
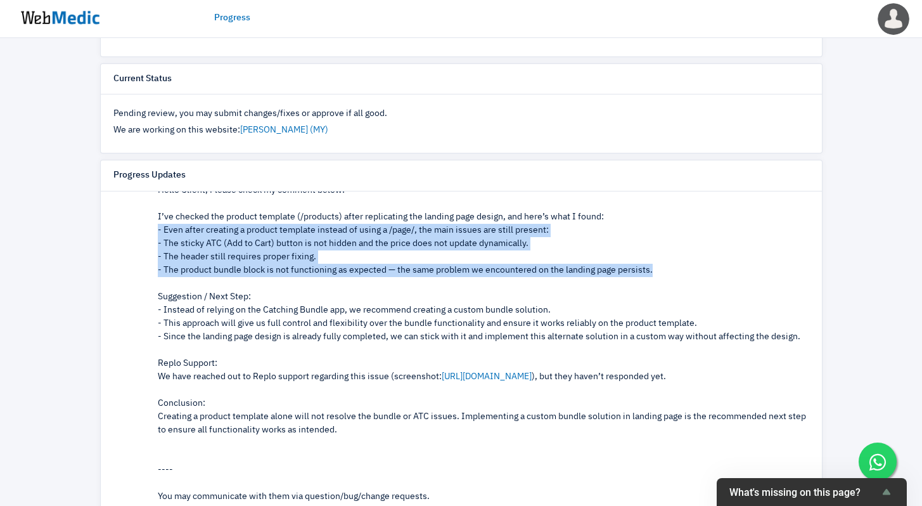
drag, startPoint x: 663, startPoint y: 274, endPoint x: 146, endPoint y: 240, distance: 518.2
click at [146, 240] on div "WebMedic [DATE] ([DATE] 01:57 PM) Hi, We have a progress update from the agent …" at bounding box center [461, 321] width 696 height 469
click at [616, 260] on div "Hello Client, Please check my comment below: I’ve checked the product template …" at bounding box center [483, 310] width 651 height 253
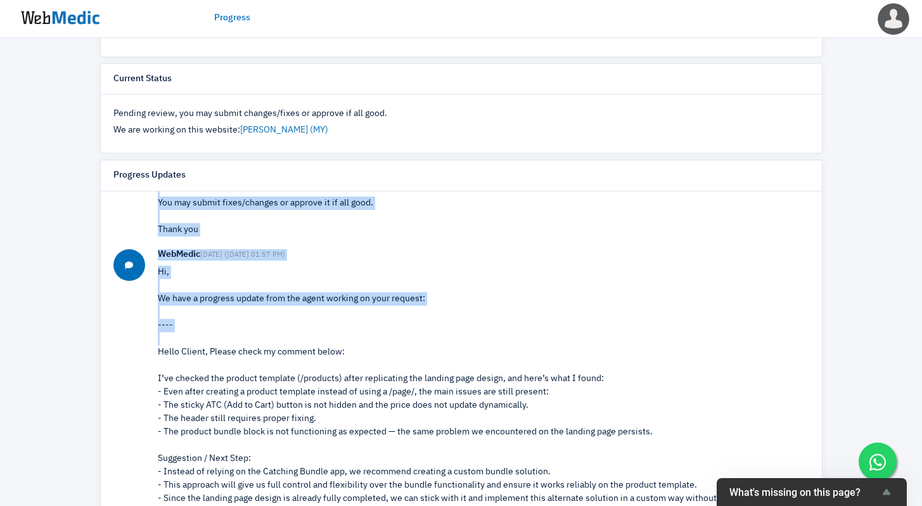
scroll to position [58, 0]
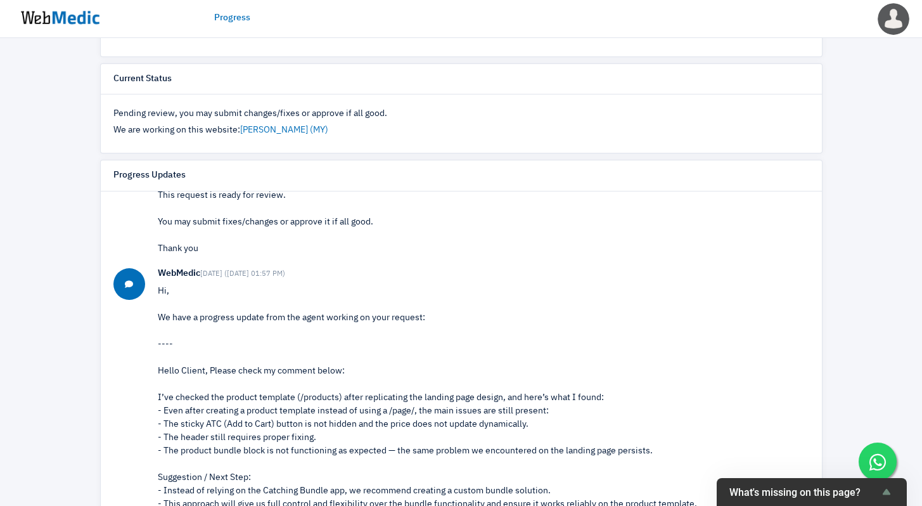
drag, startPoint x: 397, startPoint y: 368, endPoint x: 158, endPoint y: 381, distance: 238.6
click at [158, 381] on p "Hi, We have a progress update from the agent working on your request: ---- Hell…" at bounding box center [483, 511] width 651 height 452
copy div "H"
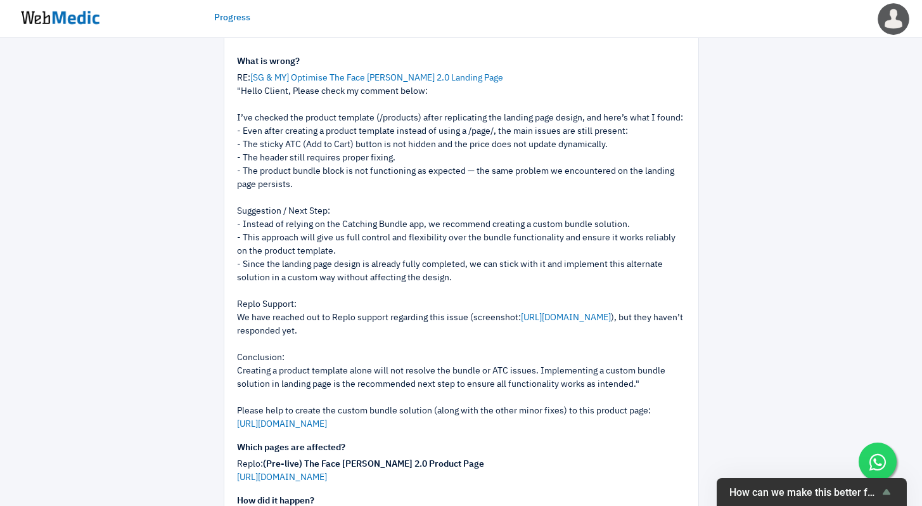
scroll to position [357, 0]
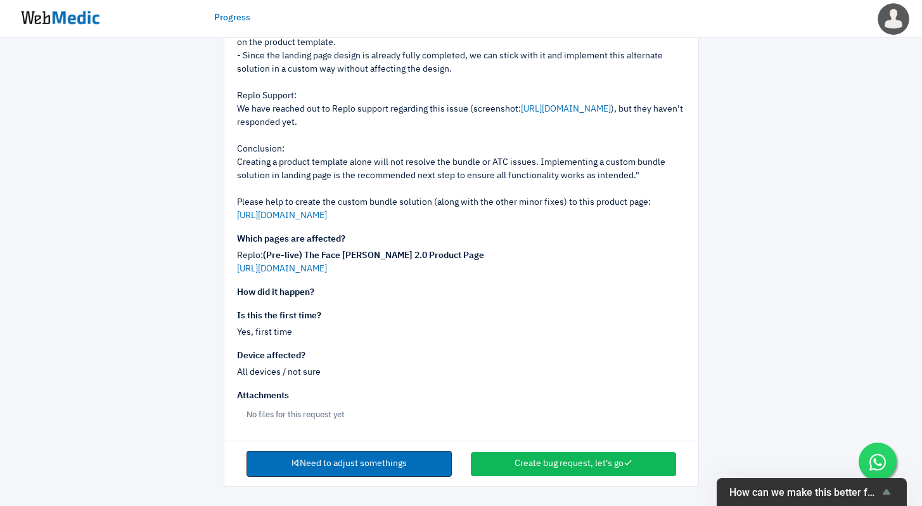
click at [400, 464] on link "Need to adjust somethings" at bounding box center [348, 464] width 205 height 27
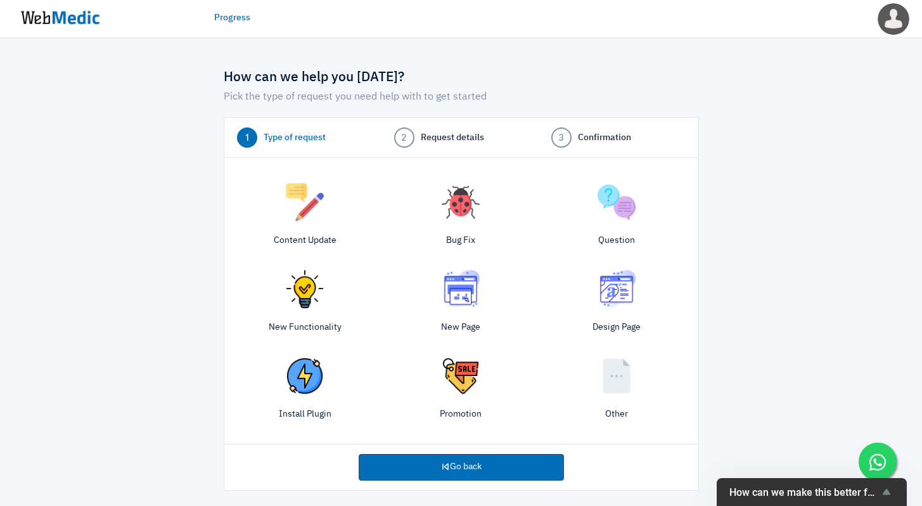
click at [467, 221] on img at bounding box center [461, 202] width 38 height 38
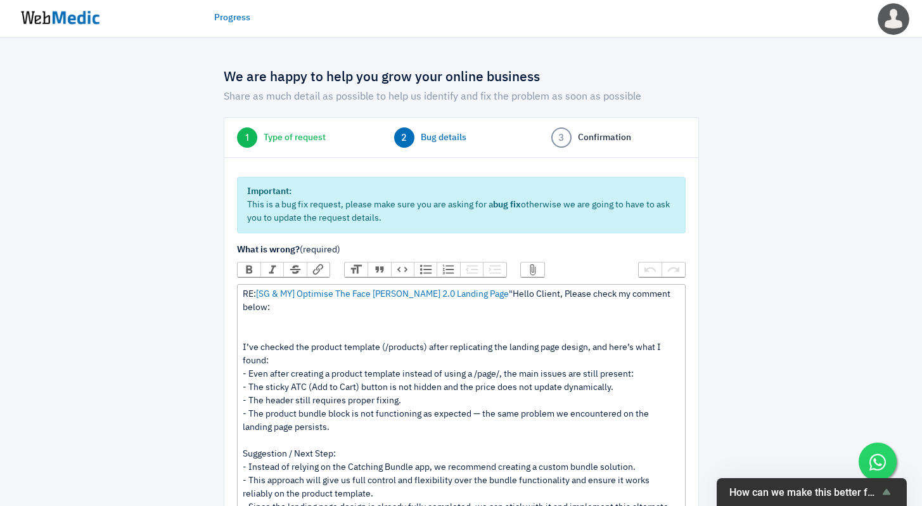
scroll to position [35, 0]
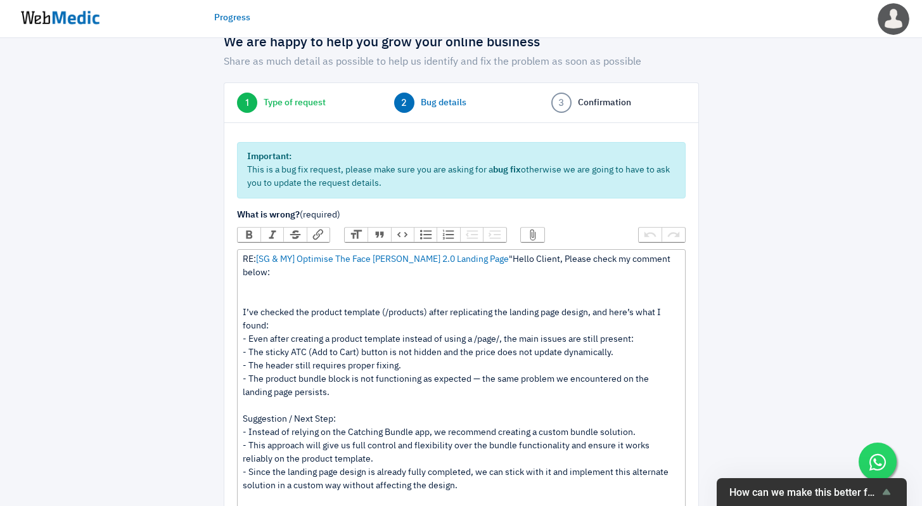
click at [248, 290] on div "I’ve checked the product template (/products) after replicating the landing pag…" at bounding box center [461, 438] width 437 height 319
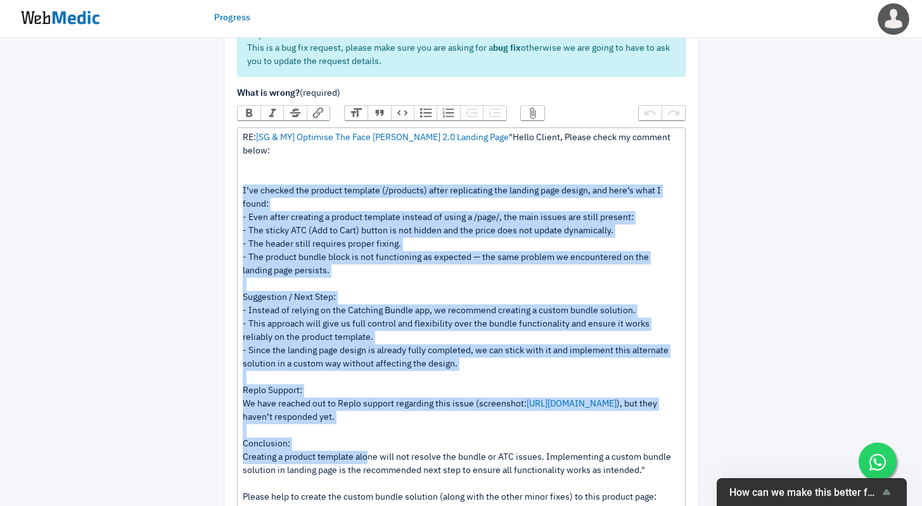
scroll to position [180, 0]
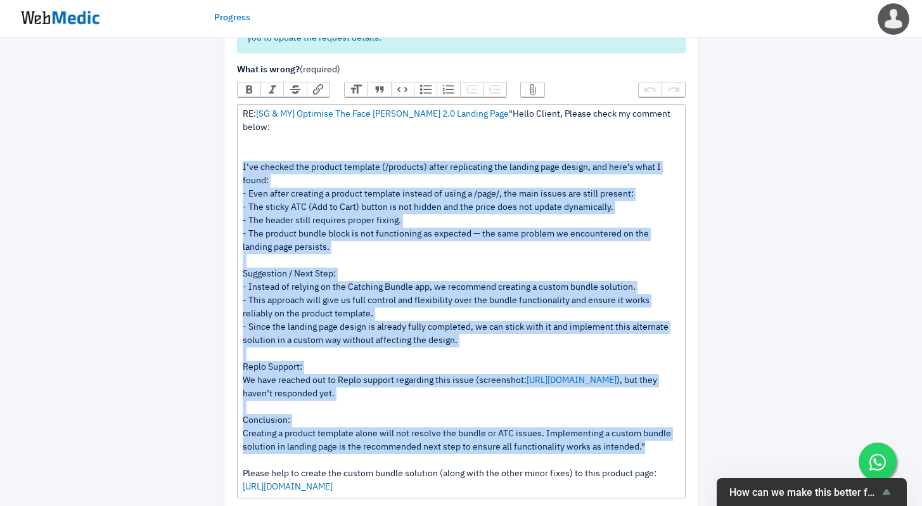
drag, startPoint x: 243, startPoint y: 298, endPoint x: 656, endPoint y: 444, distance: 438.3
click at [656, 444] on trix-editor "RE: [SG & MY] Optimise The Face [PERSON_NAME] 2.0 Landing Page "Hello Client, P…" at bounding box center [461, 301] width 449 height 394
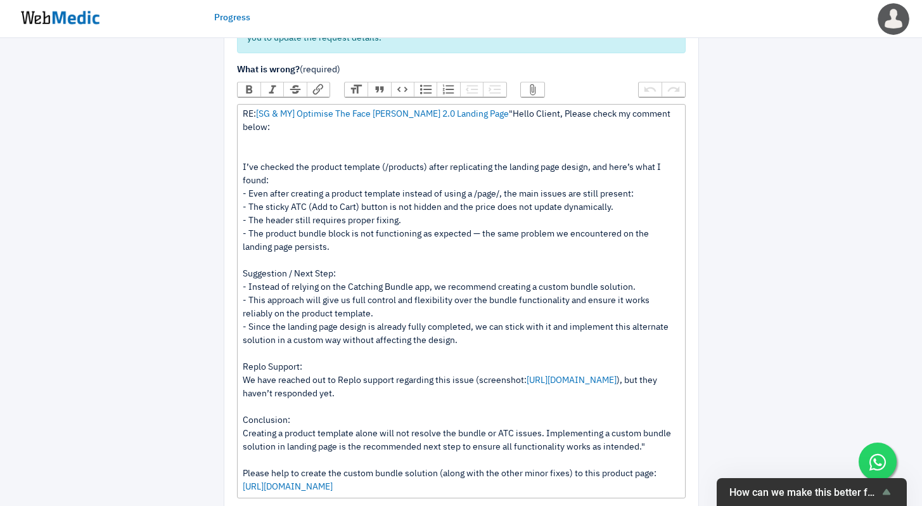
click at [384, 91] on button "Quote" at bounding box center [379, 89] width 23 height 14
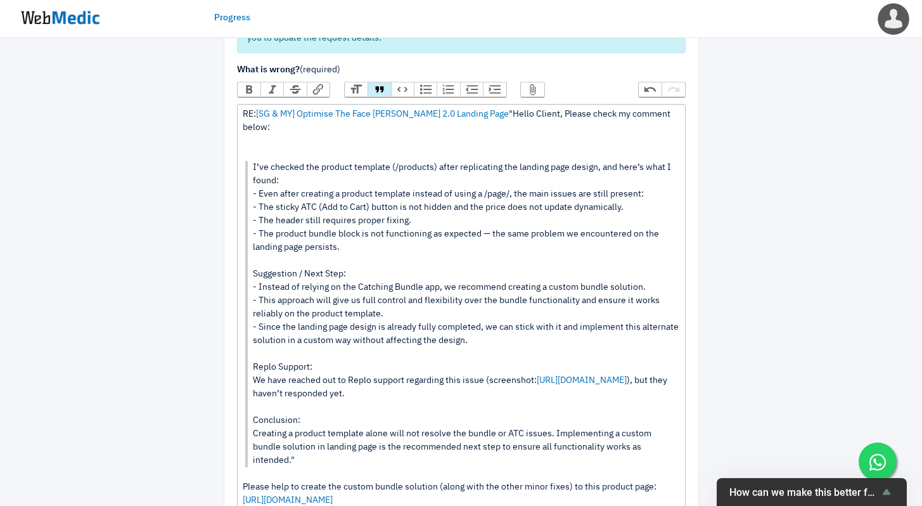
click at [347, 134] on div at bounding box center [461, 147] width 437 height 27
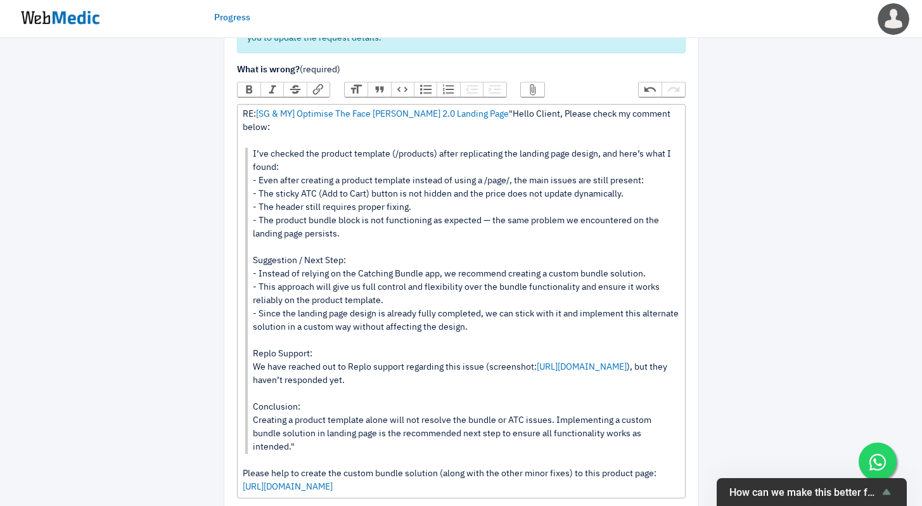
scroll to position [360, 0]
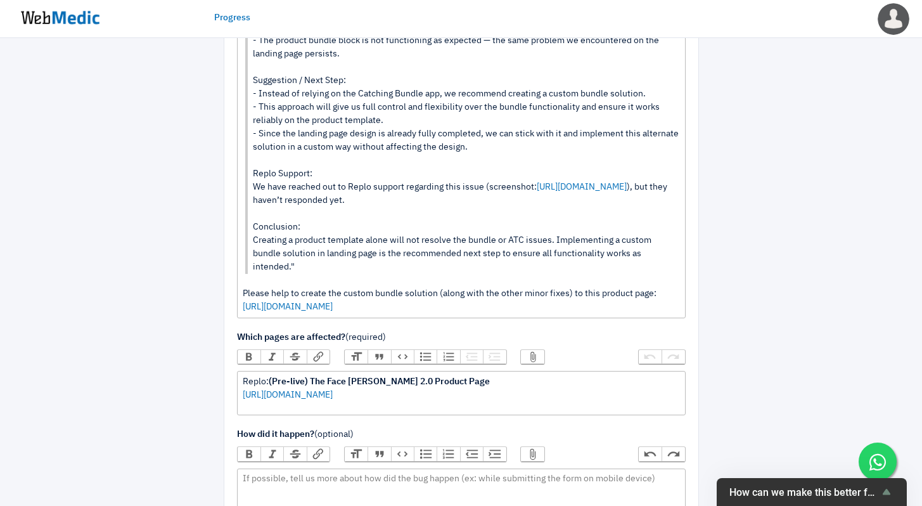
click at [724, 285] on div at bounding box center [770, 207] width 124 height 1020
drag, startPoint x: 227, startPoint y: 276, endPoint x: 188, endPoint y: 276, distance: 39.9
click at [188, 276] on div "We are happy to help you grow your online business Share as much detail as poss…" at bounding box center [461, 207] width 741 height 1020
type trix-editor "<div>RE: <a href="https://webmedic.app/request/view/lSaqgE3o7qdz">[SG &amp; MY]…"
click at [727, 264] on div at bounding box center [770, 207] width 124 height 1020
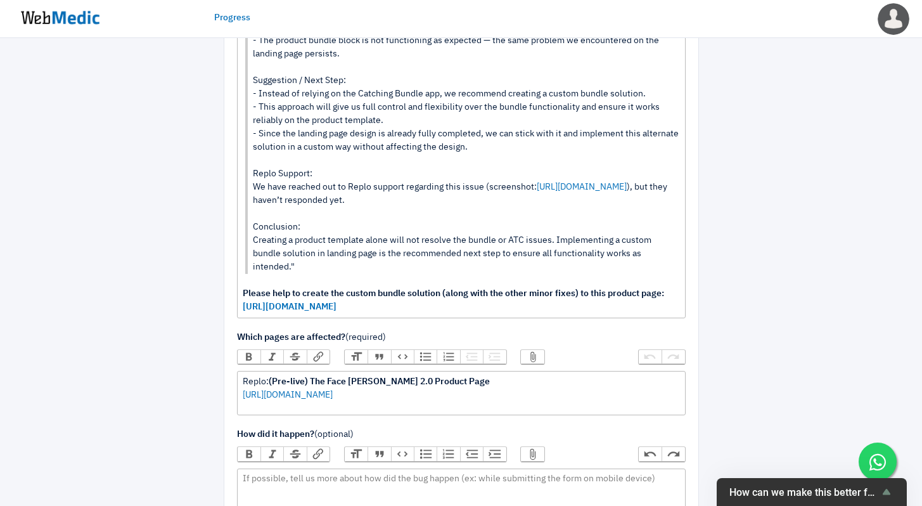
scroll to position [214, 0]
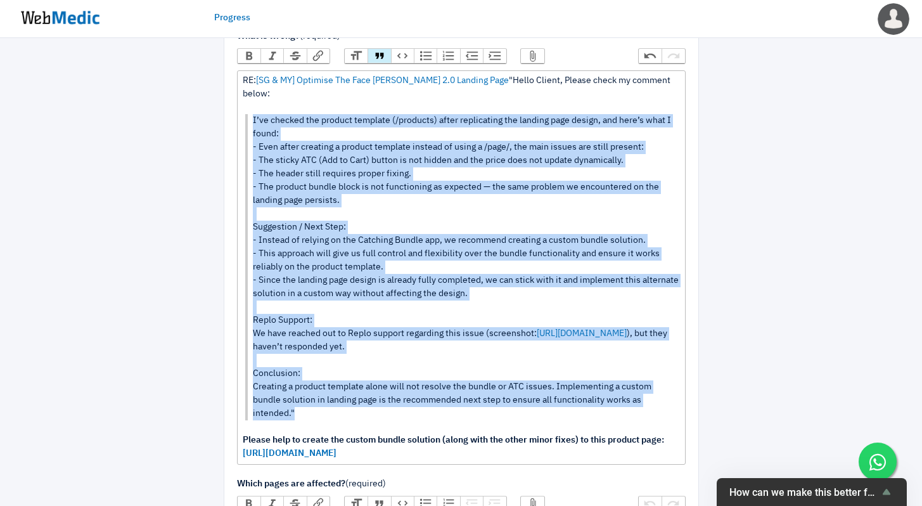
drag, startPoint x: 310, startPoint y: 398, endPoint x: 215, endPoint y: 103, distance: 310.2
click at [215, 103] on div "We are happy to help you grow your online business Share as much detail as poss…" at bounding box center [461, 353] width 494 height 1020
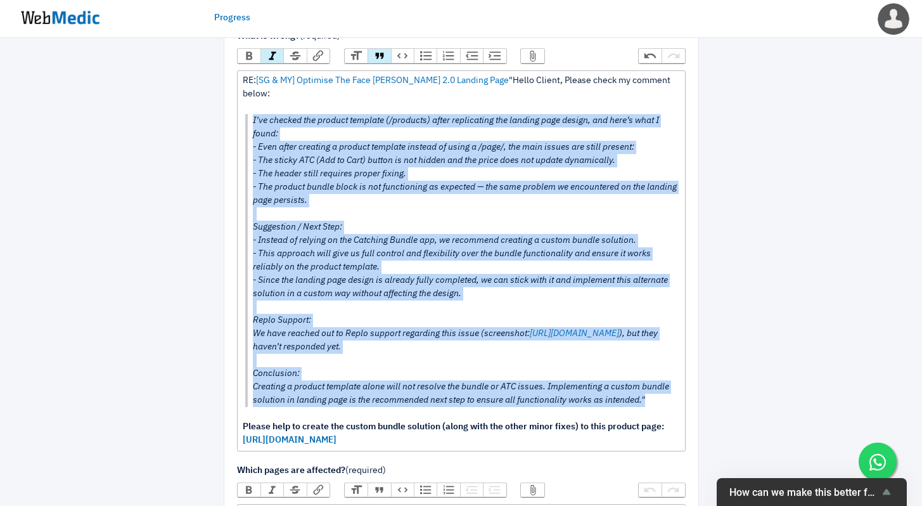
click at [271, 55] on button "Italic" at bounding box center [271, 56] width 23 height 14
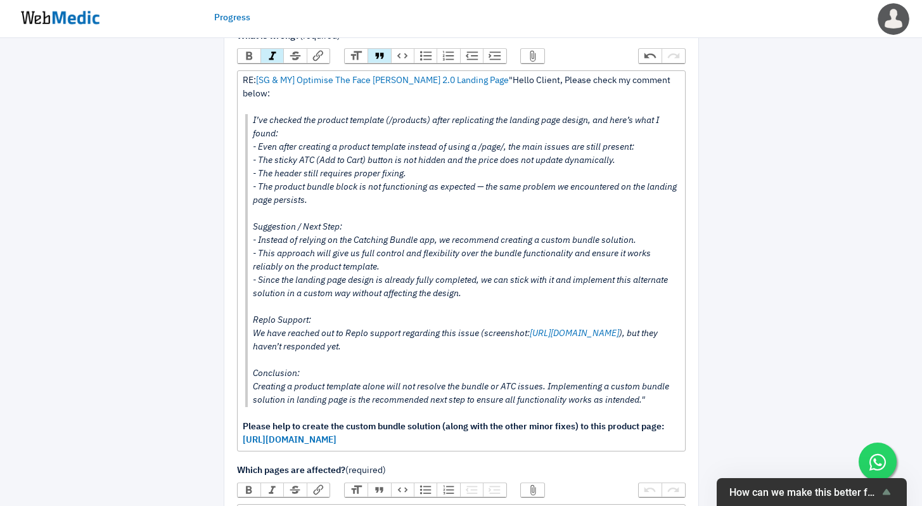
click at [158, 158] on div at bounding box center [153, 346] width 124 height 1006
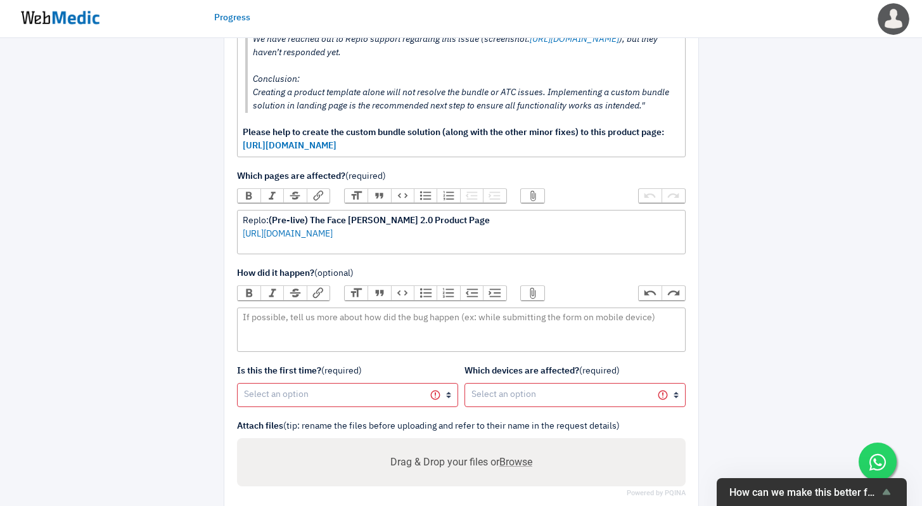
scroll to position [580, 0]
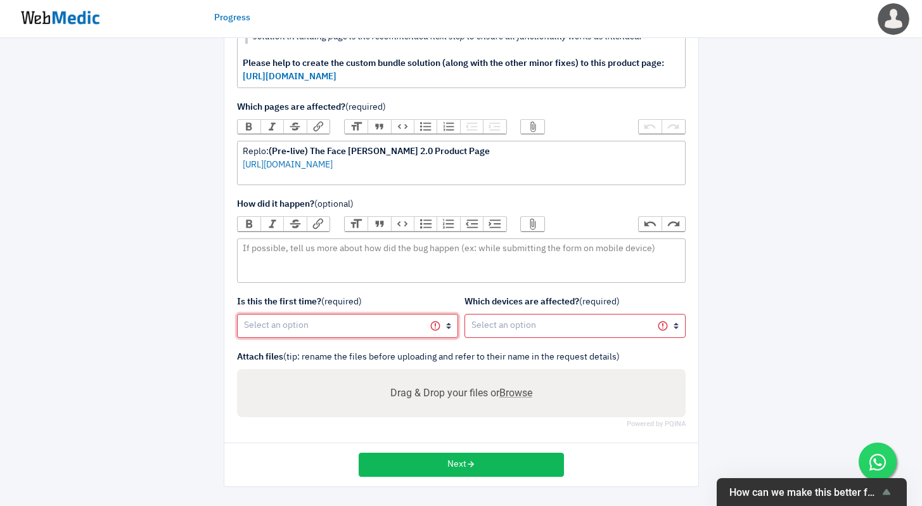
click at [425, 316] on select "Yes, first time No, happened before" at bounding box center [347, 326] width 221 height 24
select select "1"
click at [237, 314] on select "Yes, first time No, happened before" at bounding box center [347, 326] width 221 height 24
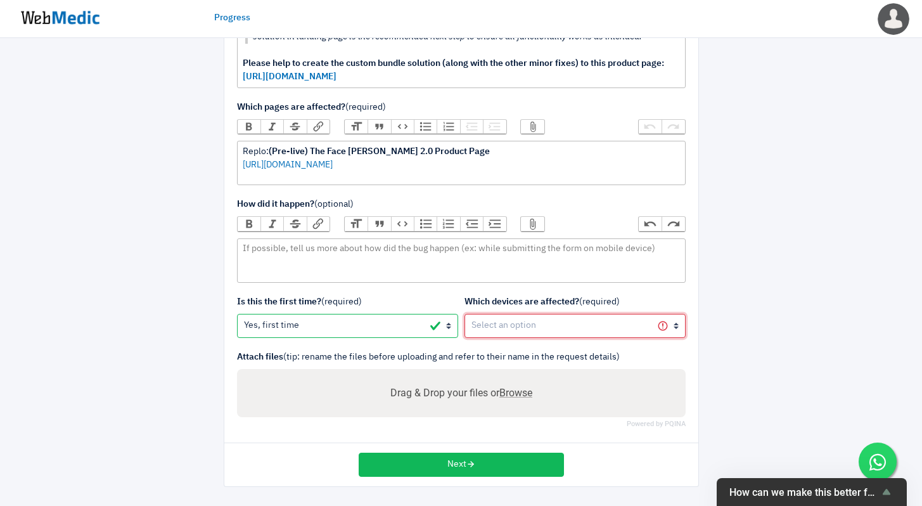
click at [507, 315] on select "All devices / not sure Mobile (iOS) Mobile (Android) Tablet (iOS) Tablet (Andro…" at bounding box center [574, 326] width 221 height 24
select select "1"
click at [464, 314] on select "All devices / not sure Mobile (iOS) Mobile (Android) Tablet (iOS) Tablet (Andro…" at bounding box center [574, 326] width 221 height 24
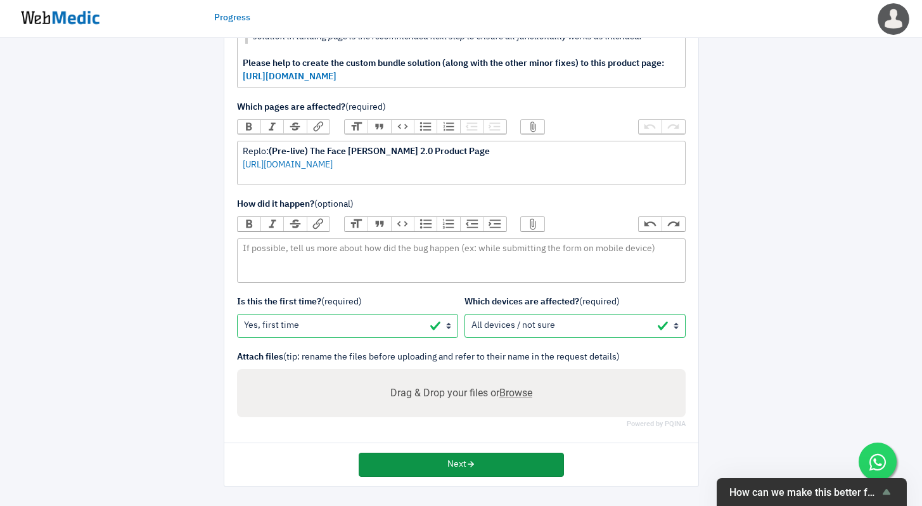
click at [469, 463] on icon "button" at bounding box center [470, 463] width 9 height 9
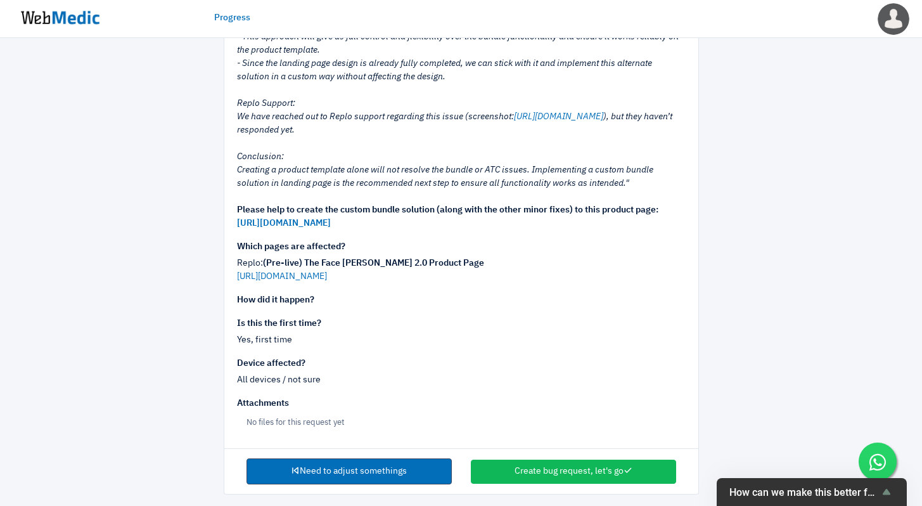
scroll to position [343, 0]
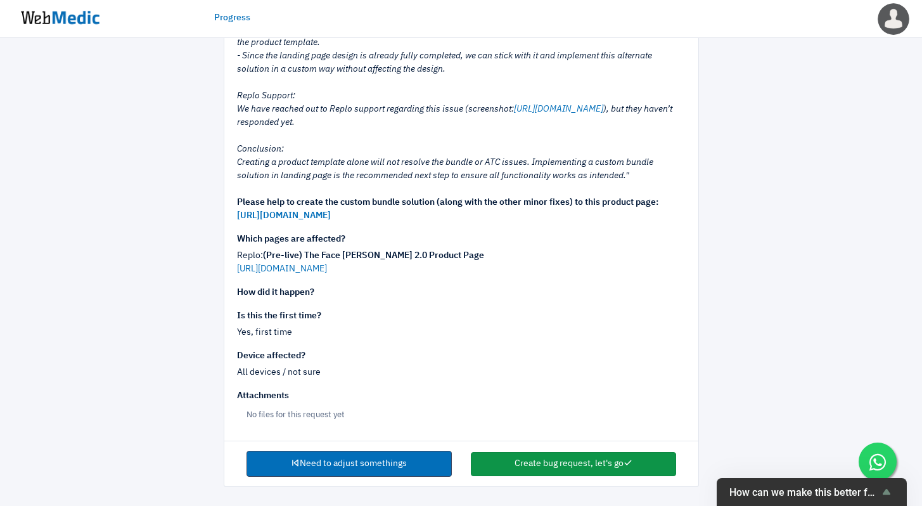
click at [548, 463] on button "Create bug request, let's go" at bounding box center [573, 464] width 205 height 24
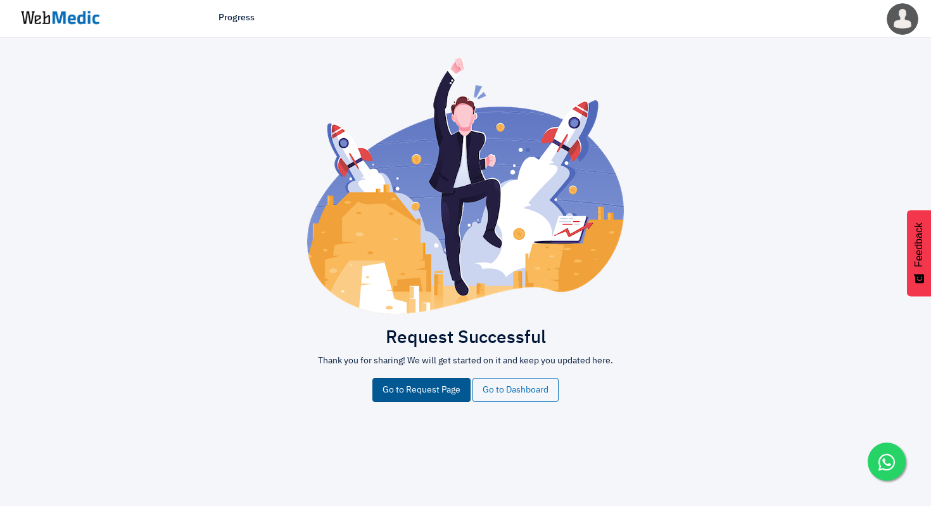
click at [436, 389] on link "Go to Request Page" at bounding box center [422, 390] width 98 height 24
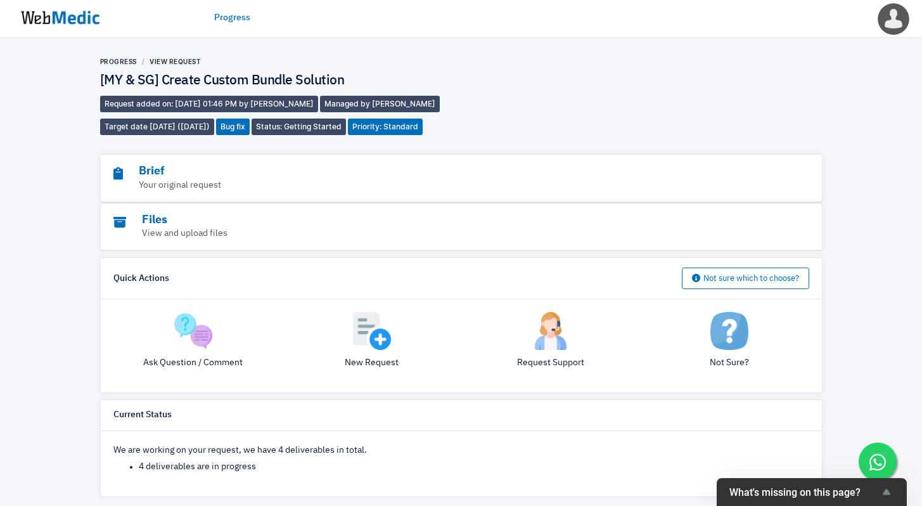
scroll to position [10, 0]
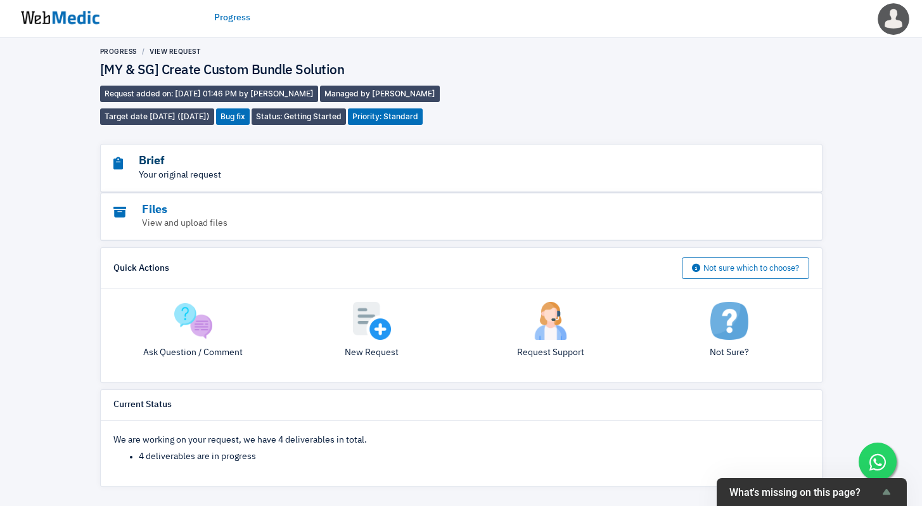
click at [410, 155] on h3 "Brief" at bounding box center [426, 161] width 626 height 15
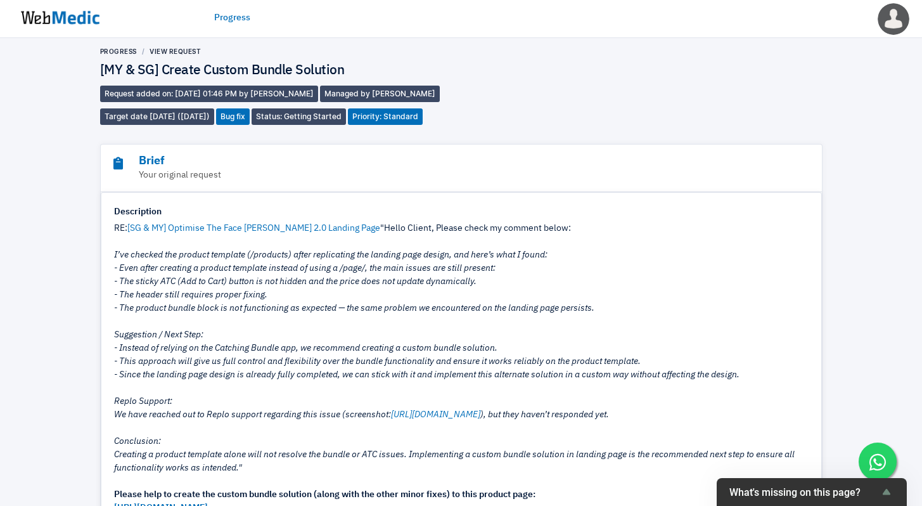
click at [37, 18] on img at bounding box center [60, 17] width 95 height 39
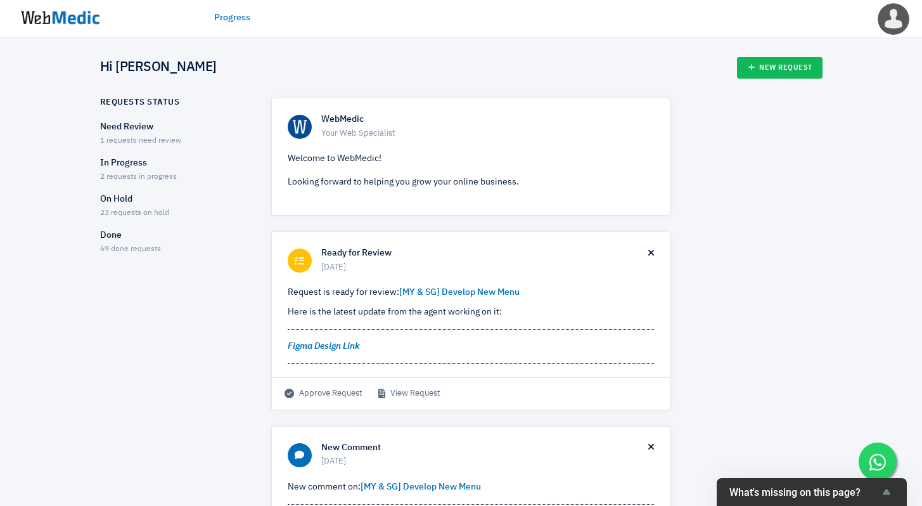
click at [132, 131] on p "Need Review" at bounding box center [174, 126] width 149 height 13
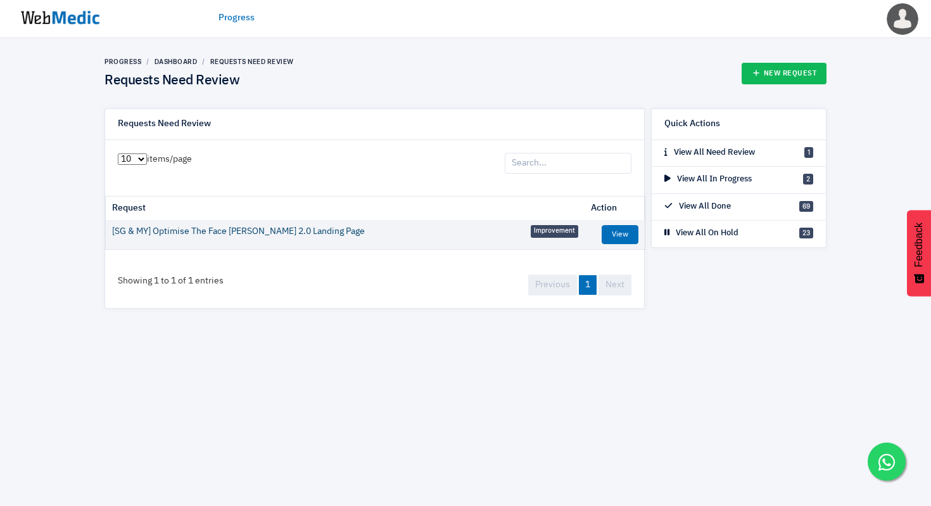
click at [240, 229] on link "[SG & MY] Optimise The Face [PERSON_NAME] 2.0 Landing Page" at bounding box center [238, 231] width 253 height 13
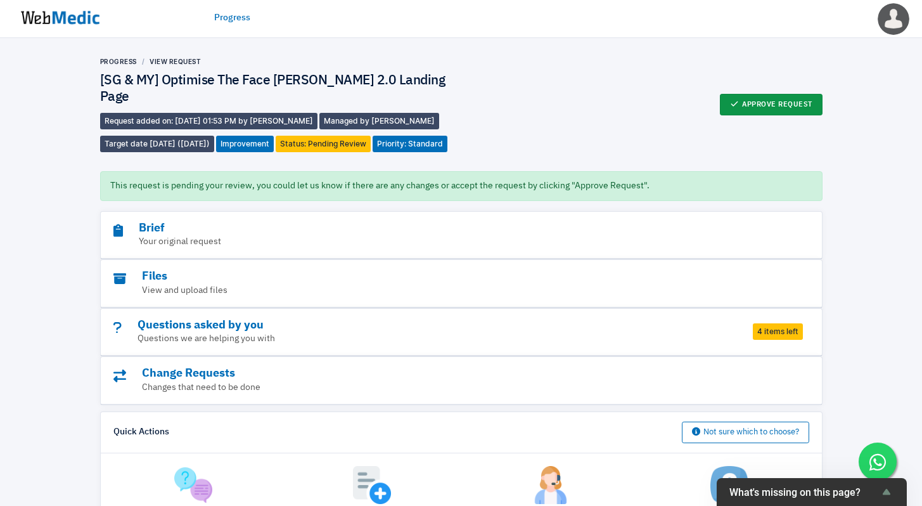
click at [746, 112] on button "Approve Request" at bounding box center [771, 105] width 103 height 22
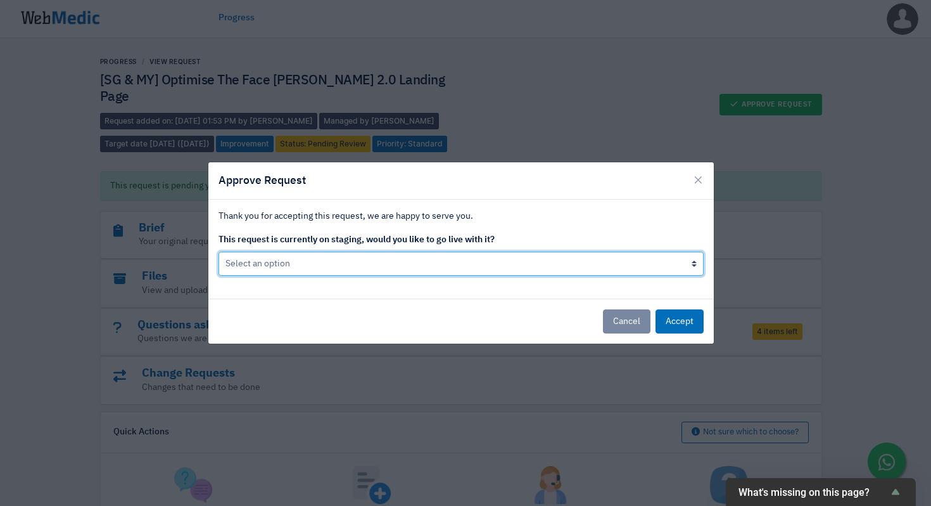
click at [407, 259] on select "Select an option Yes go live Accept request but don't go live yet" at bounding box center [461, 264] width 485 height 24
select select "0"
click at [219, 252] on select "Select an option Yes go live Accept request but don't go live yet" at bounding box center [461, 264] width 485 height 24
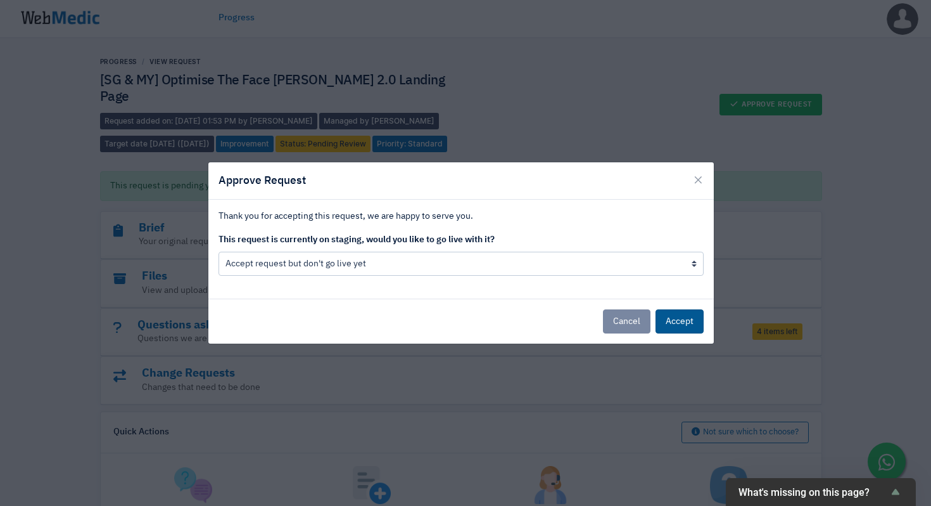
click at [665, 319] on button "Accept" at bounding box center [680, 321] width 48 height 24
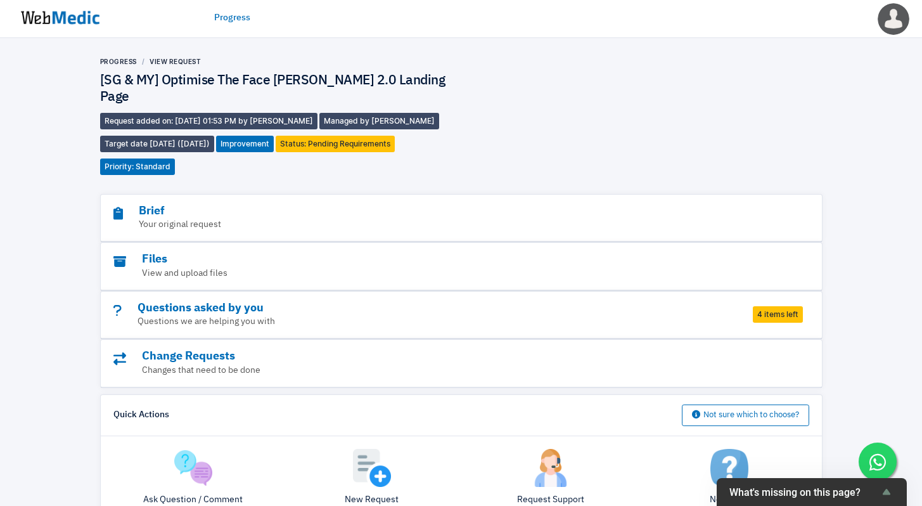
click at [65, 21] on img at bounding box center [60, 17] width 95 height 39
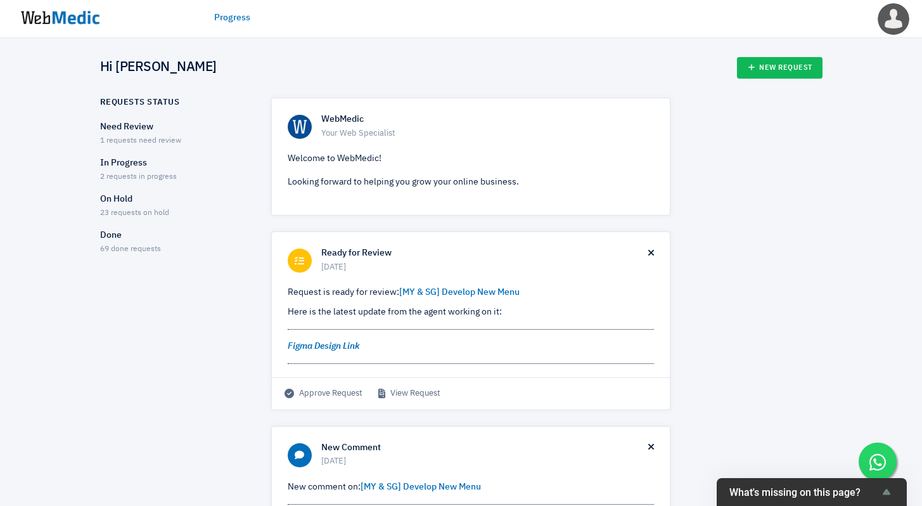
click at [146, 124] on p "Need Review" at bounding box center [174, 126] width 149 height 13
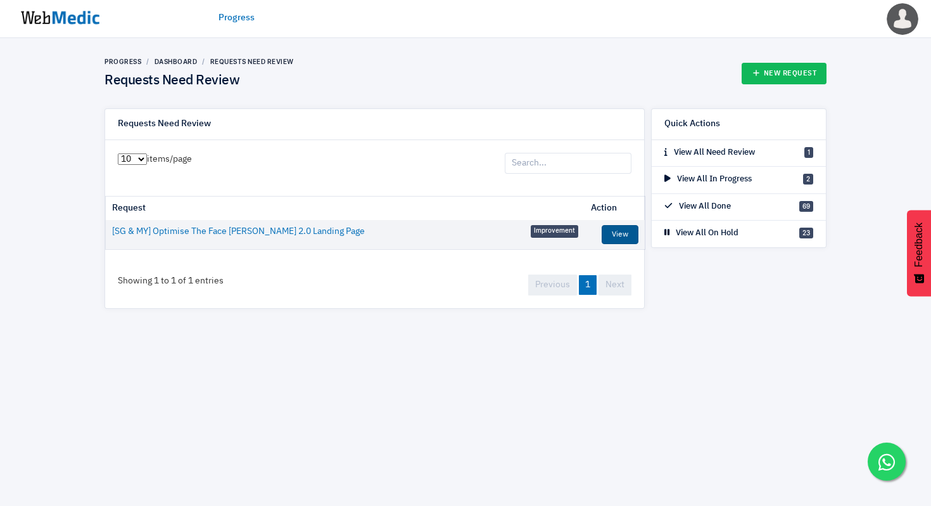
click at [626, 236] on link "View" at bounding box center [620, 234] width 37 height 19
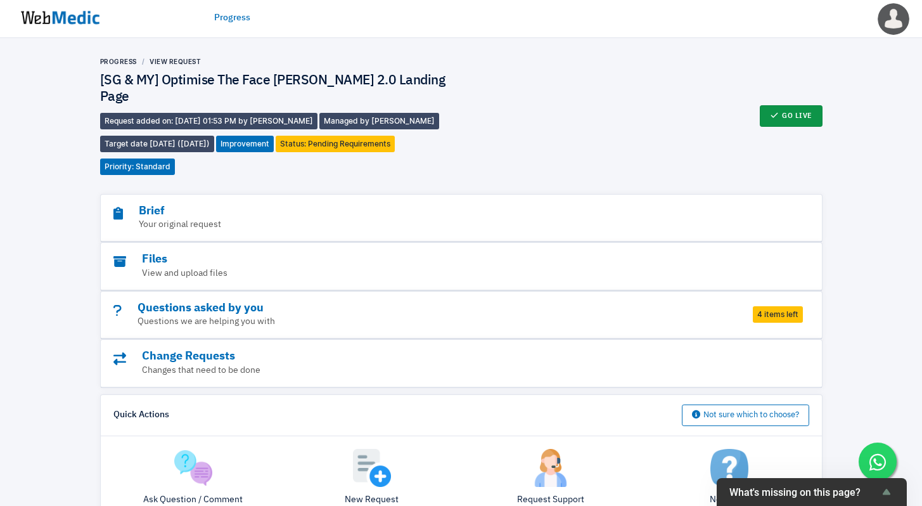
click at [790, 116] on button "Go Live" at bounding box center [791, 116] width 63 height 22
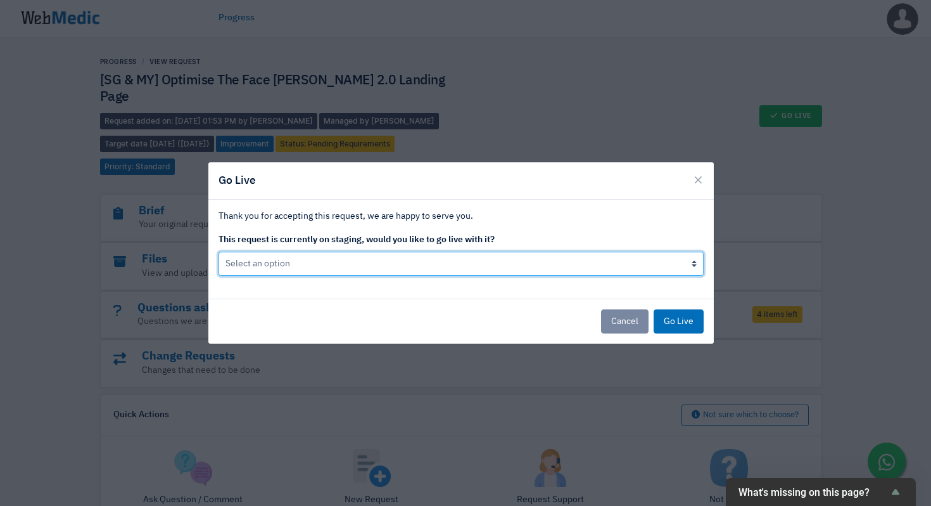
click at [587, 267] on select "Select an option Yes go live No, don't go live yet" at bounding box center [461, 264] width 485 height 24
select select "1"
click at [219, 252] on select "Select an option Yes go live No, don't go live yet" at bounding box center [461, 264] width 485 height 24
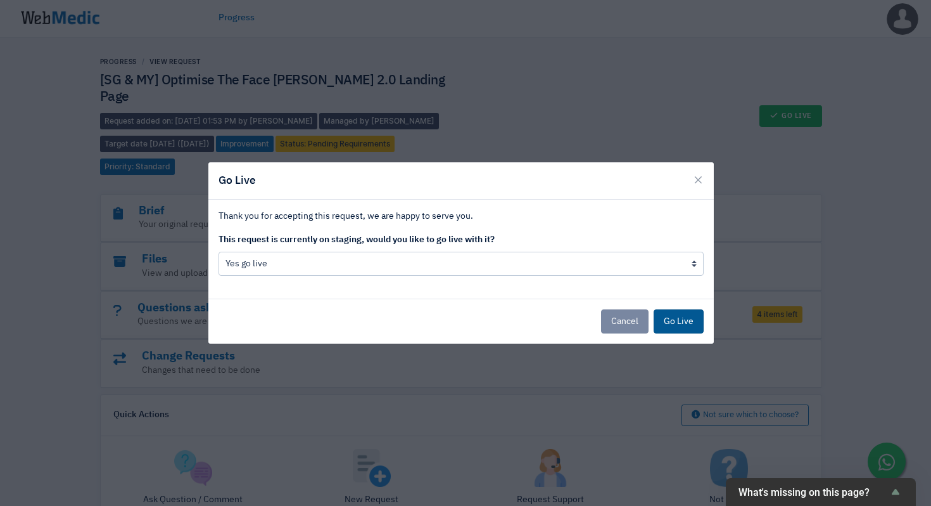
click at [680, 319] on button "Go Live" at bounding box center [679, 321] width 50 height 24
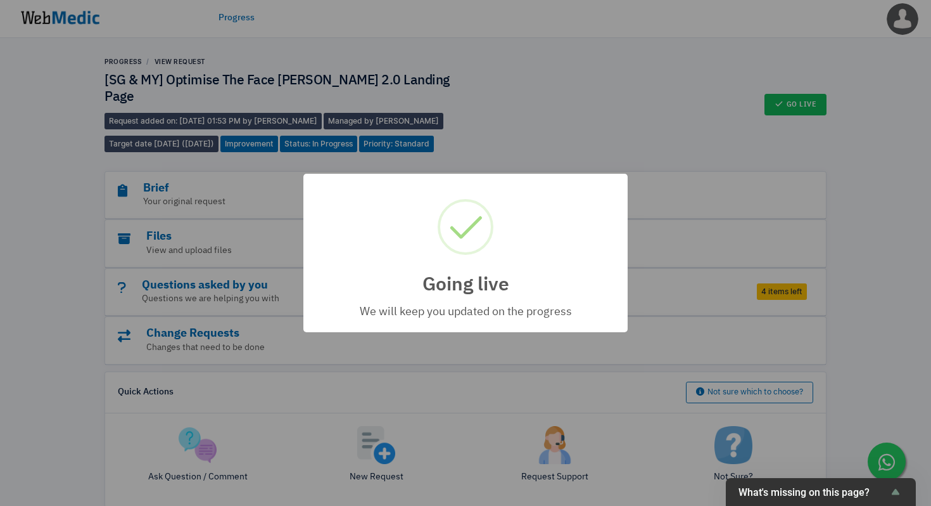
click at [566, 125] on div "Going live × We will keep you updated on the progress OK Cancel" at bounding box center [465, 253] width 931 height 506
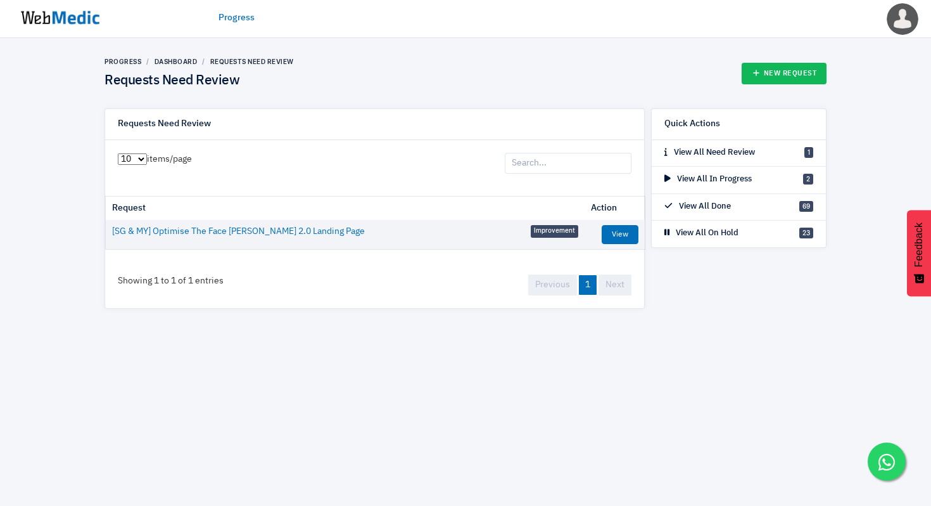
click at [58, 19] on img at bounding box center [60, 17] width 95 height 39
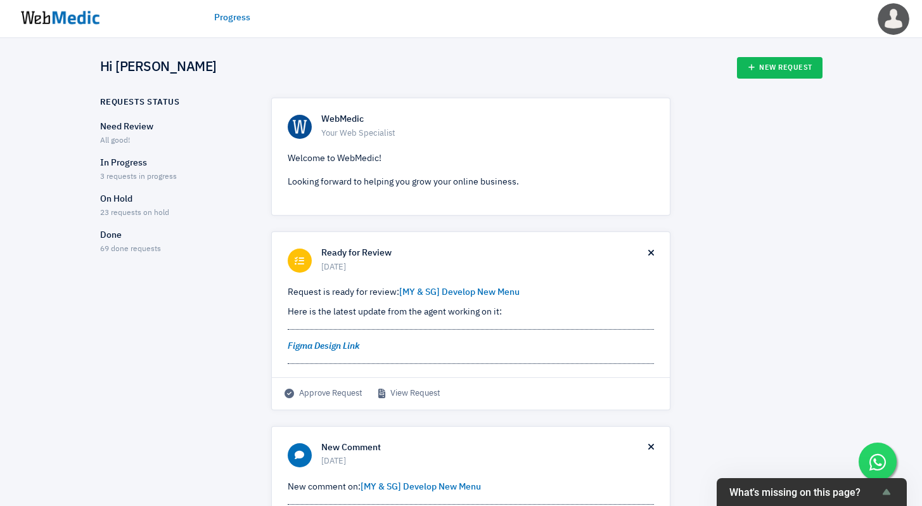
click at [161, 179] on span "3 requests in progress" at bounding box center [138, 177] width 77 height 8
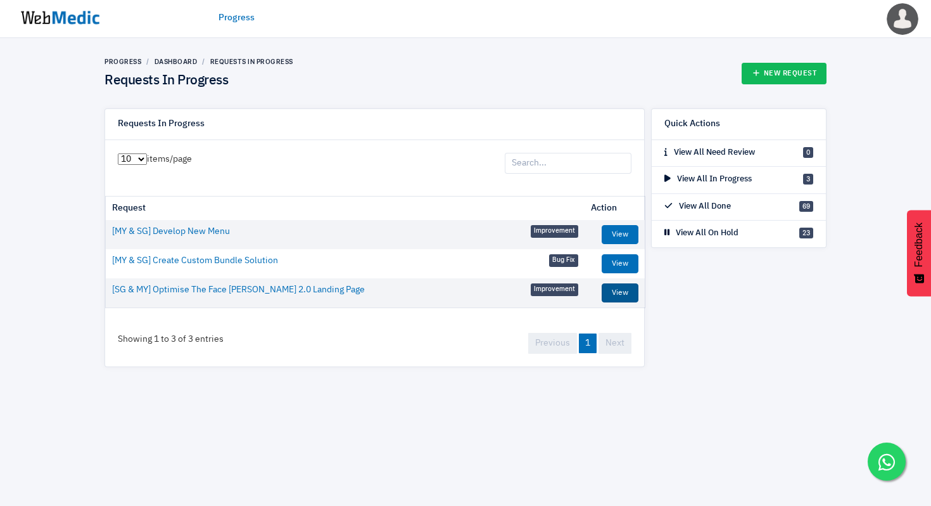
click at [627, 296] on link "View" at bounding box center [620, 292] width 37 height 19
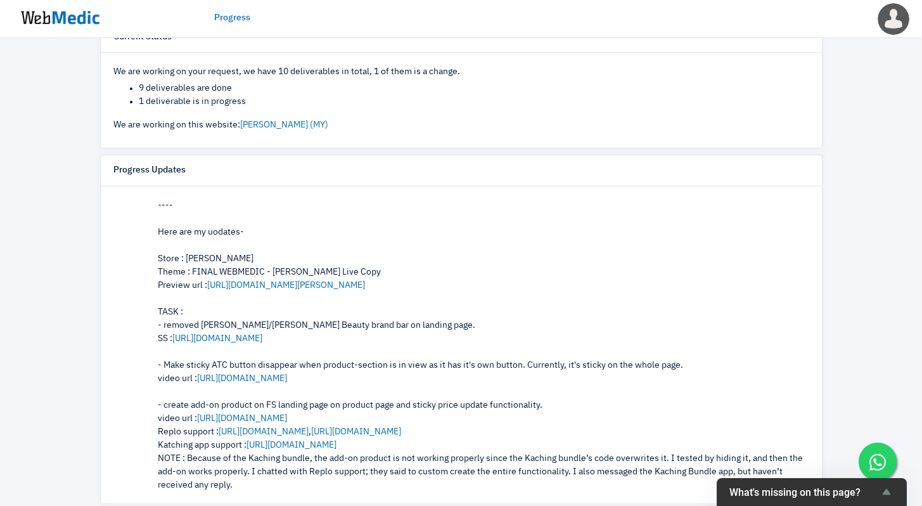
scroll to position [3945, 0]
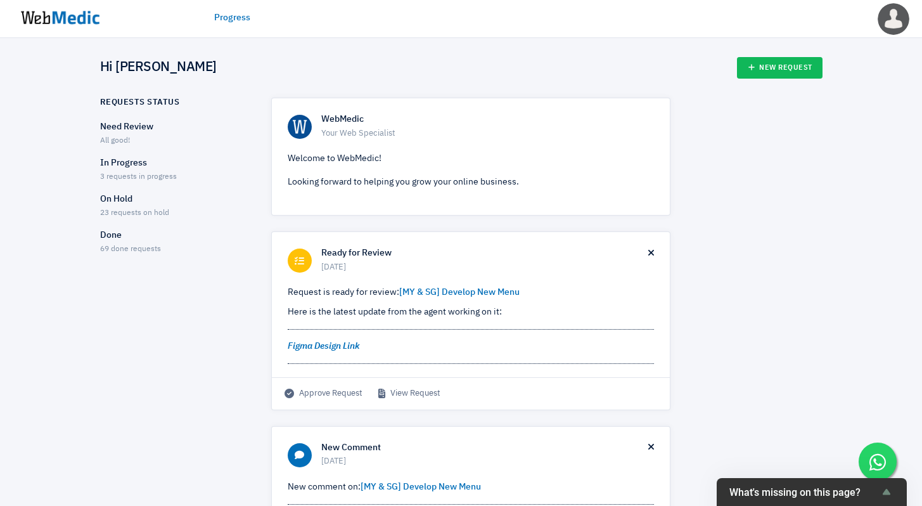
click at [132, 177] on span "3 requests in progress" at bounding box center [138, 177] width 77 height 8
